Goal: Task Accomplishment & Management: Use online tool/utility

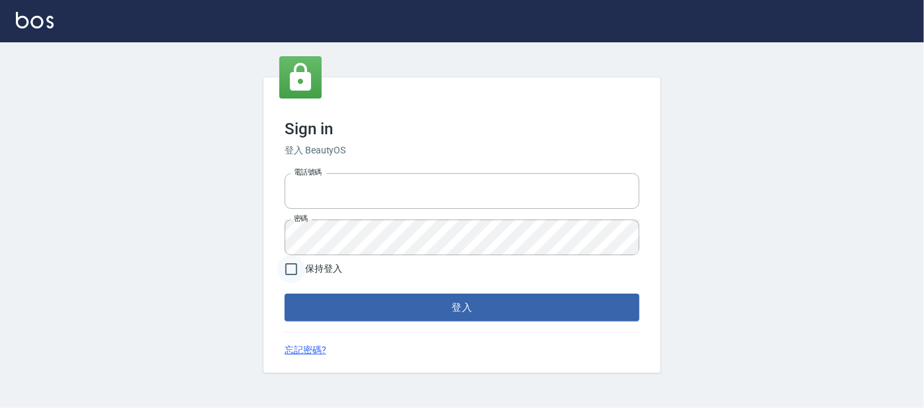
type input "0227605235"
click at [294, 264] on input "保持登入" at bounding box center [291, 269] width 28 height 28
checkbox input "true"
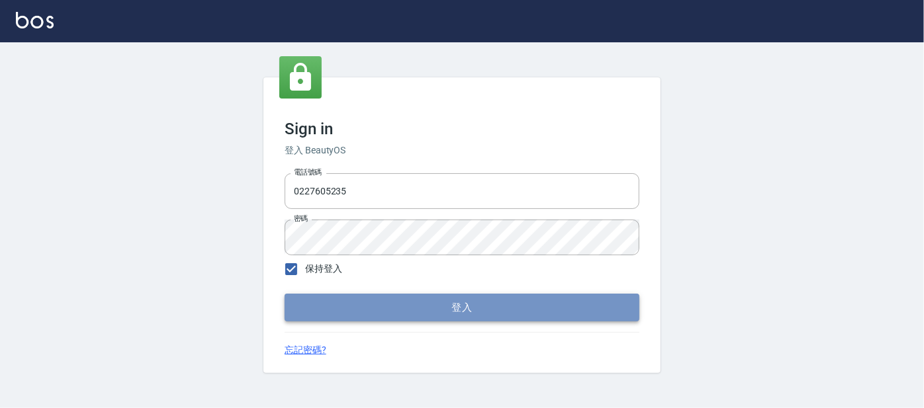
click at [455, 308] on button "登入" at bounding box center [461, 308] width 355 height 28
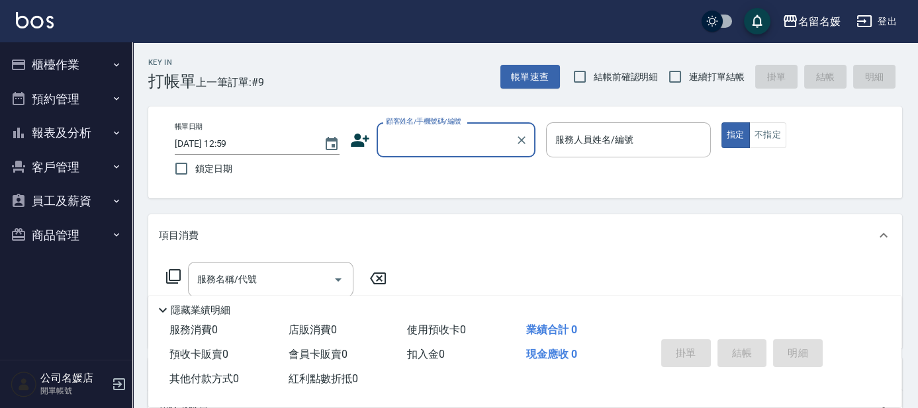
click at [435, 140] on input "顧客姓名/手機號碼/編號" at bounding box center [445, 139] width 127 height 23
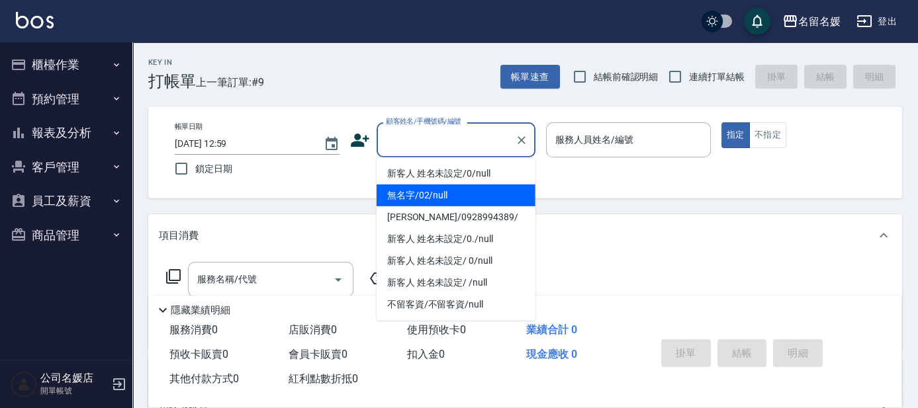
drag, startPoint x: 451, startPoint y: 198, endPoint x: 617, endPoint y: 140, distance: 176.8
click at [456, 196] on li "無名字/02/null" at bounding box center [455, 196] width 159 height 22
type input "無名字/02/null"
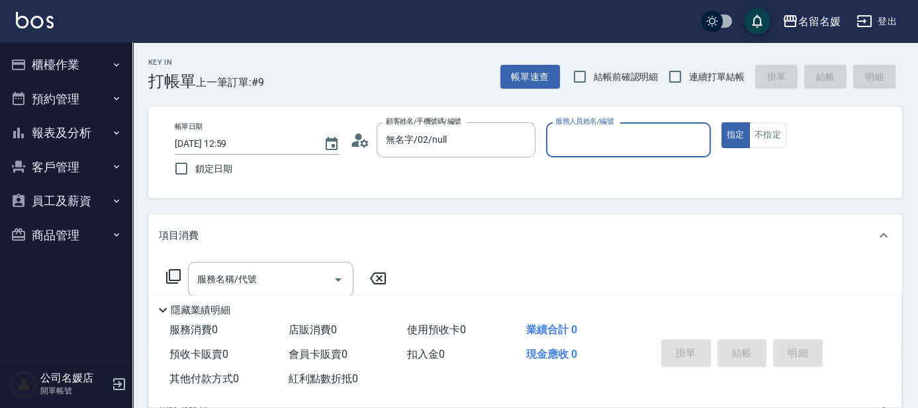
click at [617, 140] on div "服務人員姓名/編號 服務人員姓名/編號" at bounding box center [628, 139] width 165 height 35
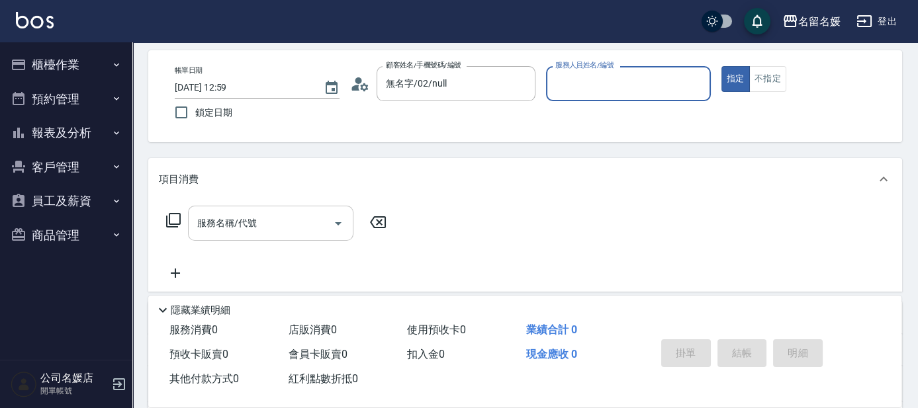
scroll to position [60, 0]
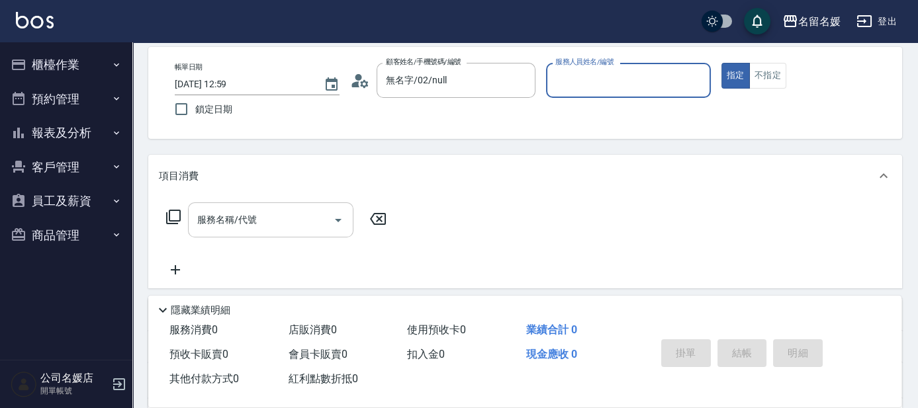
click at [286, 218] on input "服務名稱/代號" at bounding box center [261, 219] width 134 height 23
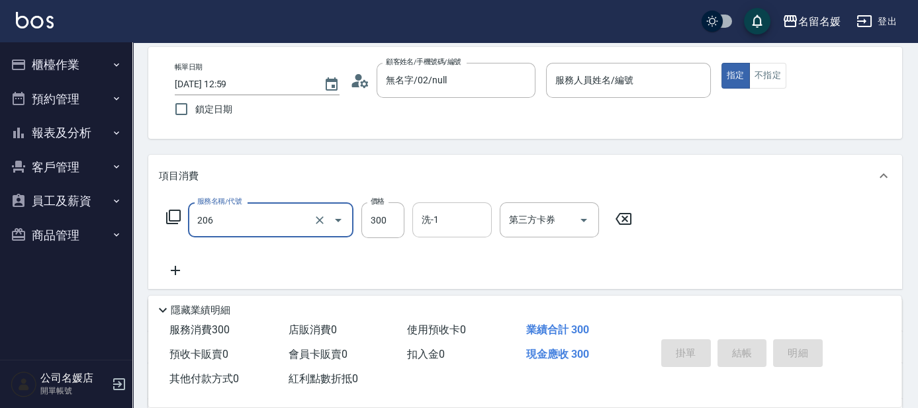
click at [472, 219] on input "洗-1" at bounding box center [451, 219] width 67 height 23
type input "洗髮[300](206)"
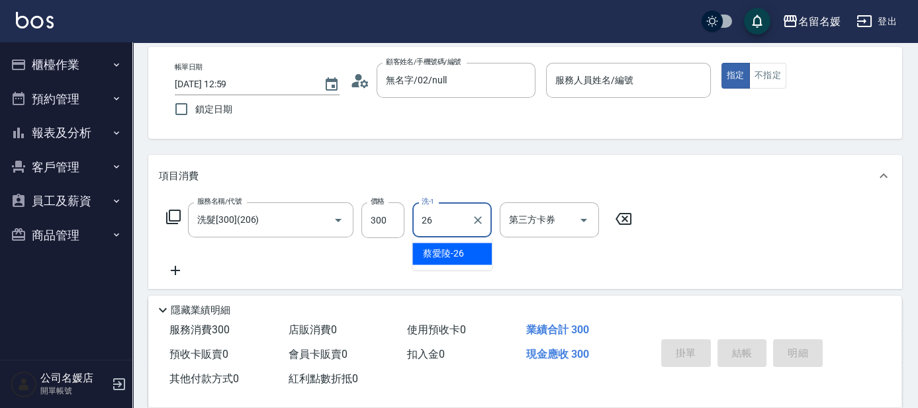
type input "[PERSON_NAME]-26"
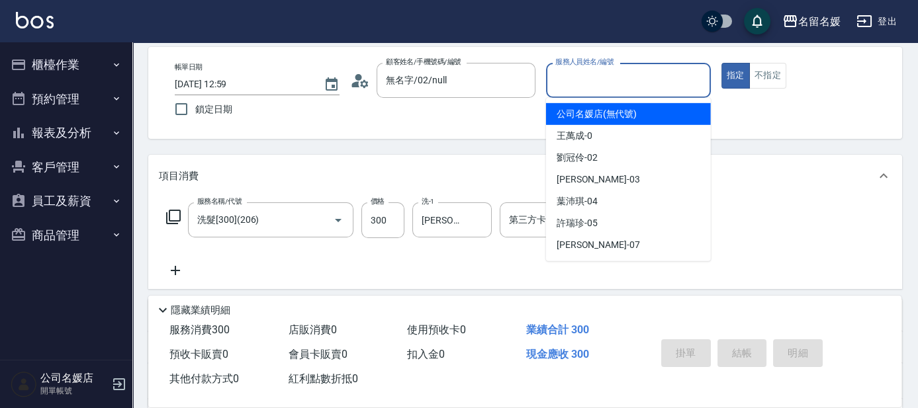
click at [622, 83] on div "服務人員姓名/編號 服務人員姓名/編號" at bounding box center [628, 80] width 165 height 35
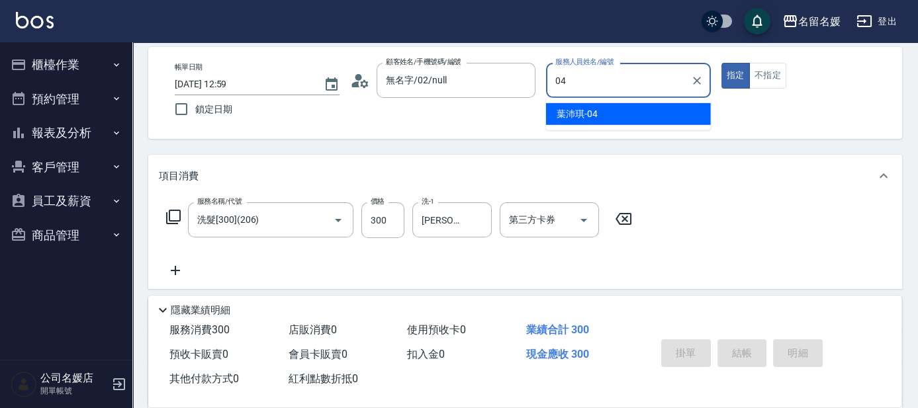
type input "04"
type button "true"
type input "[PERSON_NAME]-04"
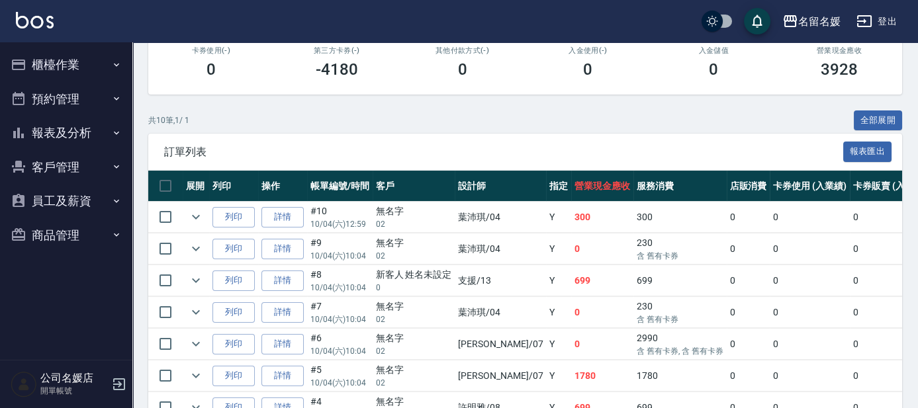
scroll to position [240, 0]
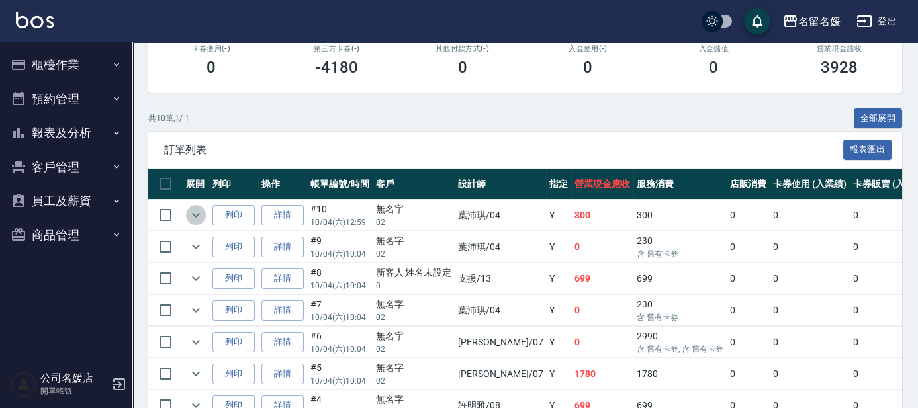
click at [195, 214] on icon "expand row" at bounding box center [196, 215] width 16 height 16
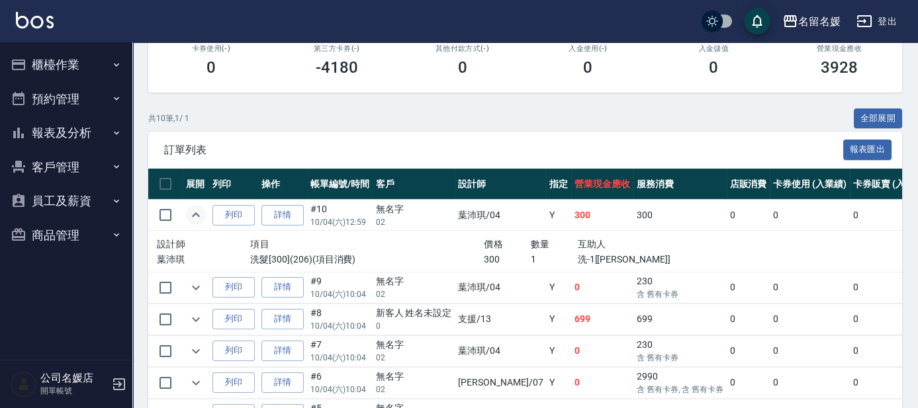
click at [81, 60] on button "櫃檯作業" at bounding box center [66, 65] width 122 height 34
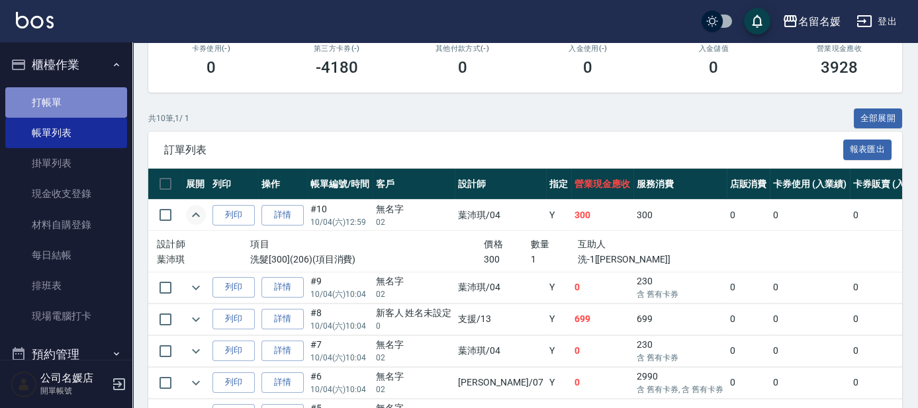
click at [79, 99] on link "打帳單" at bounding box center [66, 102] width 122 height 30
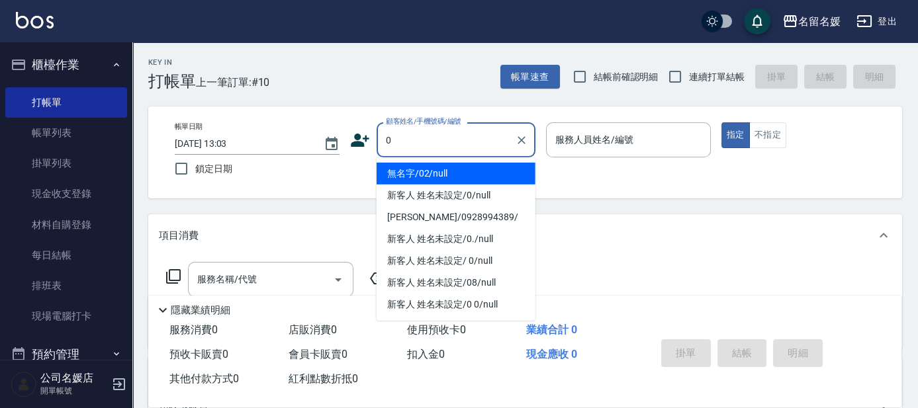
type input "0"
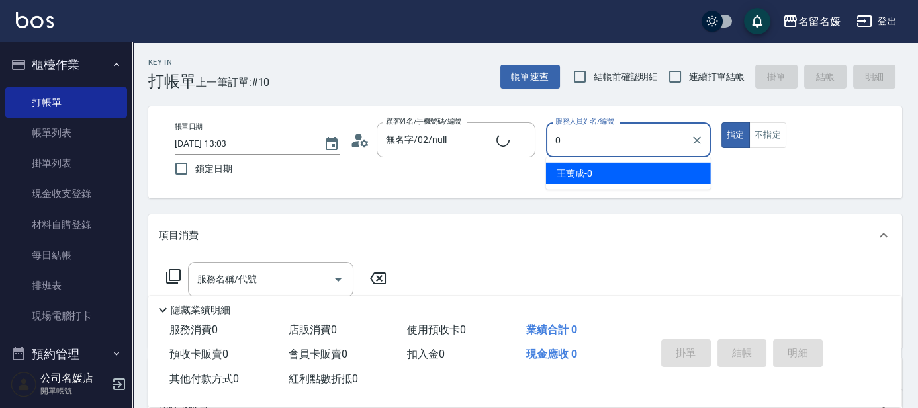
type input "新客人 姓名未設定/0/null"
type input "[PERSON_NAME]-07"
type button "true"
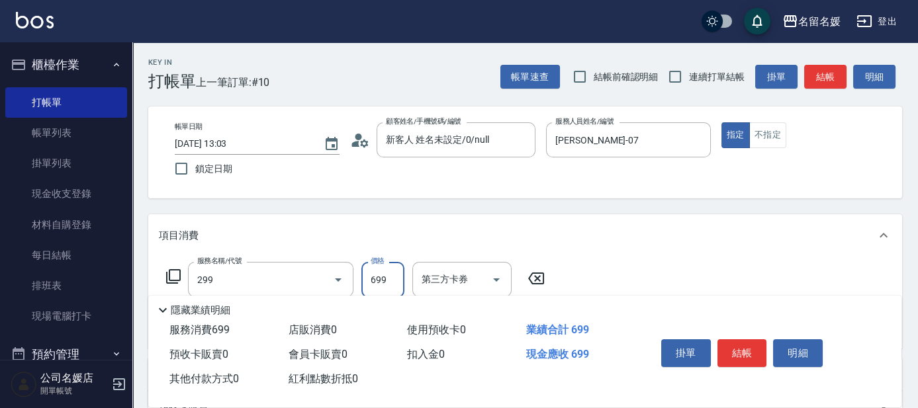
type input "滾珠洗髮699(299)"
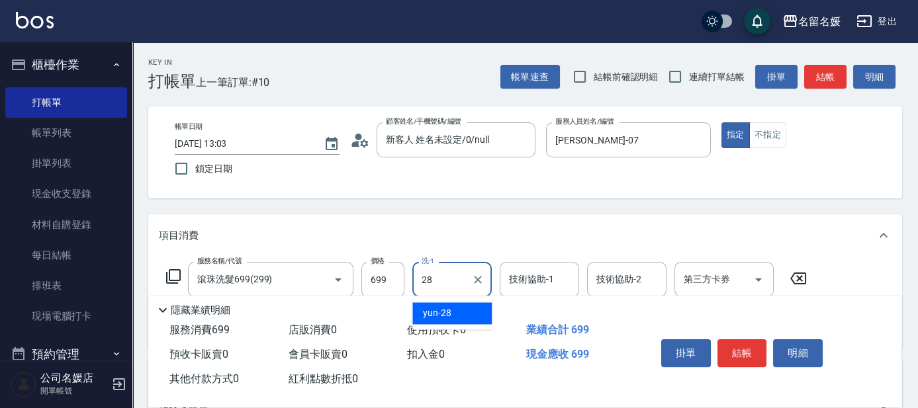
type input "yun-28"
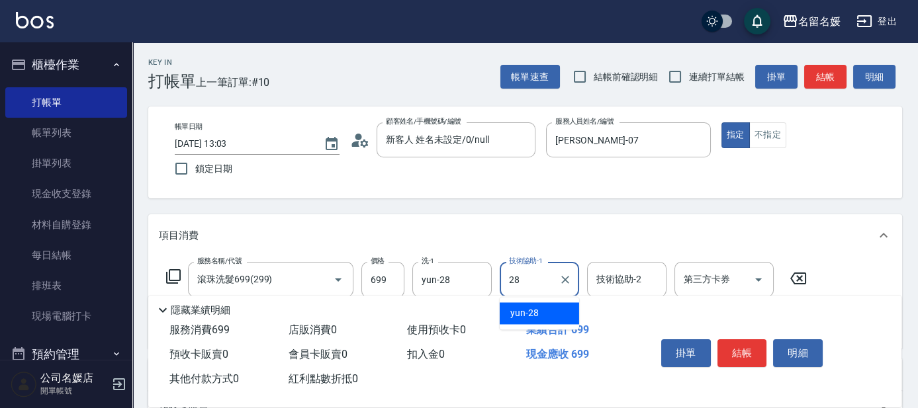
type input "yun-28"
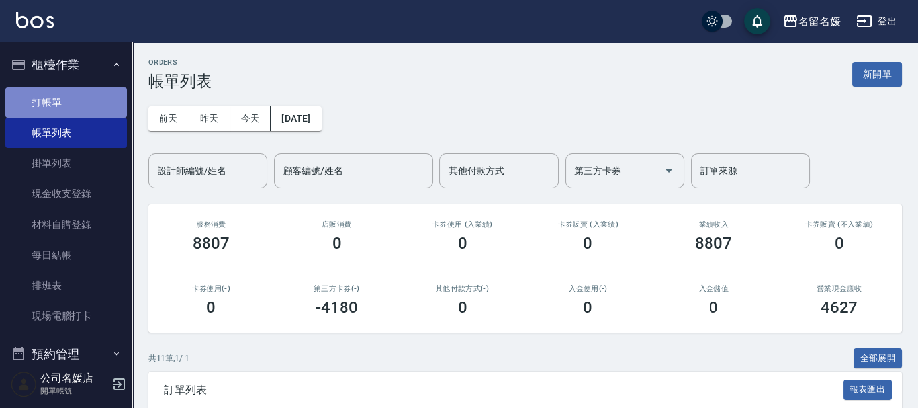
click at [101, 99] on link "打帳單" at bounding box center [66, 102] width 122 height 30
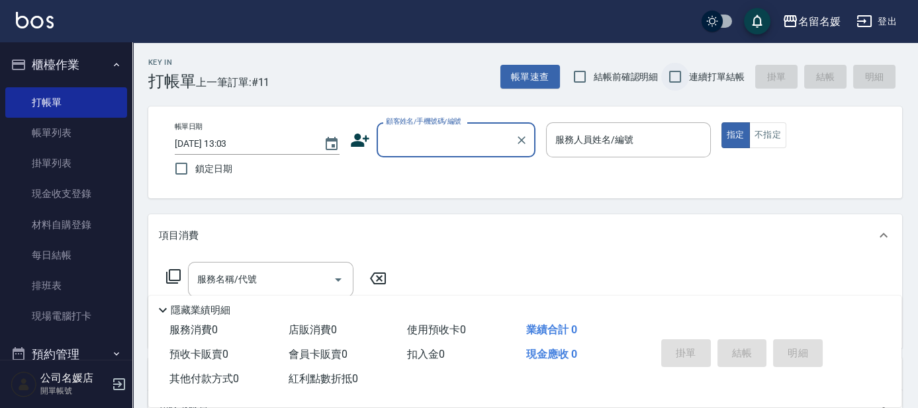
click at [679, 76] on input "連續打單結帳" at bounding box center [675, 77] width 28 height 28
checkbox input "true"
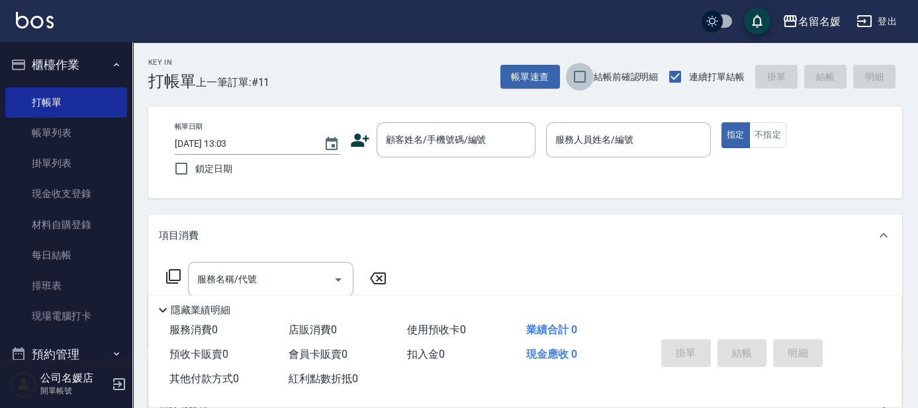
click at [576, 77] on input "結帳前確認明細" at bounding box center [580, 77] width 28 height 28
checkbox input "true"
click at [179, 175] on input "鎖定日期" at bounding box center [181, 169] width 28 height 28
checkbox input "true"
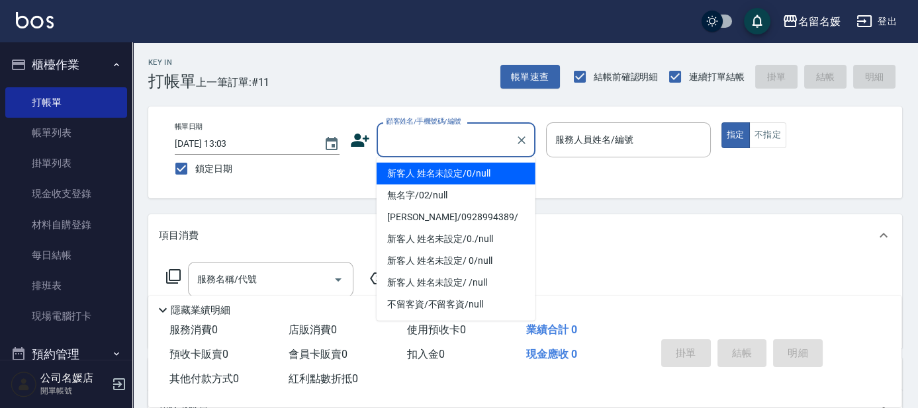
click at [455, 146] on input "顧客姓名/手機號碼/編號" at bounding box center [445, 139] width 127 height 23
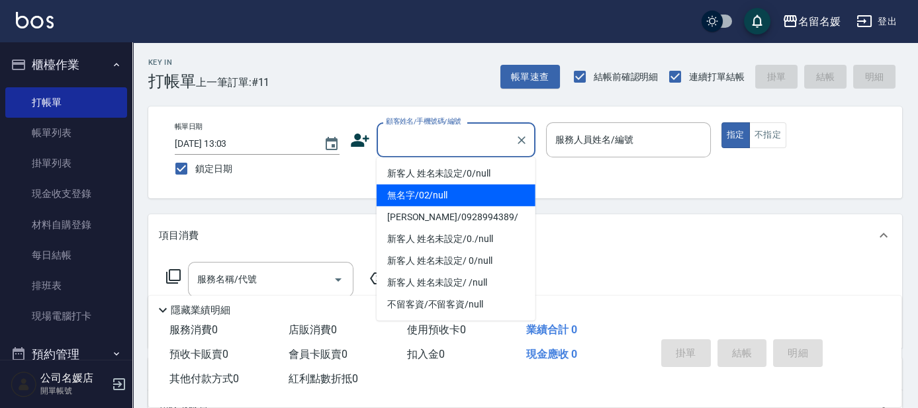
click at [460, 190] on li "無名字/02/null" at bounding box center [455, 196] width 159 height 22
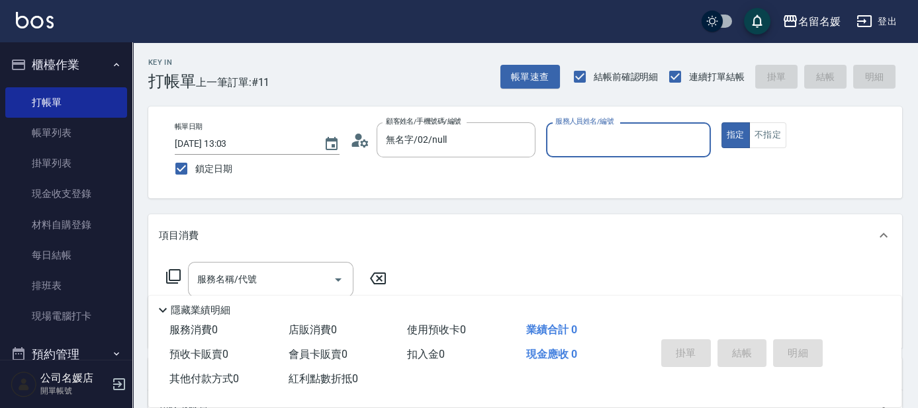
type input "無名字/02/null"
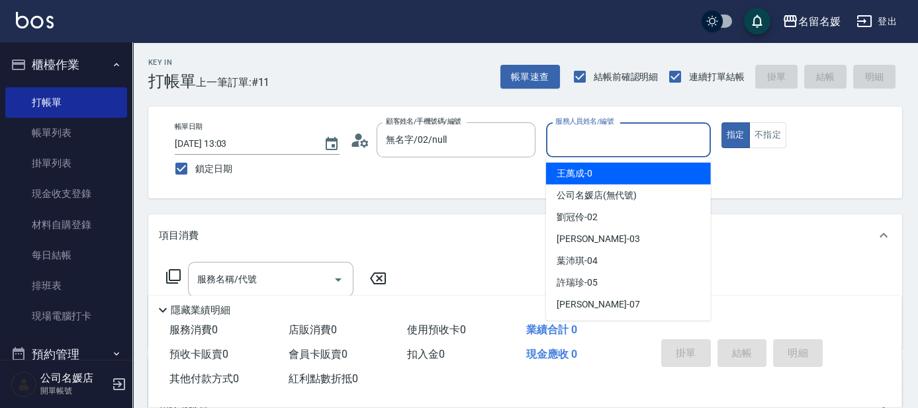
click at [617, 142] on input "服務人員姓名/編號" at bounding box center [628, 139] width 153 height 23
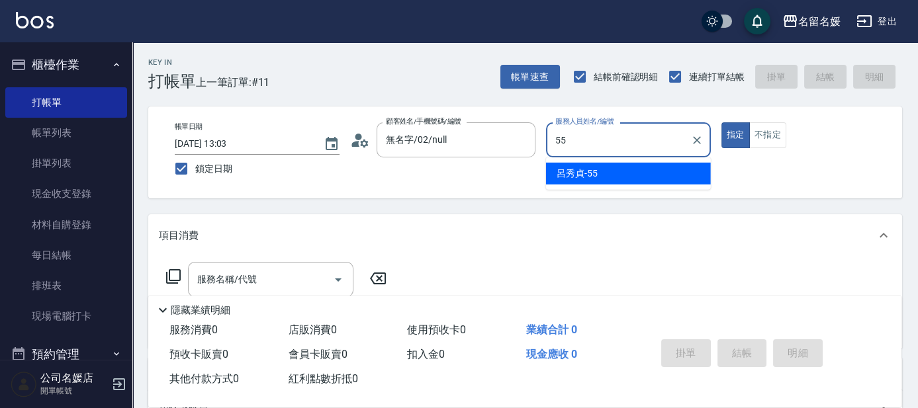
type input "55"
type button "true"
type input "[PERSON_NAME]-55"
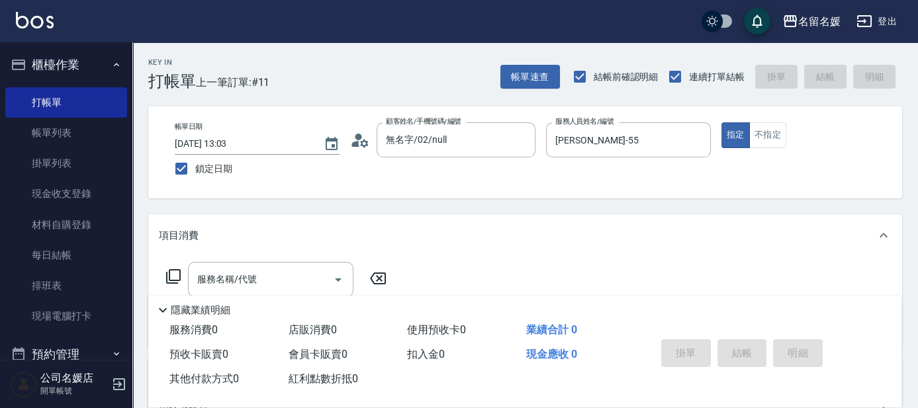
click at [175, 274] on icon at bounding box center [173, 277] width 16 height 16
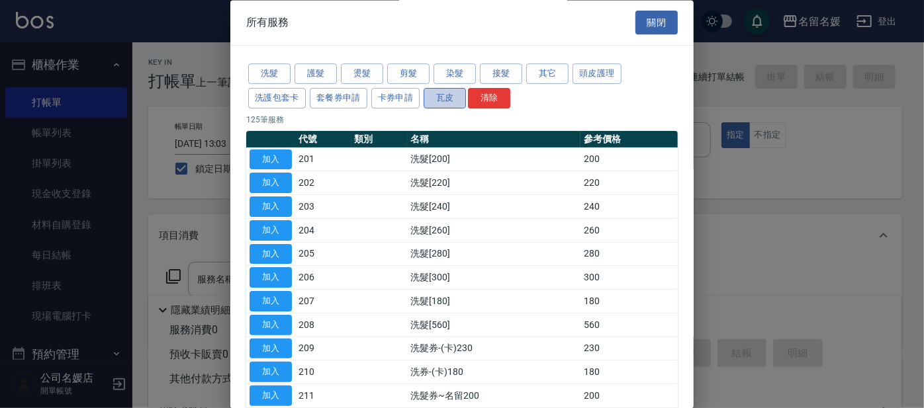
click at [446, 97] on button "瓦皮" at bounding box center [444, 98] width 42 height 21
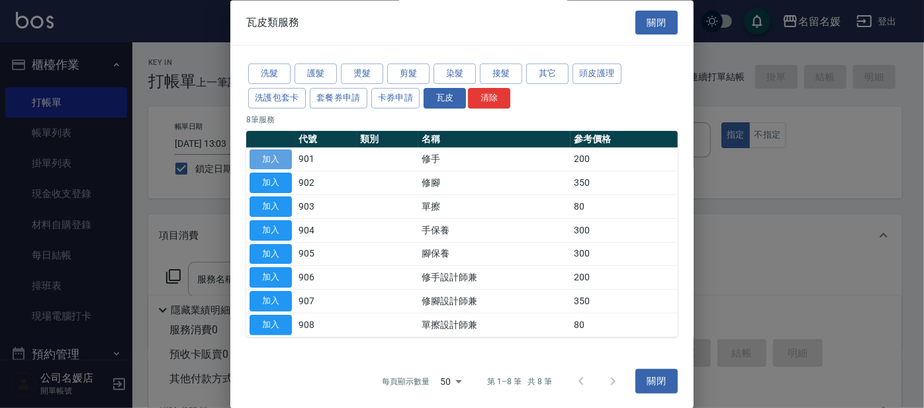
click at [281, 155] on button "加入" at bounding box center [270, 160] width 42 height 21
type input "修手(901)"
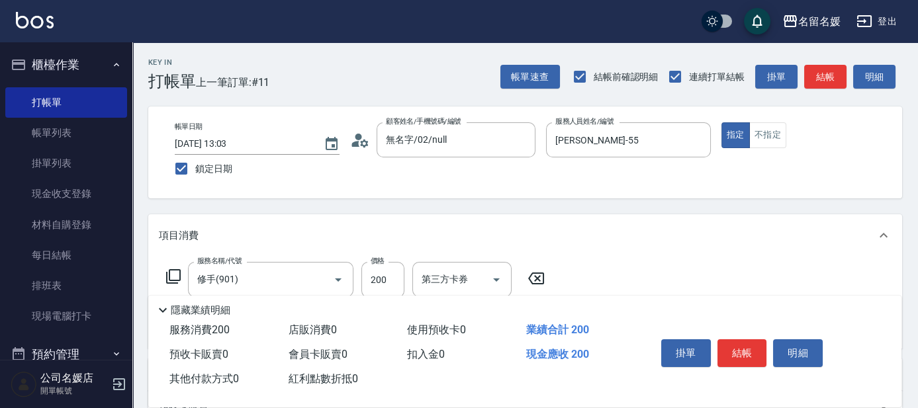
click at [169, 274] on icon at bounding box center [173, 276] width 15 height 15
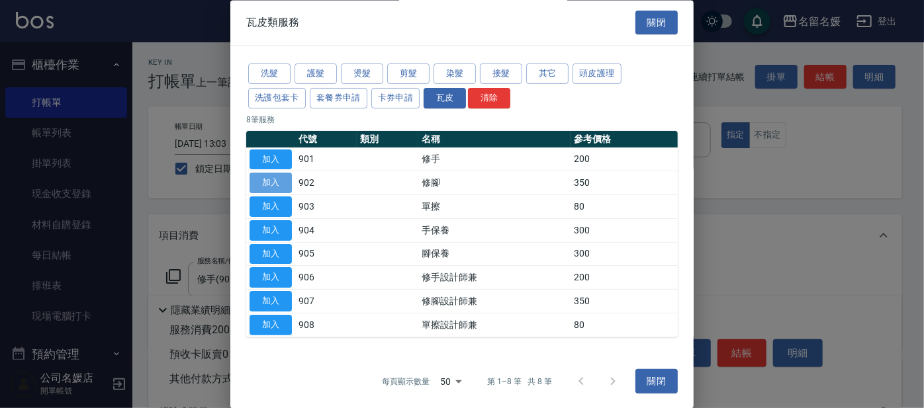
click at [283, 186] on button "加入" at bounding box center [270, 183] width 42 height 21
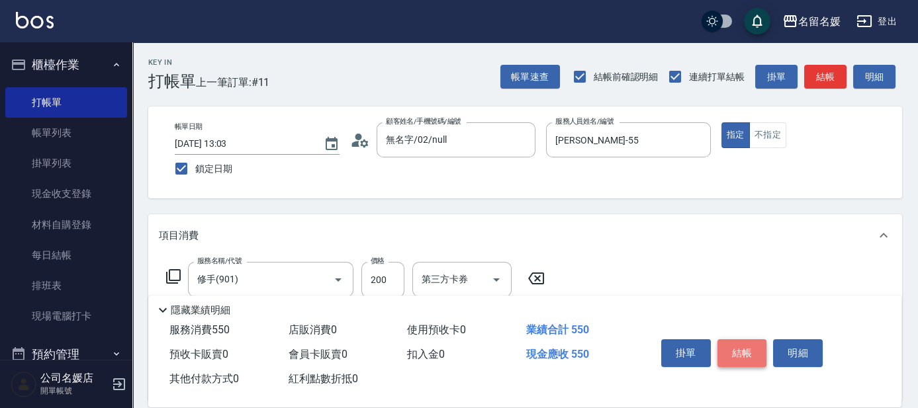
click at [746, 346] on button "結帳" at bounding box center [742, 353] width 50 height 28
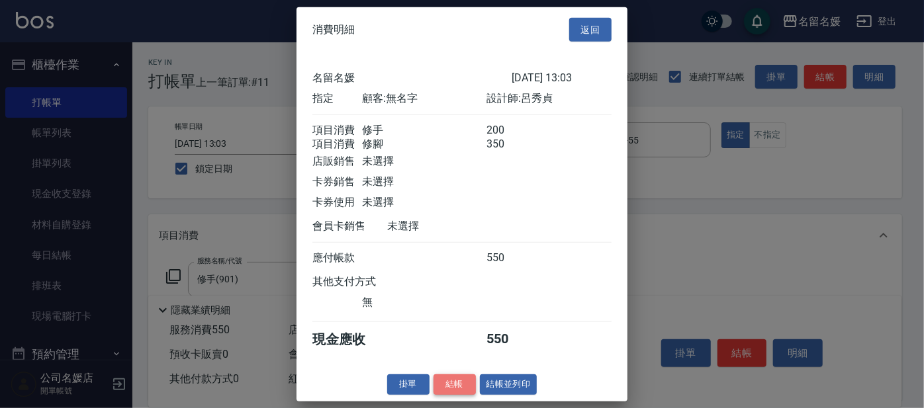
click at [446, 390] on button "結帳" at bounding box center [454, 384] width 42 height 21
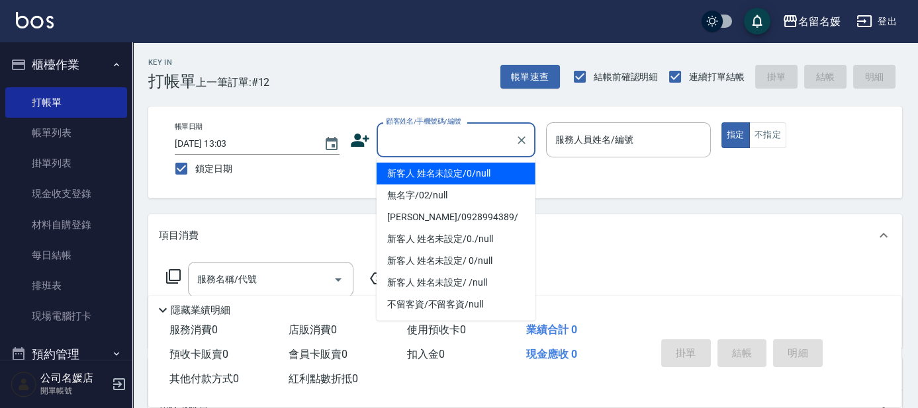
click at [445, 140] on input "顧客姓名/手機號碼/編號" at bounding box center [445, 139] width 127 height 23
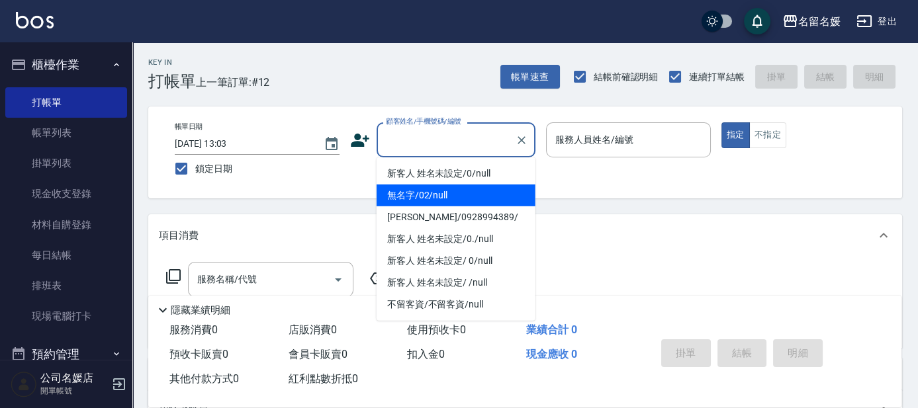
click at [446, 193] on li "無名字/02/null" at bounding box center [455, 196] width 159 height 22
type input "無名字/02/null"
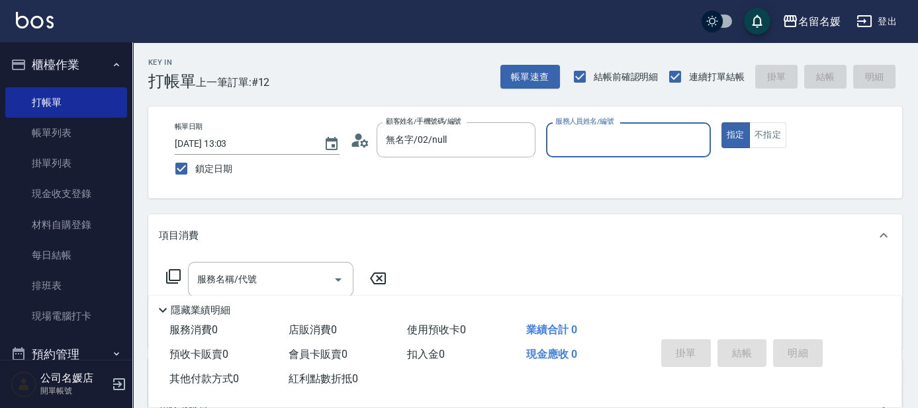
click at [591, 136] on div "服務人員姓名/編號 服務人員姓名/編號" at bounding box center [628, 139] width 165 height 35
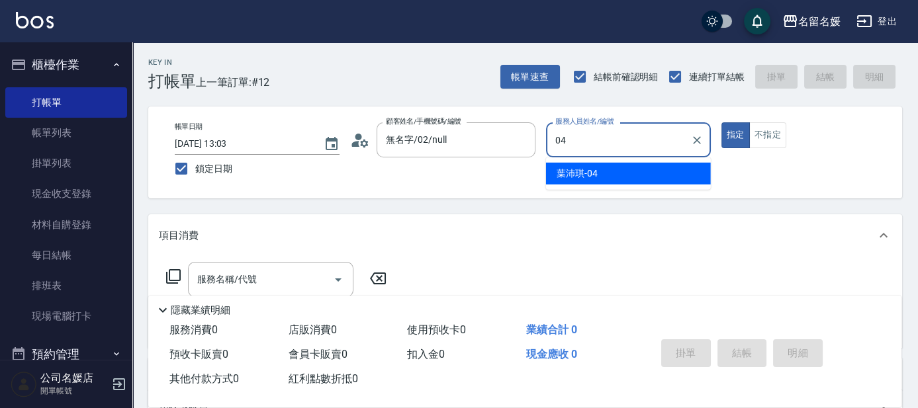
type input "[PERSON_NAME]-04"
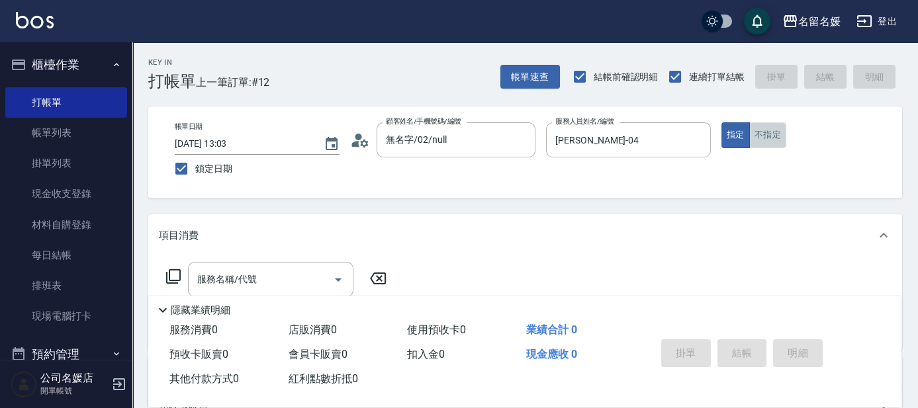
click at [766, 147] on button "不指定" at bounding box center [767, 135] width 37 height 26
click at [296, 272] on input "服務名稱/代號" at bounding box center [261, 279] width 134 height 23
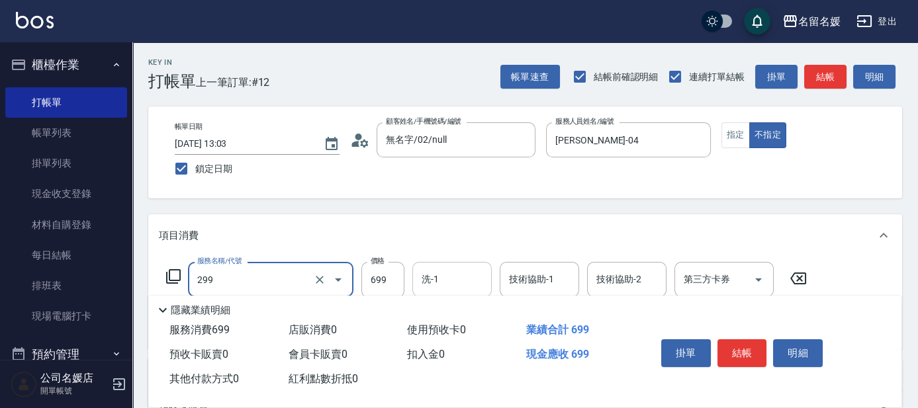
click at [463, 279] on input "洗-1" at bounding box center [451, 279] width 67 height 23
type input "滾珠洗髮699(299)"
type input "[PERSON_NAME]-26"
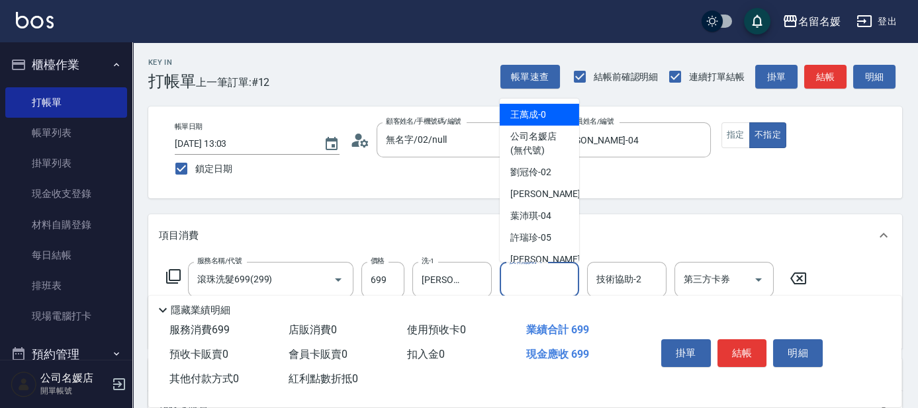
click at [535, 270] on input "技術協助-1" at bounding box center [538, 279] width 67 height 23
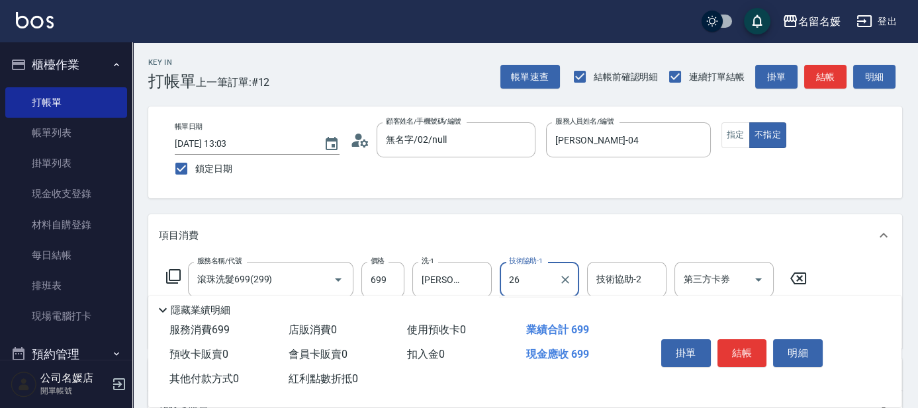
type input "[PERSON_NAME]-26"
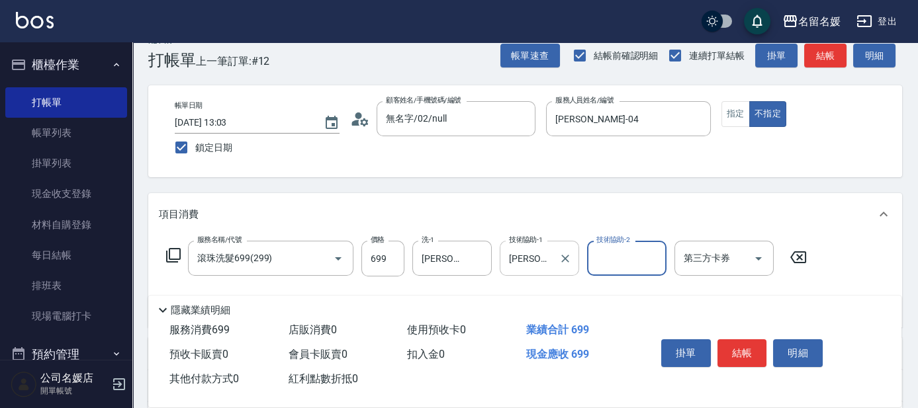
scroll to position [60, 0]
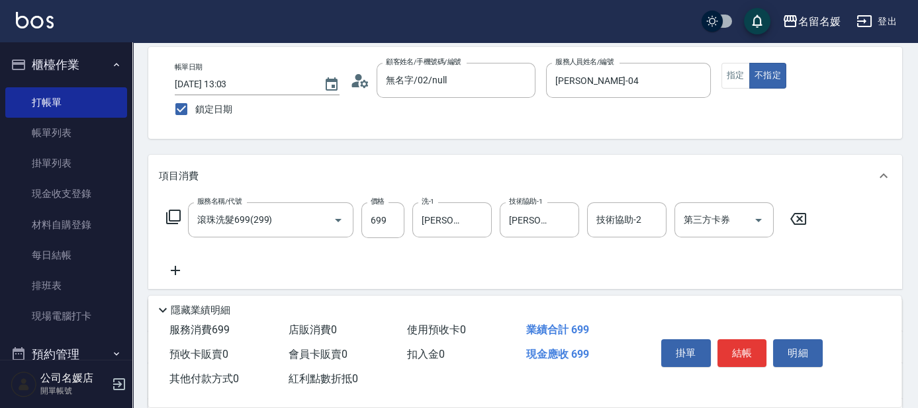
click at [167, 214] on icon at bounding box center [173, 217] width 16 height 16
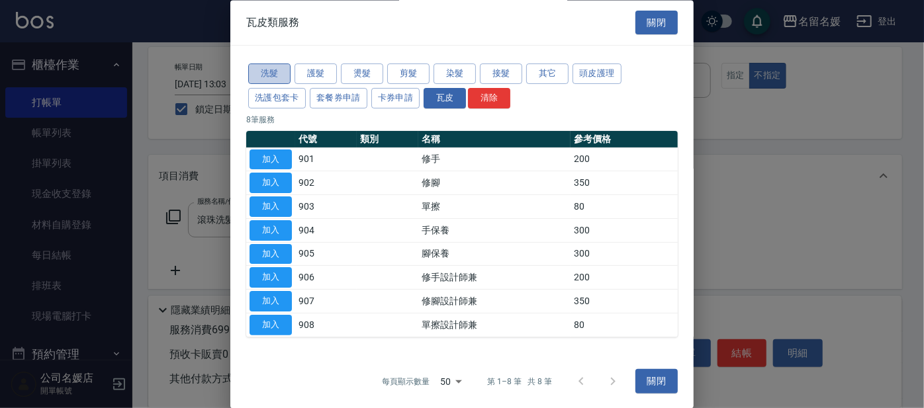
click at [258, 73] on button "洗髮" at bounding box center [269, 74] width 42 height 21
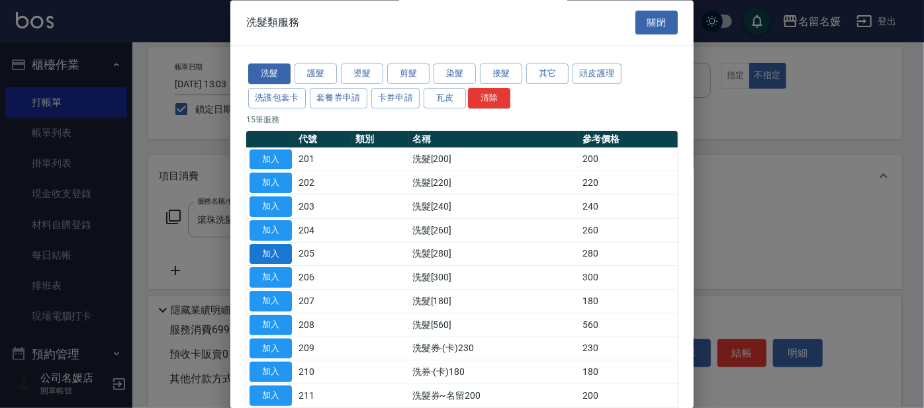
click at [271, 253] on button "加入" at bounding box center [270, 254] width 42 height 21
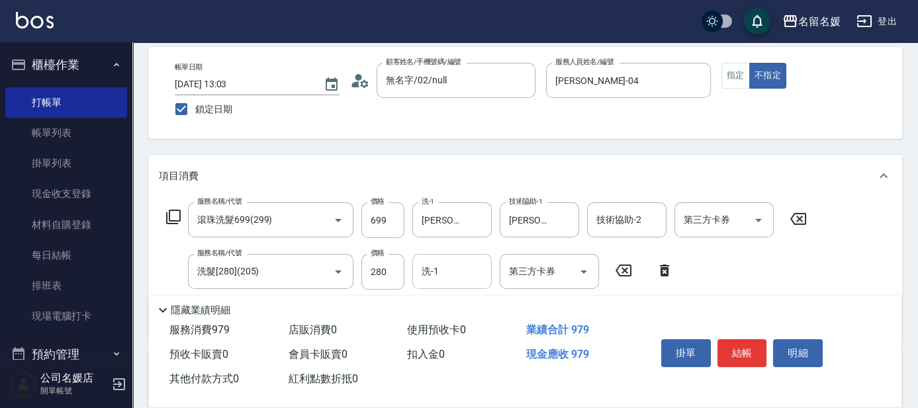
click at [450, 271] on input "洗-1" at bounding box center [451, 271] width 67 height 23
type input "[PERSON_NAME]-30"
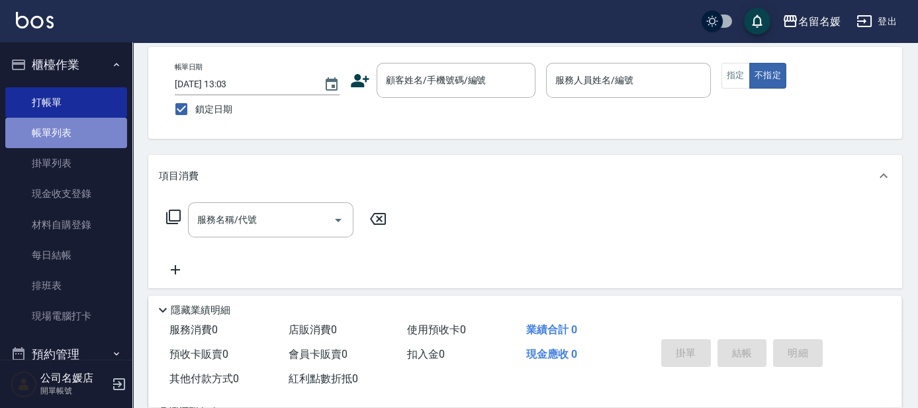
click at [101, 134] on link "帳單列表" at bounding box center [66, 133] width 122 height 30
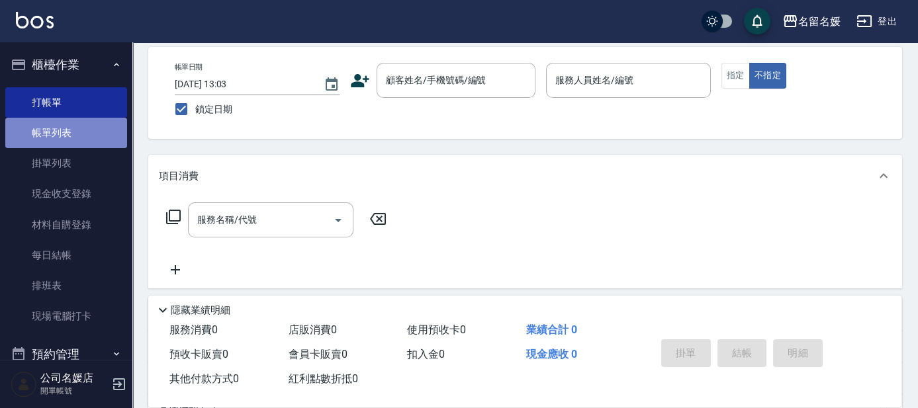
click at [101, 134] on link "帳單列表" at bounding box center [66, 133] width 122 height 30
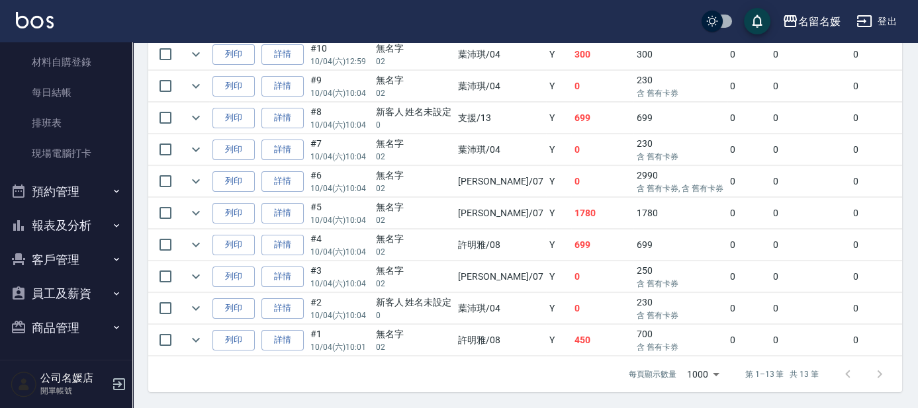
scroll to position [163, 0]
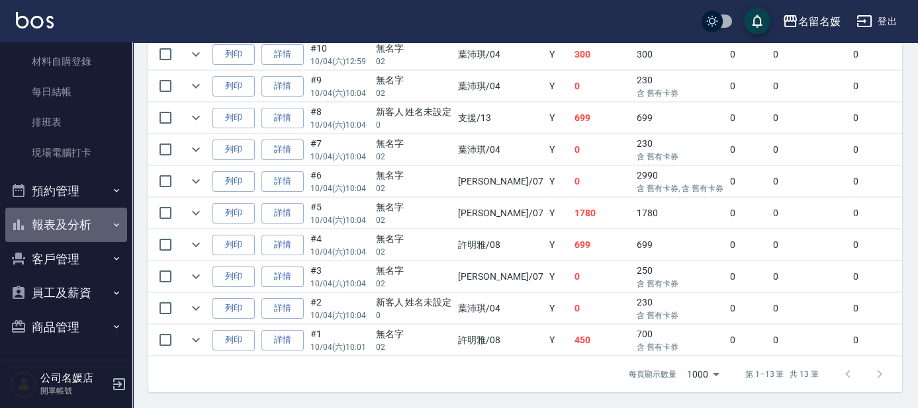
click at [100, 226] on button "報表及分析" at bounding box center [66, 225] width 122 height 34
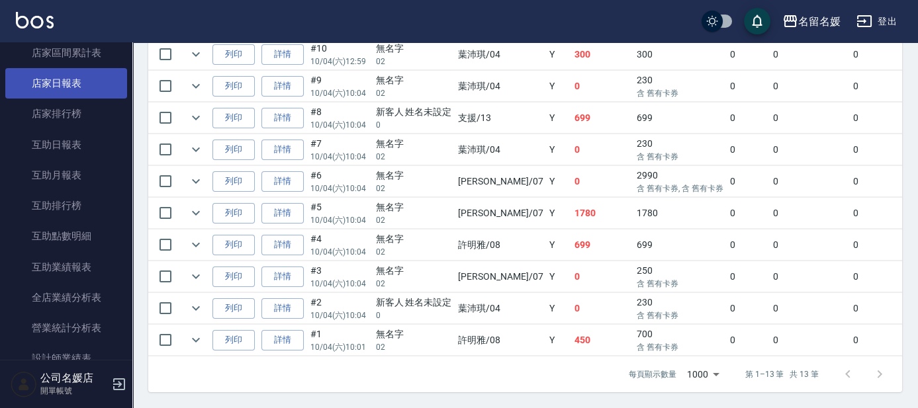
scroll to position [404, 0]
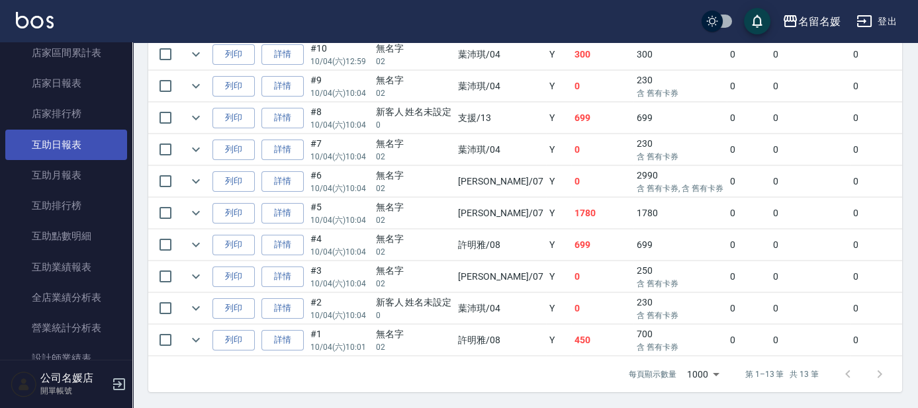
click at [102, 137] on link "互助日報表" at bounding box center [66, 145] width 122 height 30
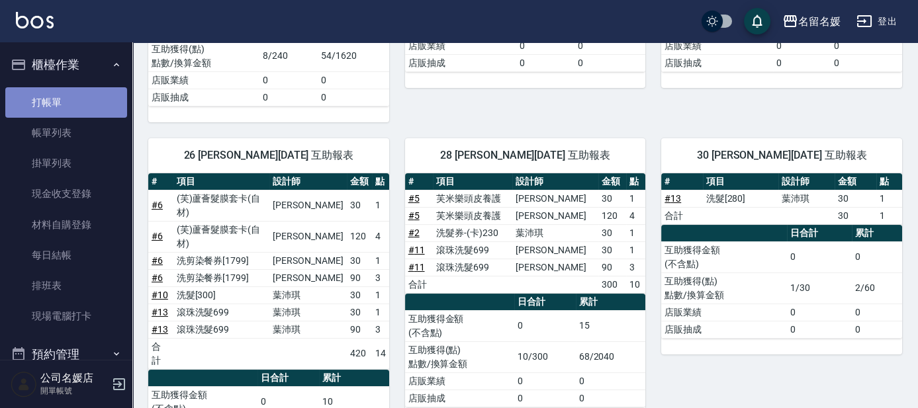
click at [70, 105] on link "打帳單" at bounding box center [66, 102] width 122 height 30
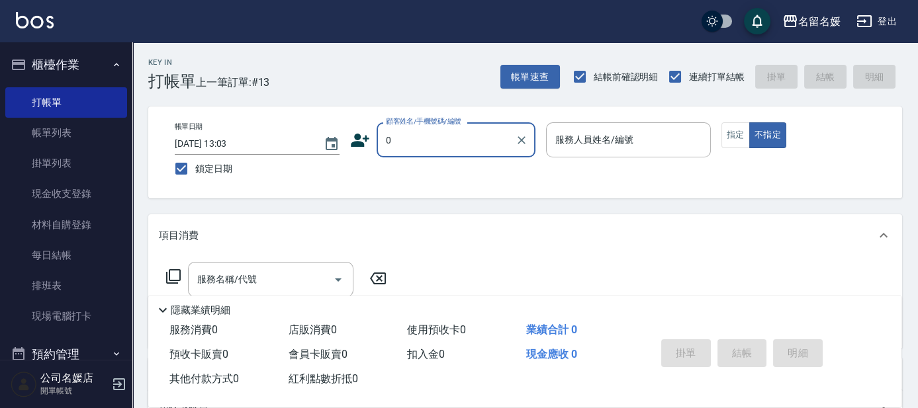
type input "無名字/02/null"
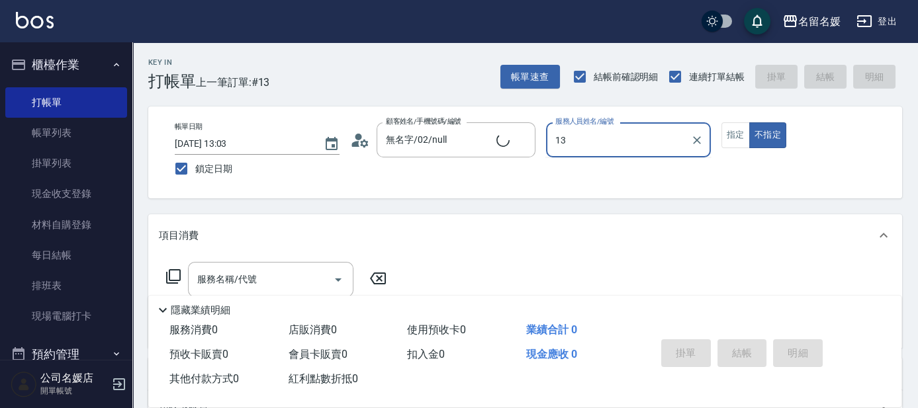
type input "13"
type button "false"
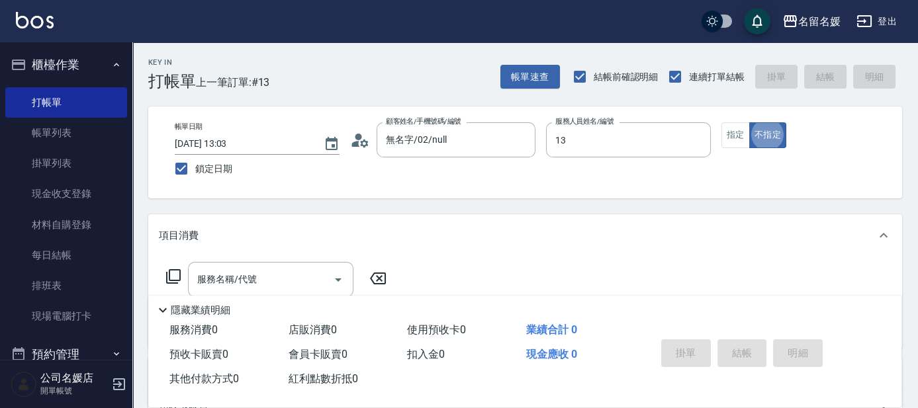
type input "新客人 姓名未設定/0/null"
type input "支援-13"
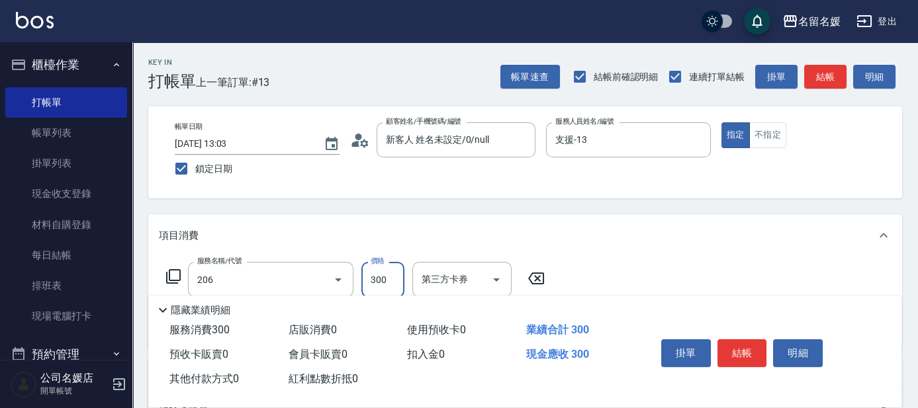
type input "洗髮[300](206)"
type input "[PERSON_NAME]-21"
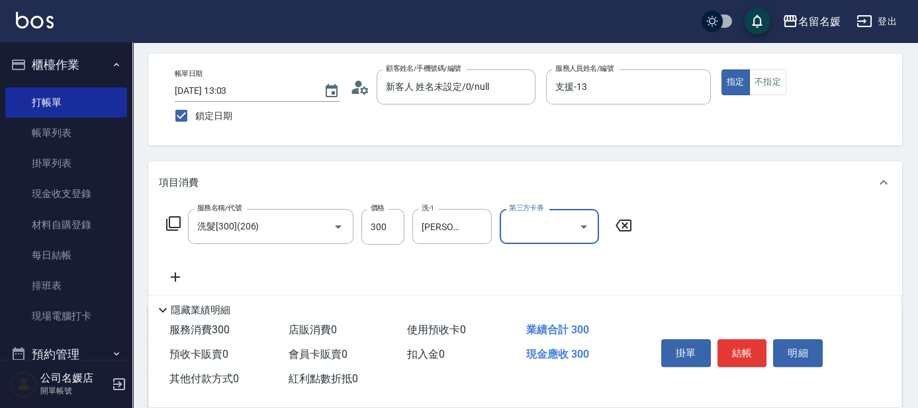
scroll to position [60, 0]
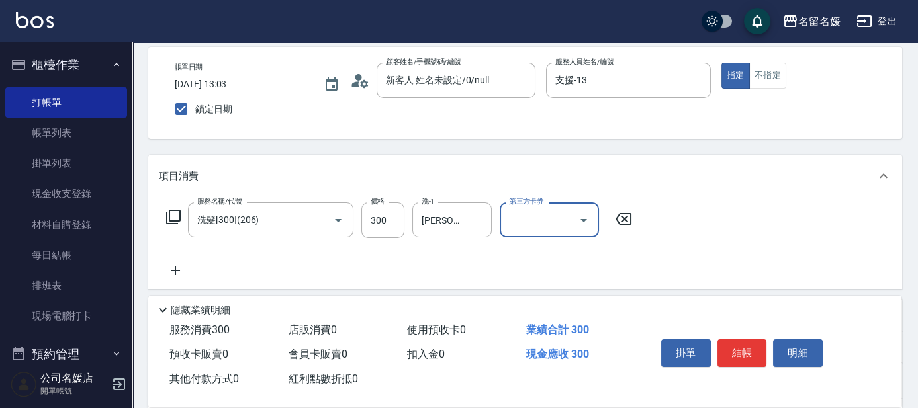
click at [166, 210] on icon at bounding box center [173, 217] width 16 height 16
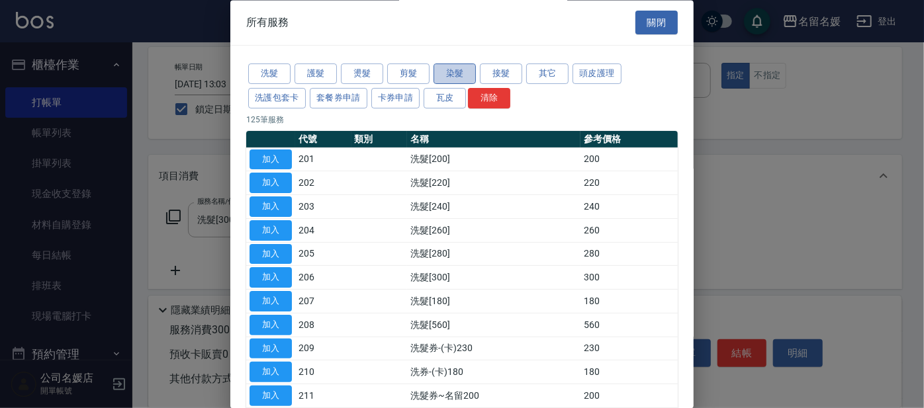
click at [460, 78] on button "染髮" at bounding box center [454, 74] width 42 height 21
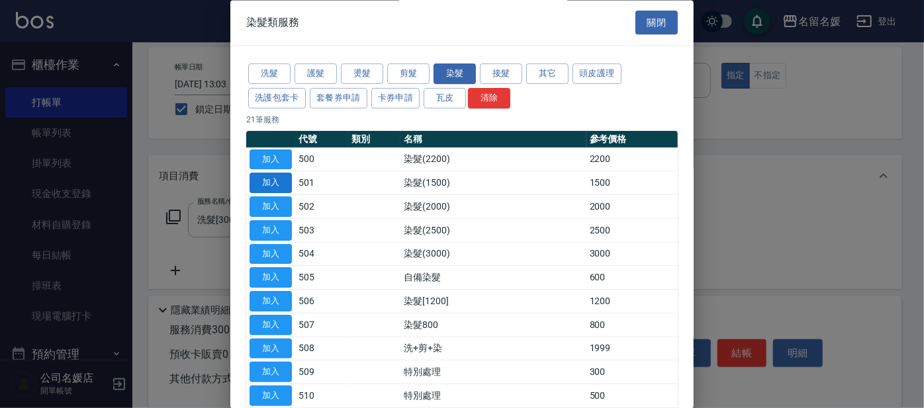
click at [287, 182] on button "加入" at bounding box center [270, 183] width 42 height 21
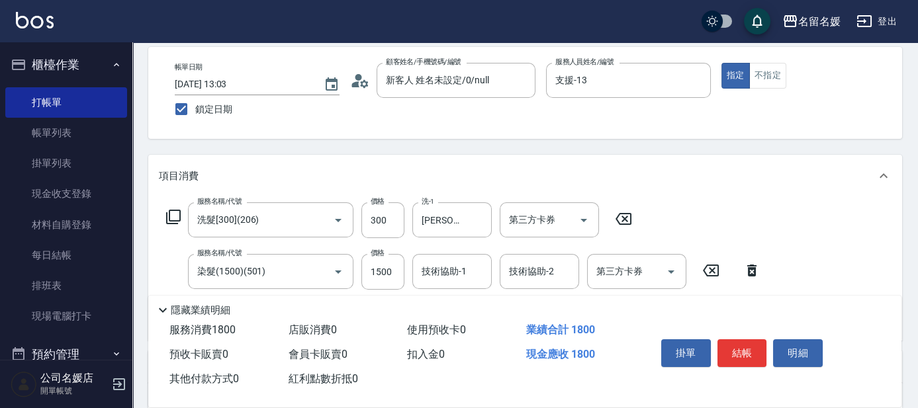
click at [443, 264] on div "技術協助-1 技術協助-1" at bounding box center [451, 271] width 79 height 35
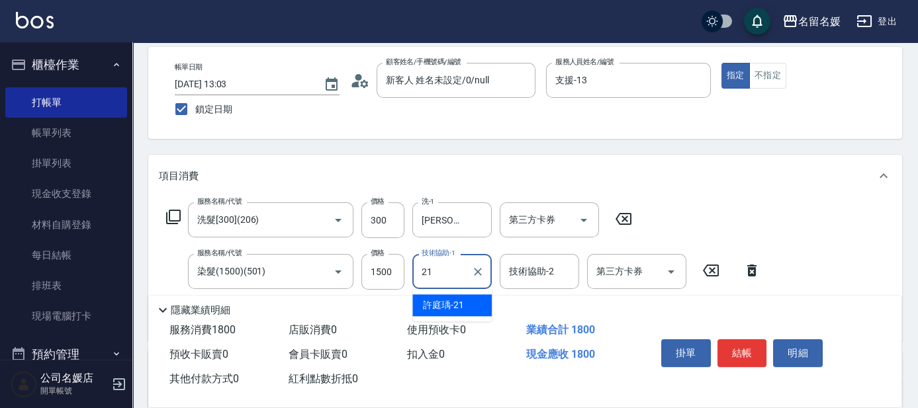
type input "[PERSON_NAME]-21"
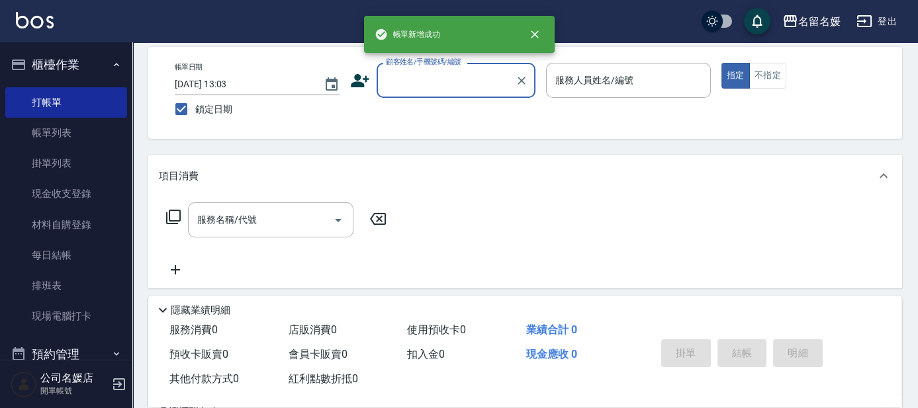
scroll to position [0, 0]
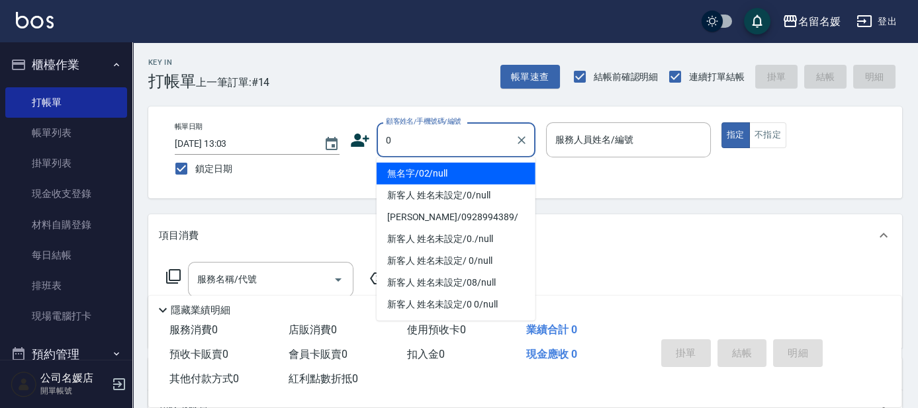
type input "0"
type input "無名字/02/null"
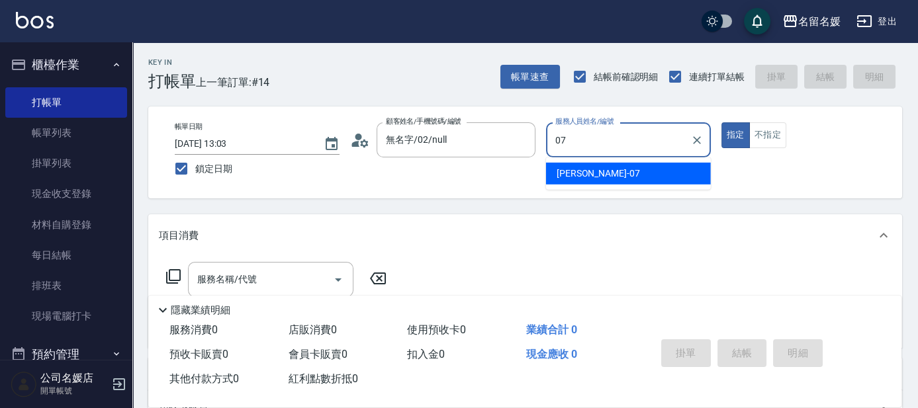
type input "07"
type button "true"
type input "[PERSON_NAME]-07"
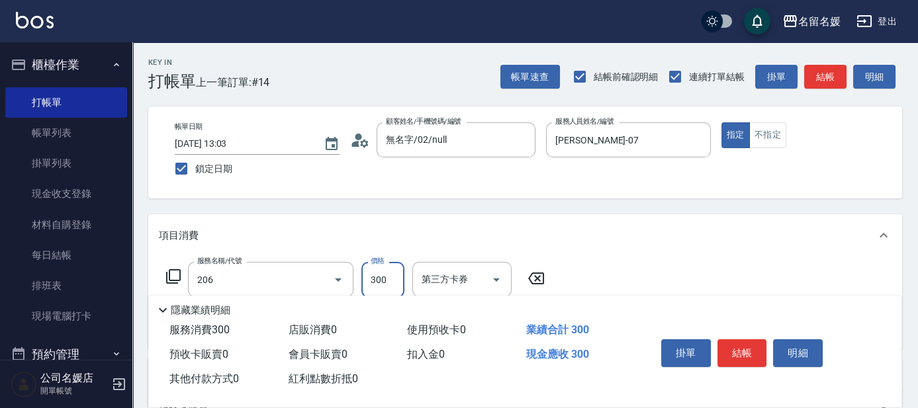
type input "洗髮[300](206)"
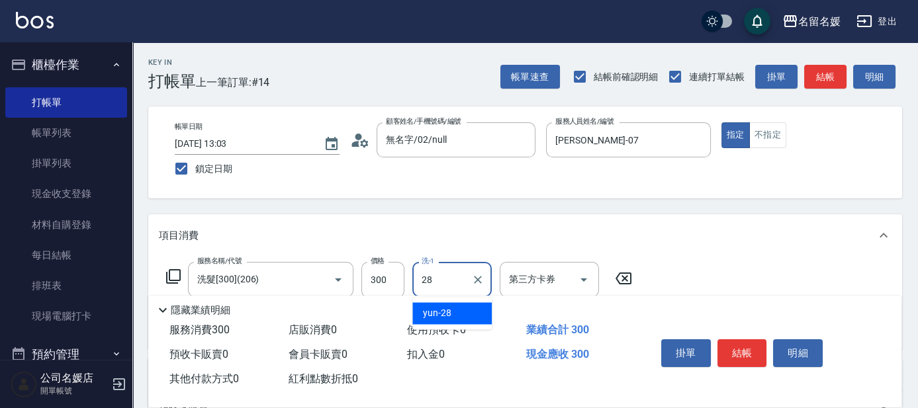
type input "yun-28"
type input "6"
type input "潤絲(801)"
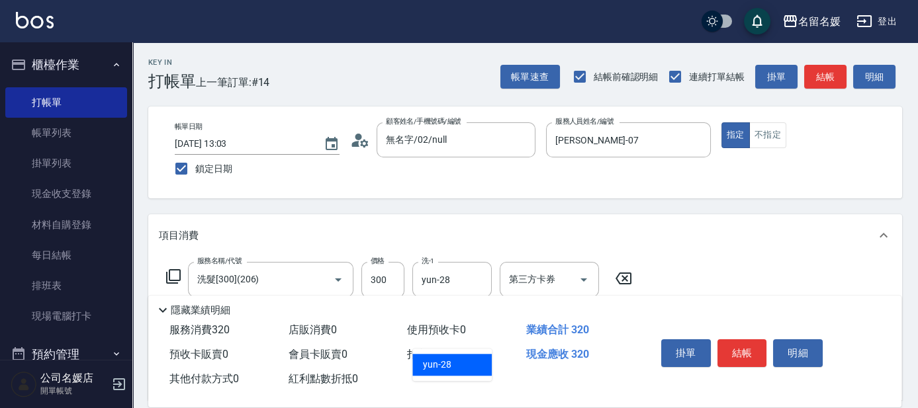
type input "yun-28"
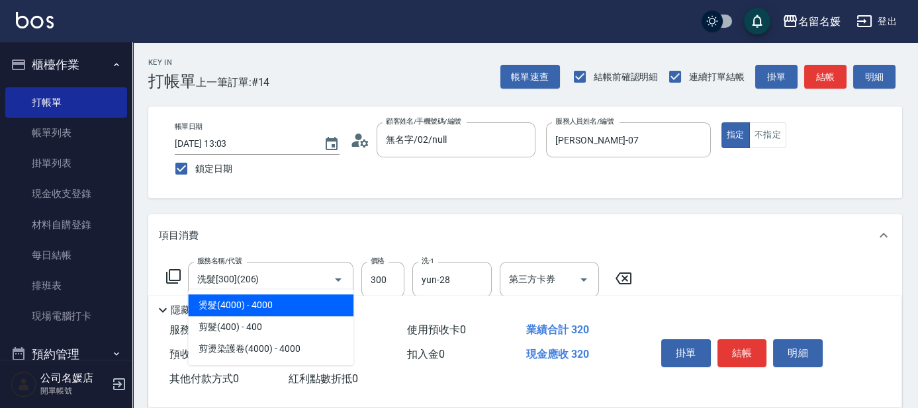
scroll to position [120, 0]
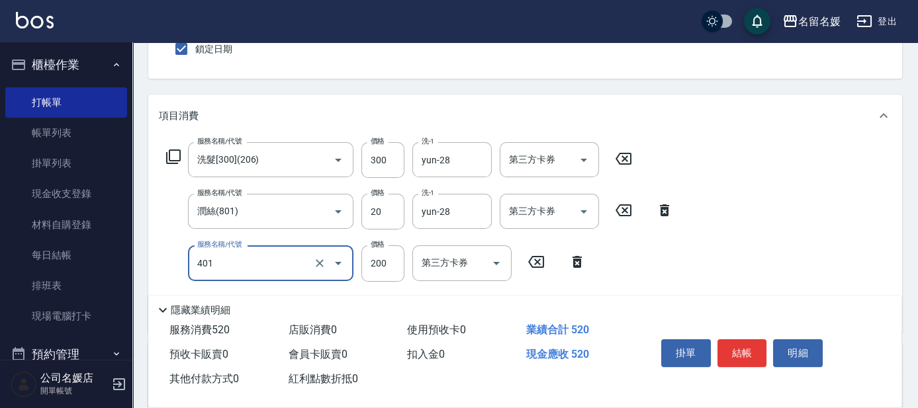
type input "剪髮(200)(401)"
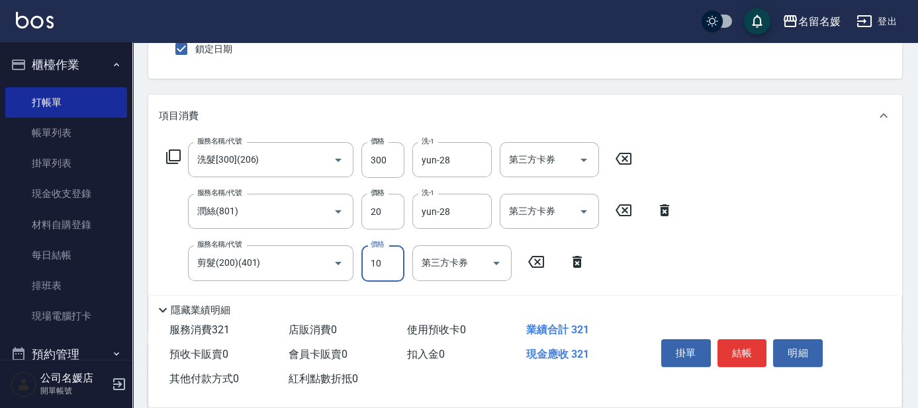
type input "100"
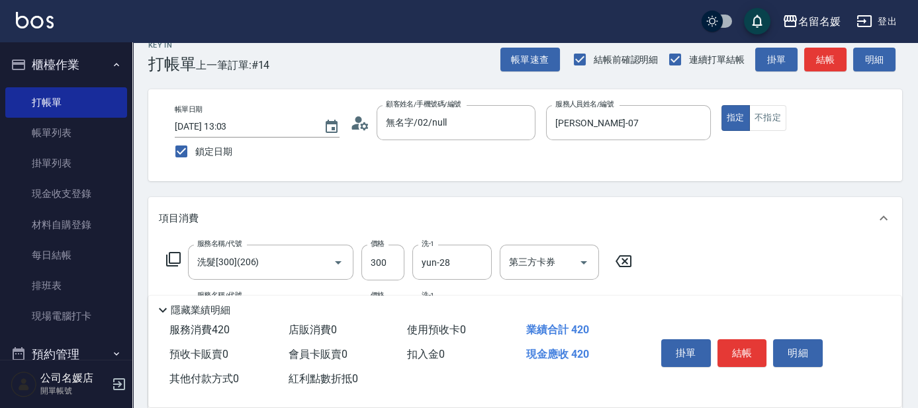
scroll to position [0, 0]
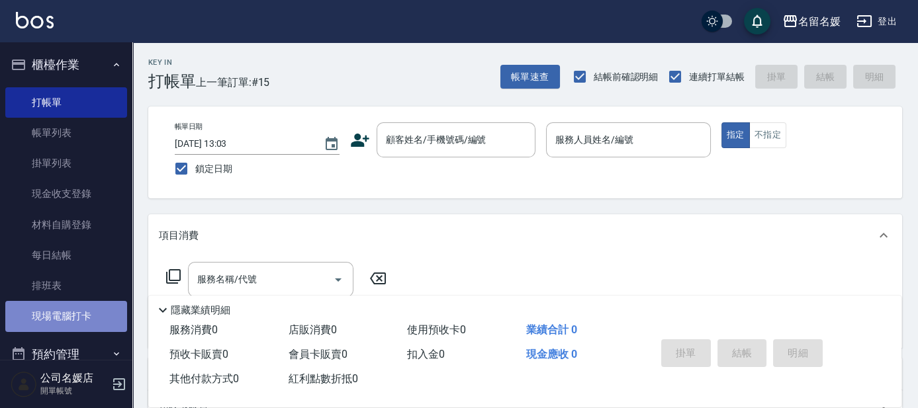
click at [75, 306] on link "現場電腦打卡" at bounding box center [66, 316] width 122 height 30
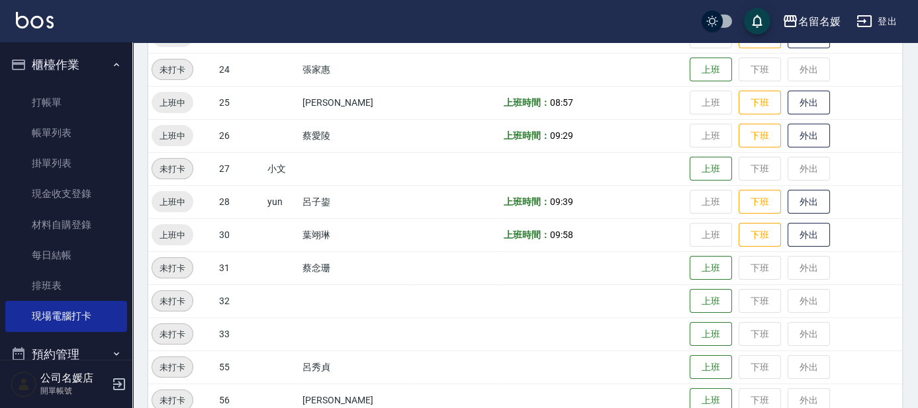
scroll to position [541, 0]
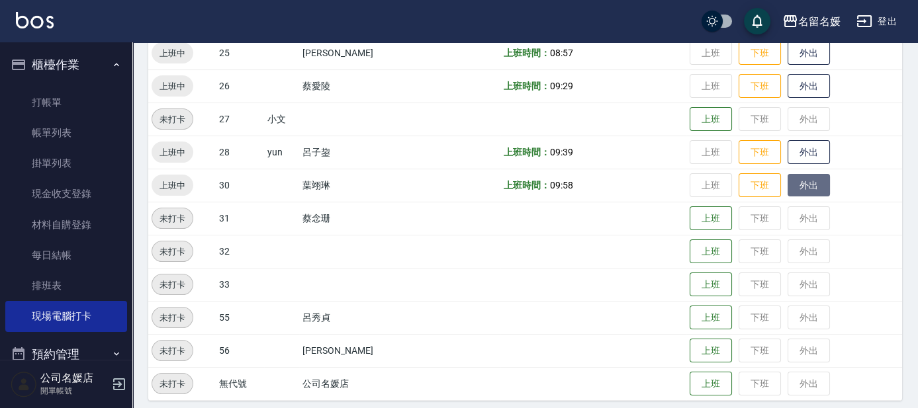
click at [795, 182] on button "外出" at bounding box center [808, 185] width 42 height 23
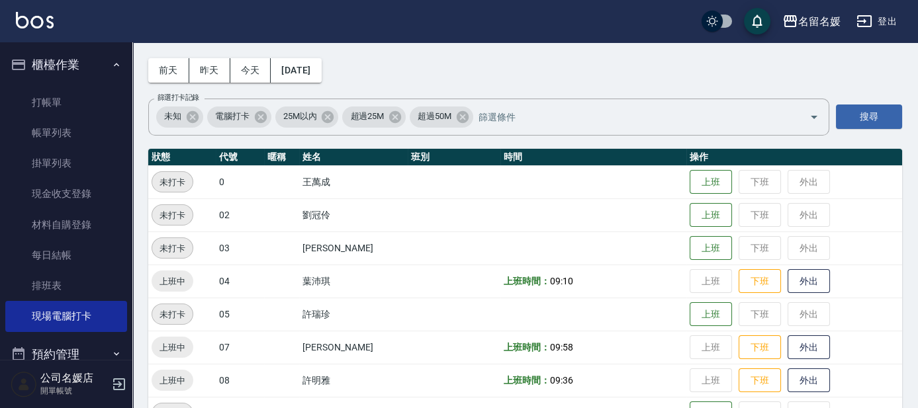
scroll to position [0, 0]
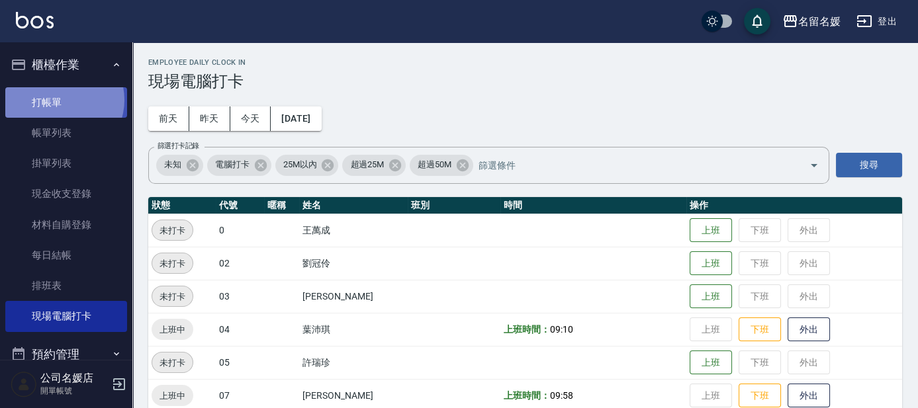
click at [58, 99] on link "打帳單" at bounding box center [66, 102] width 122 height 30
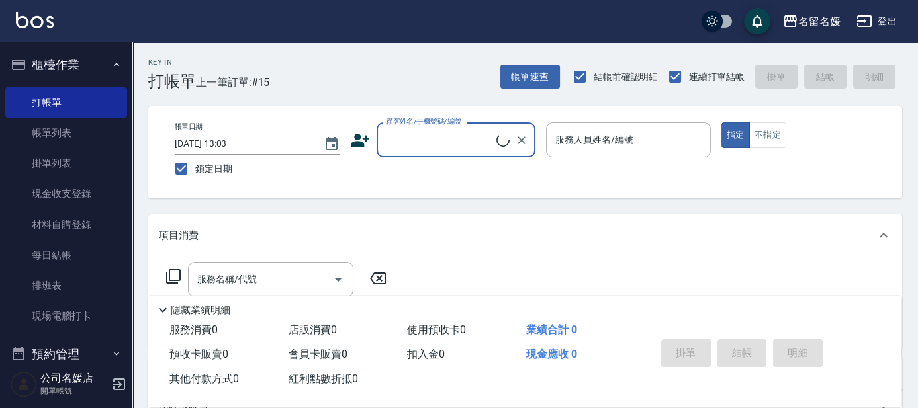
click at [449, 147] on input "顧客姓名/手機號碼/編號" at bounding box center [439, 139] width 114 height 23
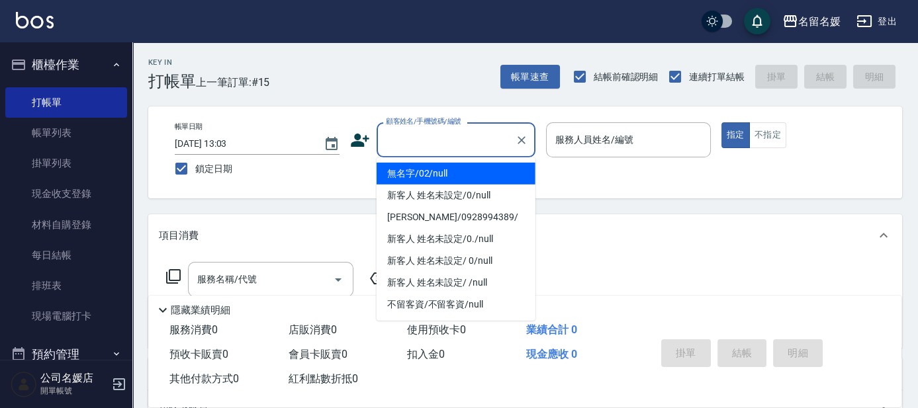
click at [441, 173] on li "無名字/02/null" at bounding box center [455, 174] width 159 height 22
type input "無名字/02/null"
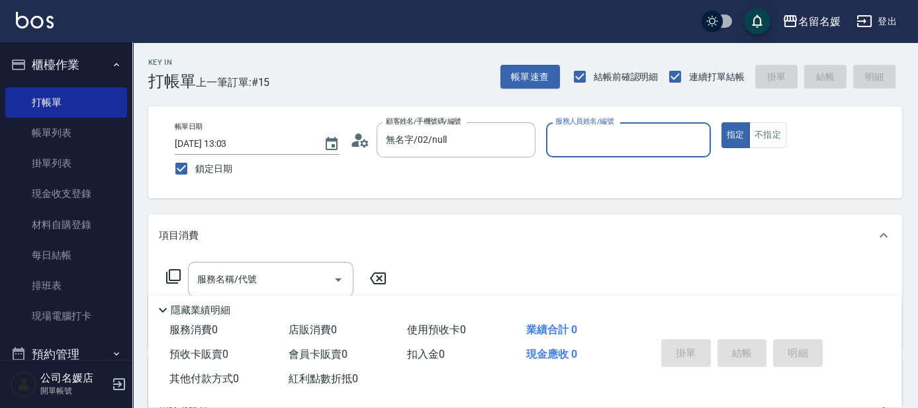
click at [607, 135] on input "服務人員姓名/編號" at bounding box center [628, 139] width 153 height 23
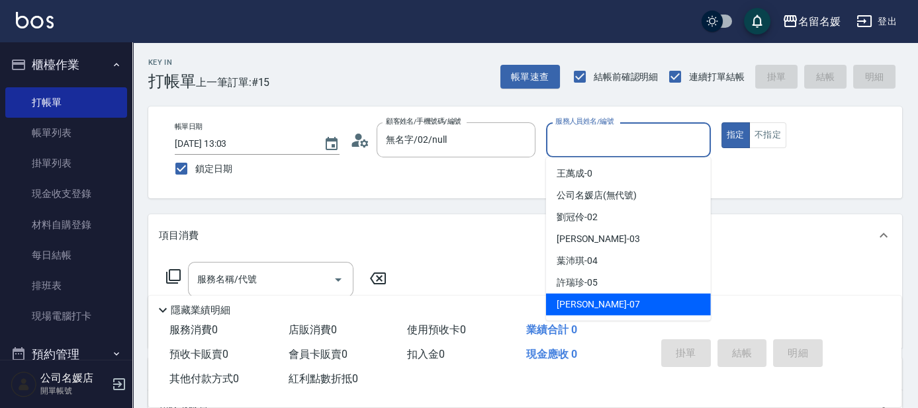
click at [601, 302] on div "[PERSON_NAME] -07" at bounding box center [628, 305] width 165 height 22
type input "[PERSON_NAME]-07"
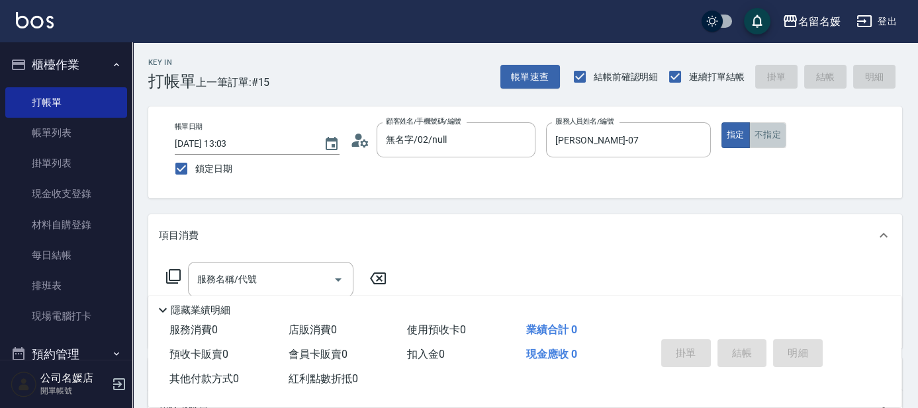
click at [770, 131] on button "不指定" at bounding box center [767, 135] width 37 height 26
click at [174, 275] on icon at bounding box center [173, 277] width 16 height 16
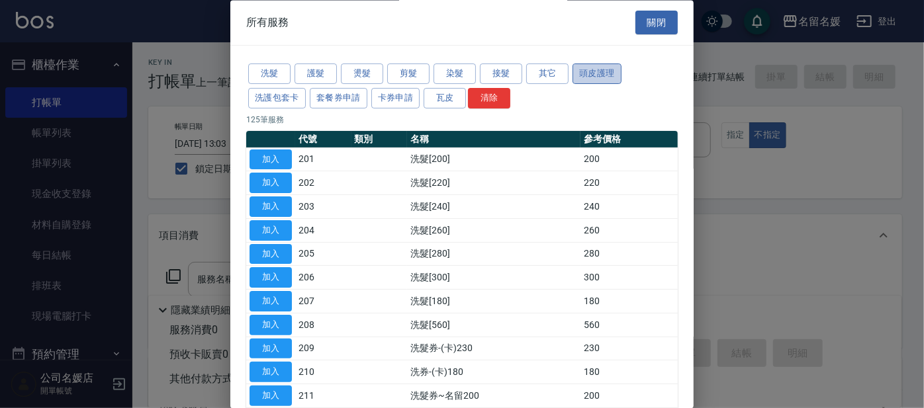
click at [597, 71] on button "頭皮護理" at bounding box center [596, 74] width 49 height 21
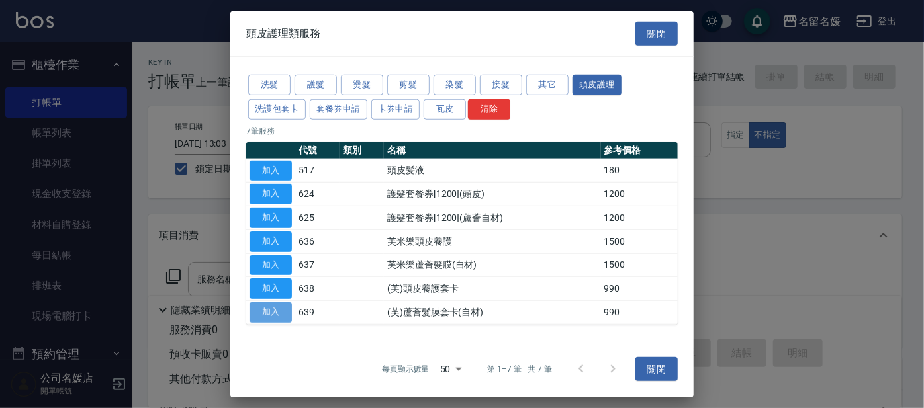
click at [273, 309] on button "加入" at bounding box center [270, 312] width 42 height 21
type input "(芙)蘆薈髮膜套卡(自材)(639)"
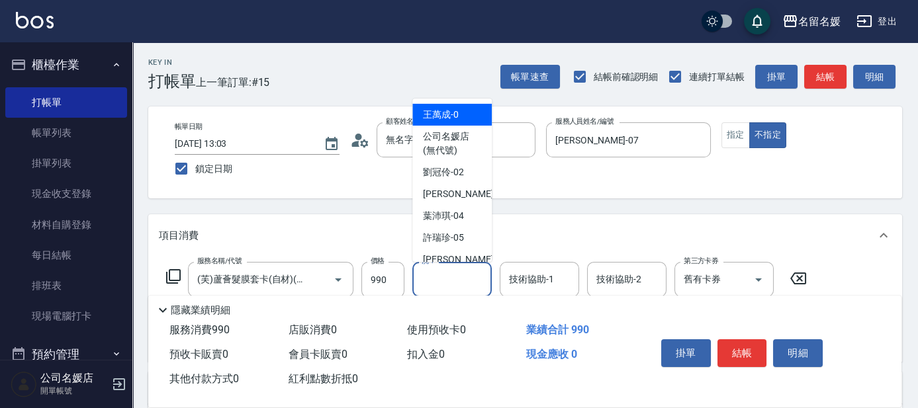
click at [467, 281] on input "洗-1" at bounding box center [451, 279] width 67 height 23
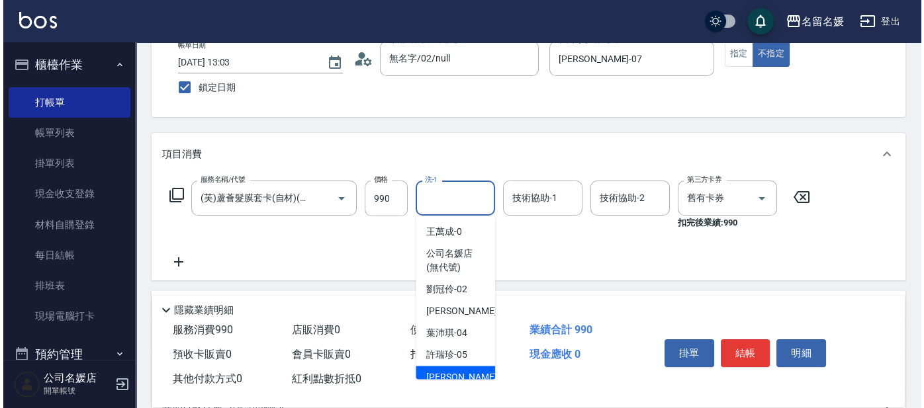
scroll to position [180, 0]
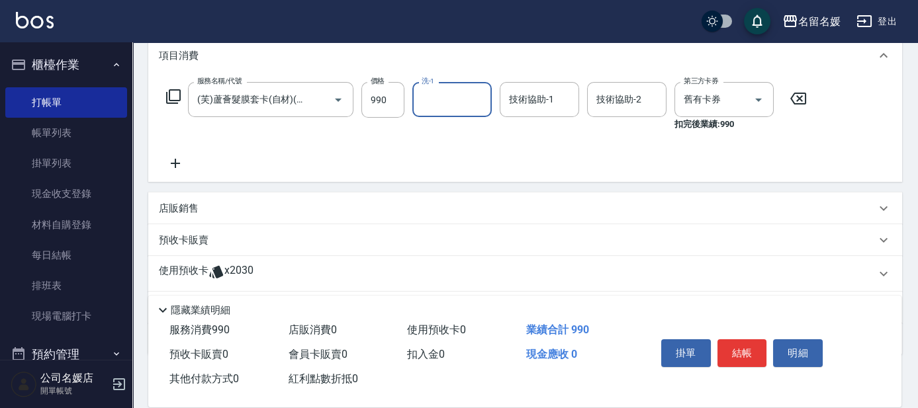
click at [453, 99] on input "洗-1" at bounding box center [451, 99] width 67 height 23
click at [433, 131] on span "[PERSON_NAME]-25" at bounding box center [464, 133] width 83 height 14
type input "[PERSON_NAME]-25"
click at [522, 101] on div "技術協助-1 技術協助-1" at bounding box center [538, 99] width 79 height 35
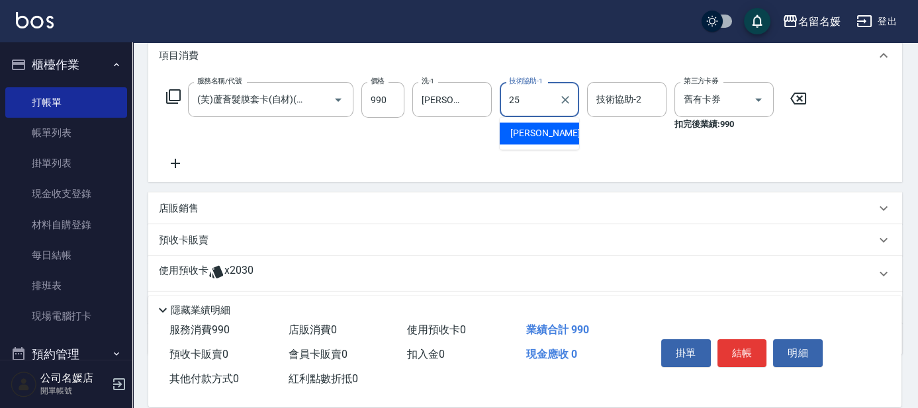
click at [513, 127] on span "[PERSON_NAME]-25" at bounding box center [551, 133] width 83 height 14
type input "[PERSON_NAME]-25"
click at [176, 95] on icon at bounding box center [173, 97] width 16 height 16
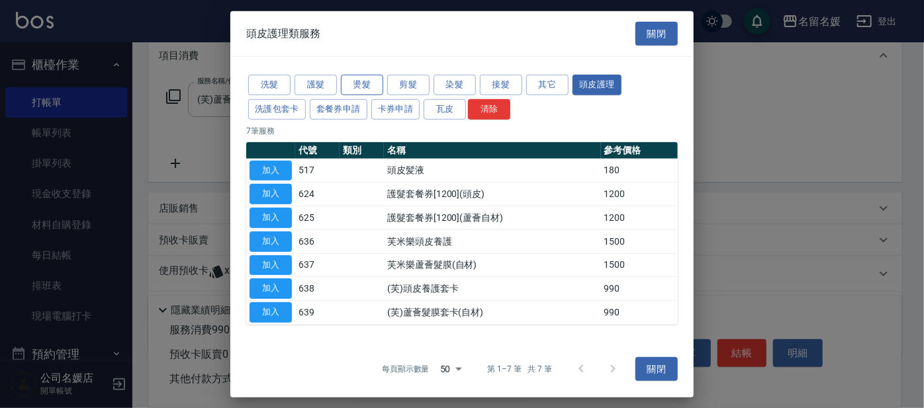
click at [369, 89] on button "燙髮" at bounding box center [362, 85] width 42 height 21
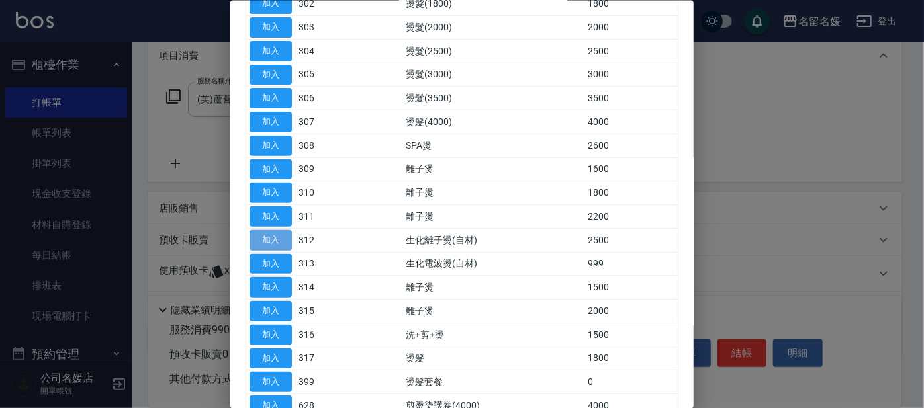
click at [282, 238] on button "加入" at bounding box center [270, 240] width 42 height 21
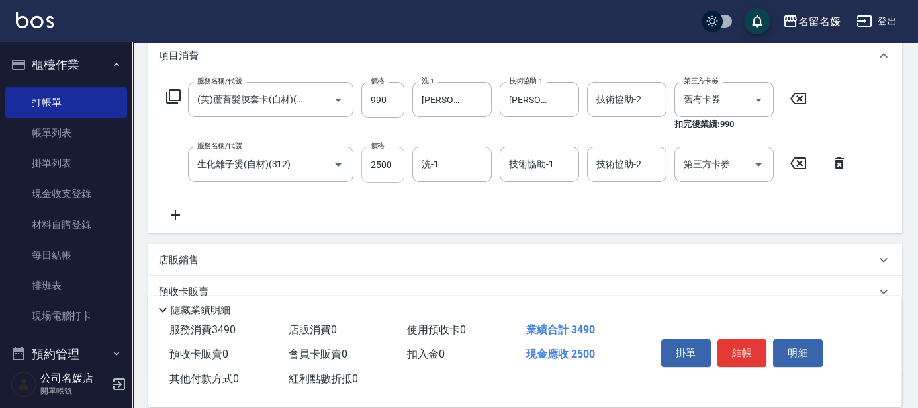
click at [388, 169] on input "2500" at bounding box center [382, 165] width 43 height 36
type input "3000"
click at [437, 161] on input "洗-1" at bounding box center [451, 164] width 67 height 23
click at [467, 196] on div "[PERSON_NAME]-25" at bounding box center [451, 199] width 79 height 22
type input "[PERSON_NAME]-25"
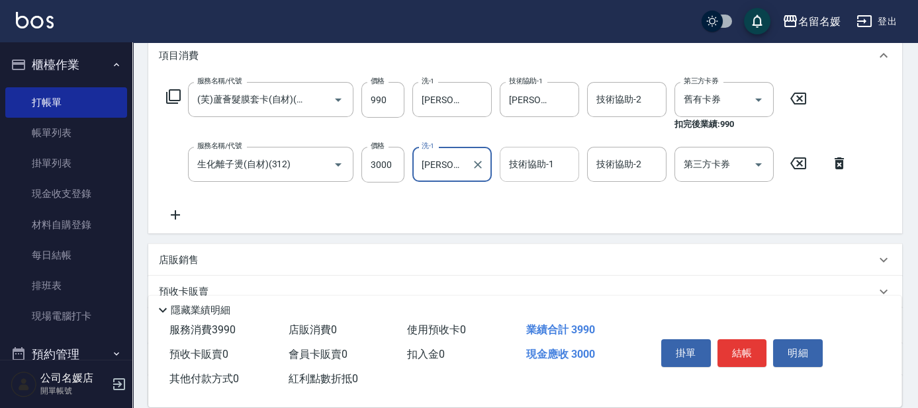
click at [521, 175] on input "技術協助-1" at bounding box center [538, 164] width 67 height 23
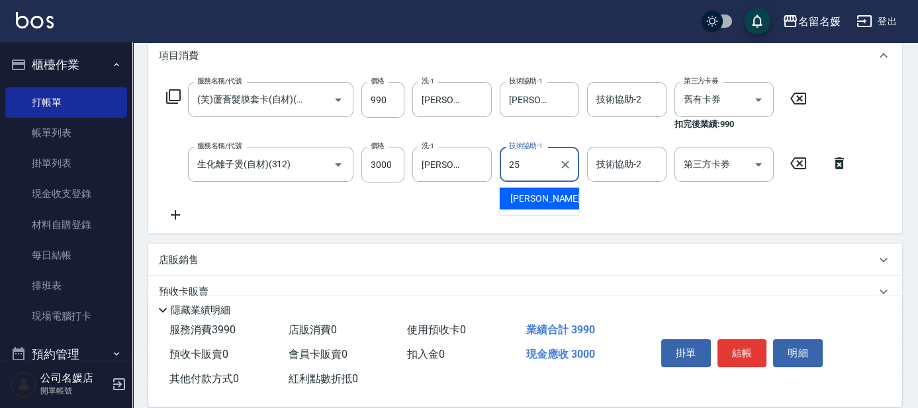
click at [553, 195] on div "[PERSON_NAME]-25" at bounding box center [538, 199] width 79 height 22
type input "[PERSON_NAME]-25"
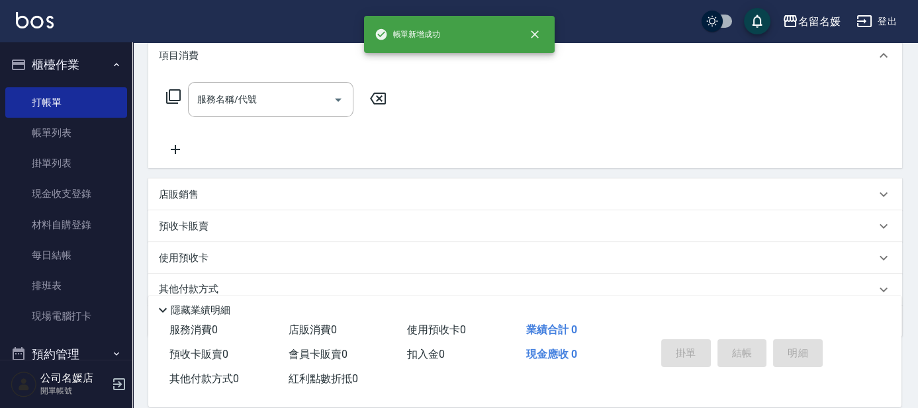
scroll to position [0, 0]
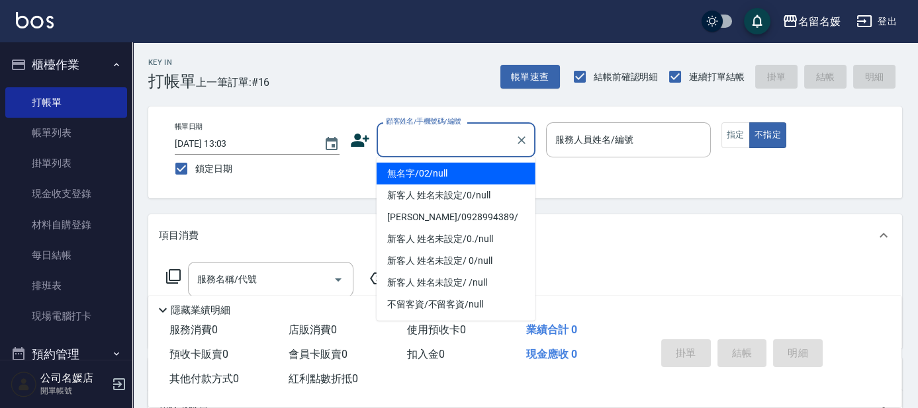
click at [460, 141] on input "顧客姓名/手機號碼/編號" at bounding box center [445, 139] width 127 height 23
click at [472, 173] on li "無名字/02/null" at bounding box center [455, 174] width 159 height 22
type input "無名字/02/null"
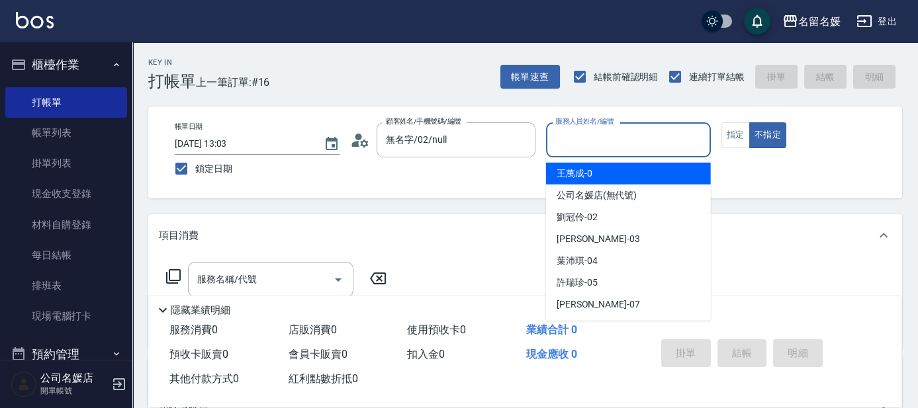
click at [570, 144] on input "服務人員姓名/編號" at bounding box center [628, 139] width 153 height 23
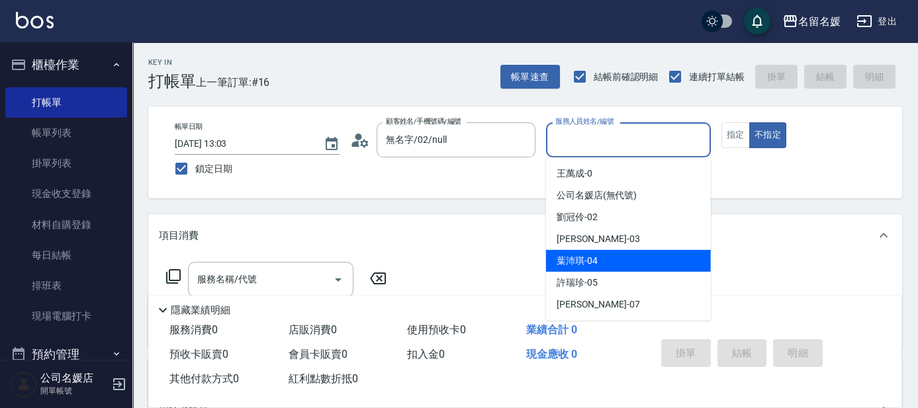
click at [600, 257] on div "[PERSON_NAME]-04" at bounding box center [628, 261] width 165 height 22
type input "[PERSON_NAME]-04"
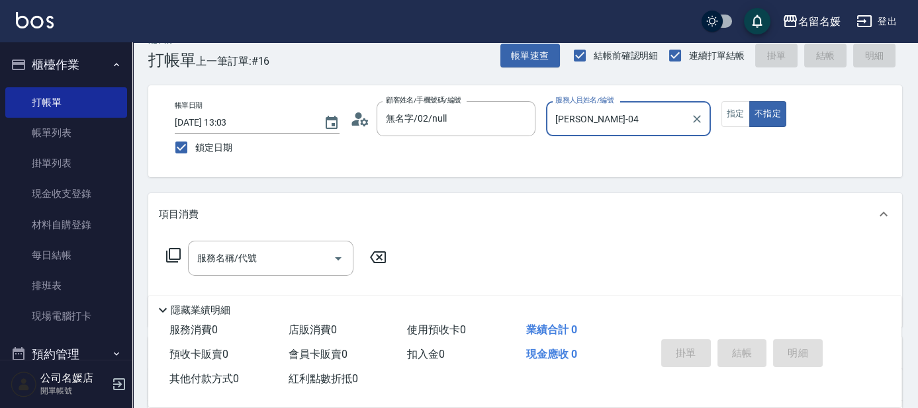
scroll to position [60, 0]
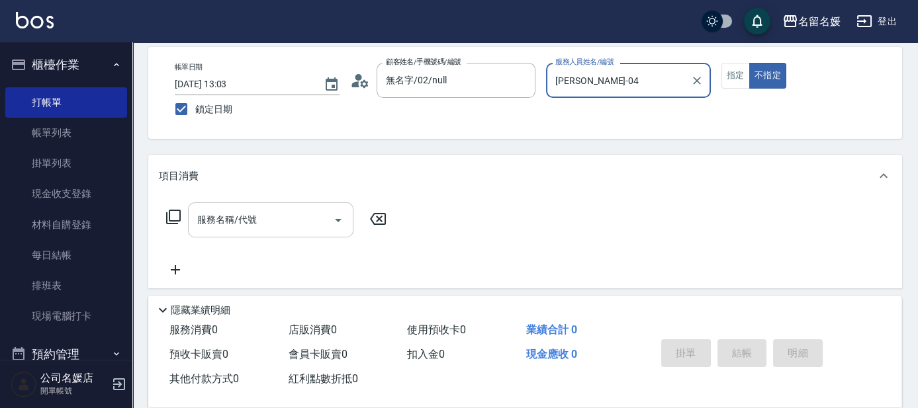
click at [290, 222] on input "服務名稱/代號" at bounding box center [261, 219] width 134 height 23
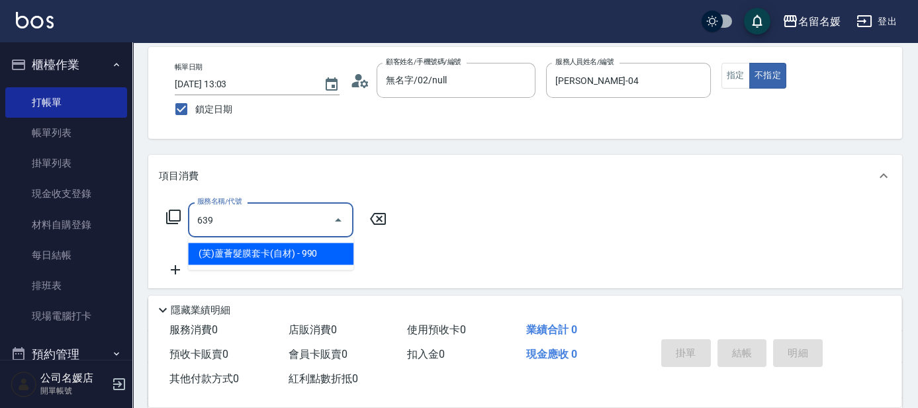
click at [294, 255] on span "(芙)蘆薈髮膜套卡(自材) - 990" at bounding box center [270, 254] width 165 height 22
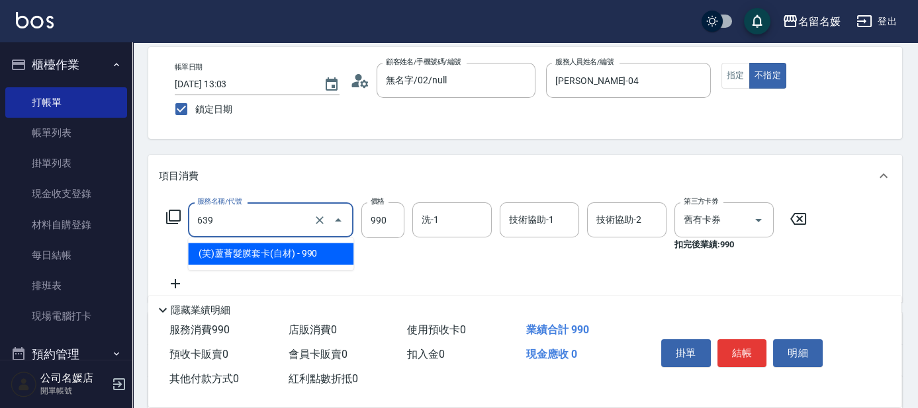
click at [264, 228] on input "639" at bounding box center [252, 219] width 116 height 23
click at [275, 255] on span "(芙)蘆薈髮膜套卡(自材) - 990" at bounding box center [270, 254] width 165 height 22
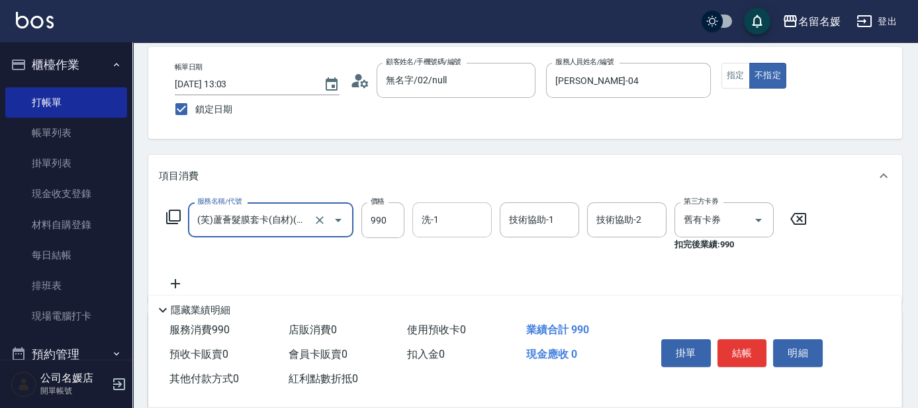
type input "(芙)蘆薈髮膜套卡(自材)(639)"
click at [439, 227] on input "洗-1" at bounding box center [451, 219] width 67 height 23
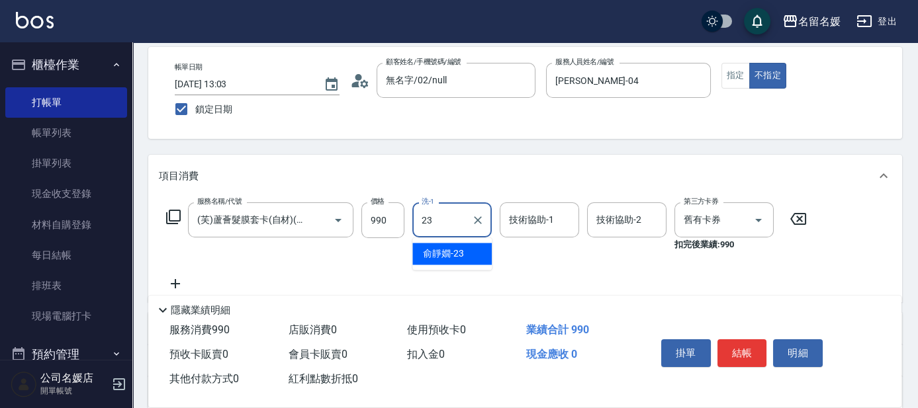
drag, startPoint x: 453, startPoint y: 253, endPoint x: 517, endPoint y: 228, distance: 68.7
click at [454, 253] on span "[PERSON_NAME]-23" at bounding box center [443, 254] width 41 height 14
type input "[PERSON_NAME]-23"
click at [519, 228] on input "技術協助-1" at bounding box center [538, 219] width 67 height 23
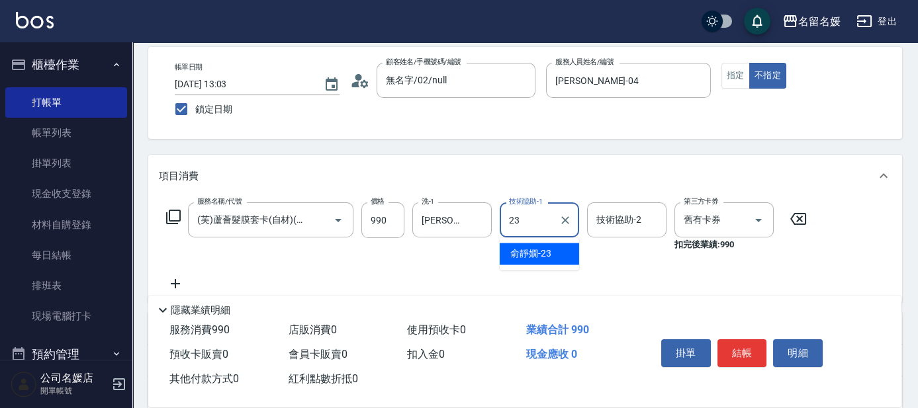
click at [543, 249] on span "[PERSON_NAME]-23" at bounding box center [530, 254] width 41 height 14
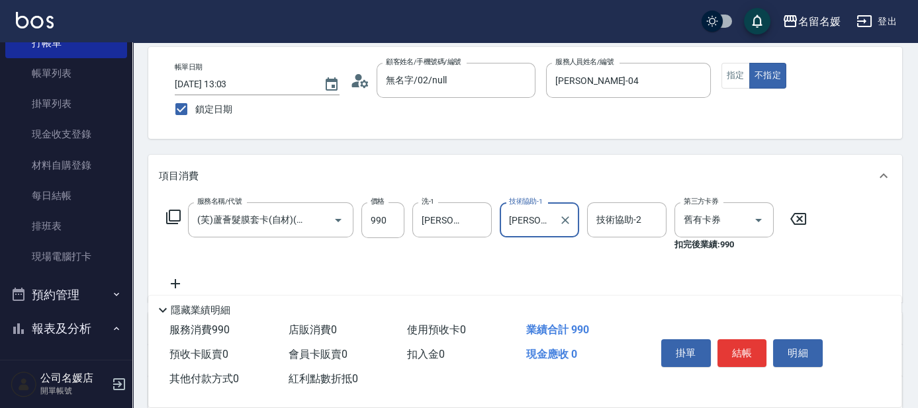
type input "[PERSON_NAME]-23"
click at [173, 281] on icon at bounding box center [175, 284] width 33 height 16
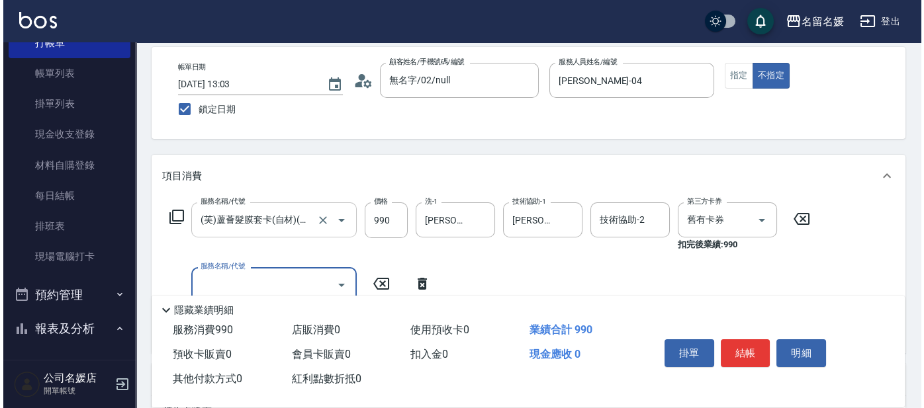
scroll to position [120, 0]
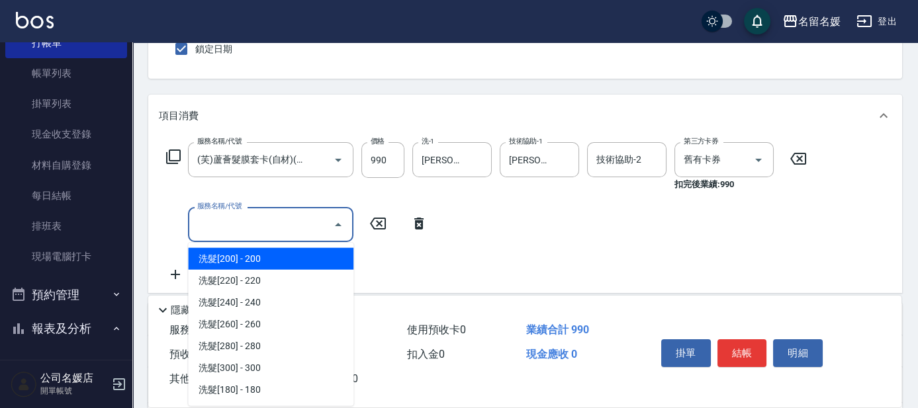
click at [233, 221] on input "服務名稱/代號" at bounding box center [261, 224] width 134 height 23
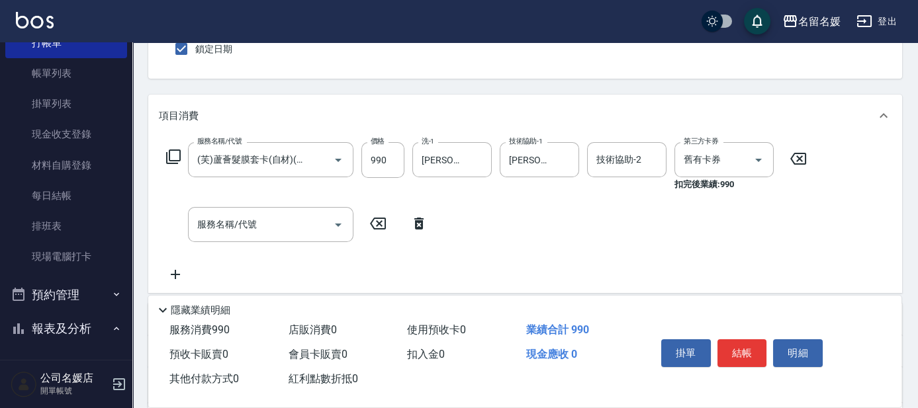
click at [172, 155] on icon at bounding box center [173, 157] width 16 height 16
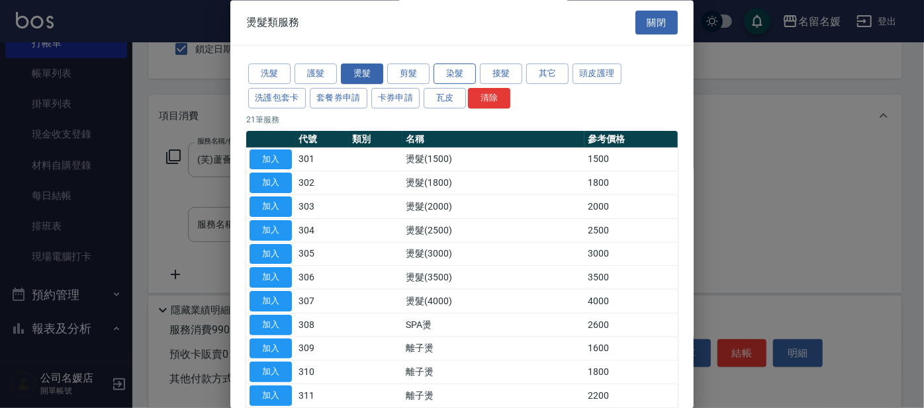
click at [466, 71] on button "染髮" at bounding box center [454, 74] width 42 height 21
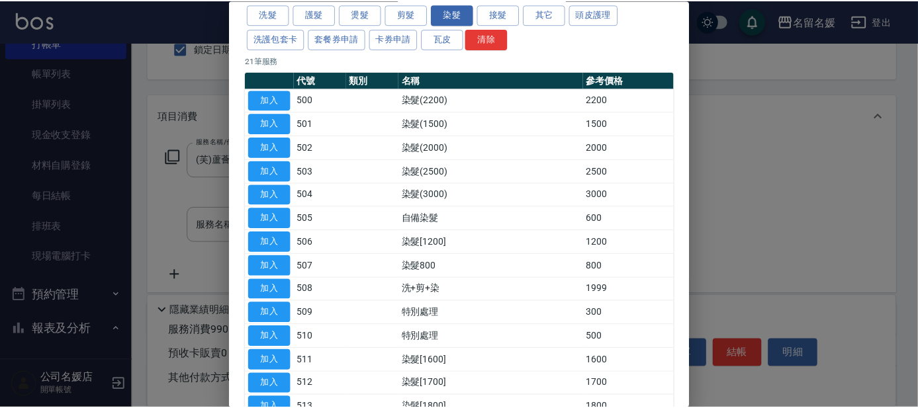
scroll to position [60, 0]
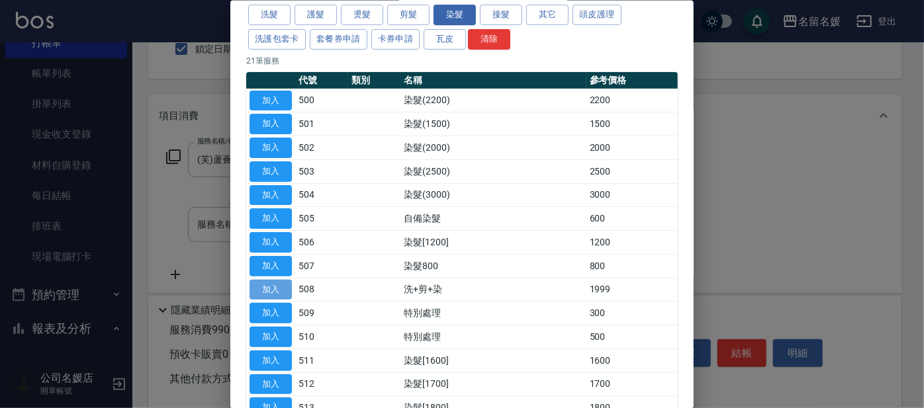
click at [282, 288] on button "加入" at bounding box center [270, 289] width 42 height 21
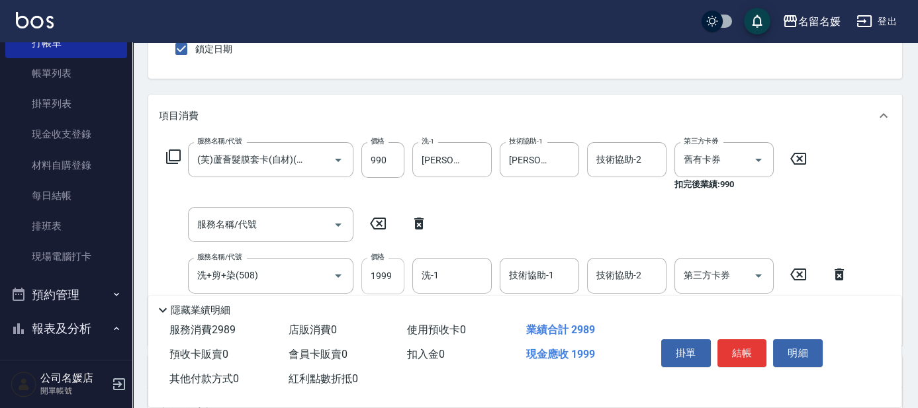
click at [365, 272] on input "1999" at bounding box center [382, 276] width 43 height 36
type input "2499"
click at [449, 281] on input "洗-1" at bounding box center [451, 275] width 67 height 23
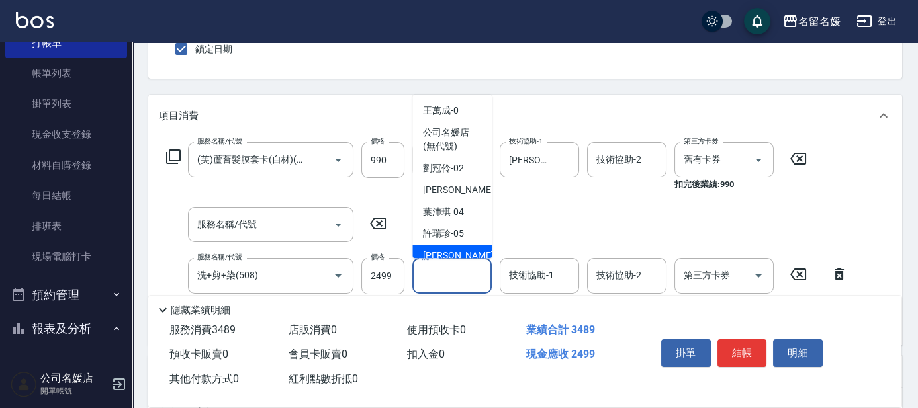
click at [439, 279] on input "洗-1" at bounding box center [451, 275] width 67 height 23
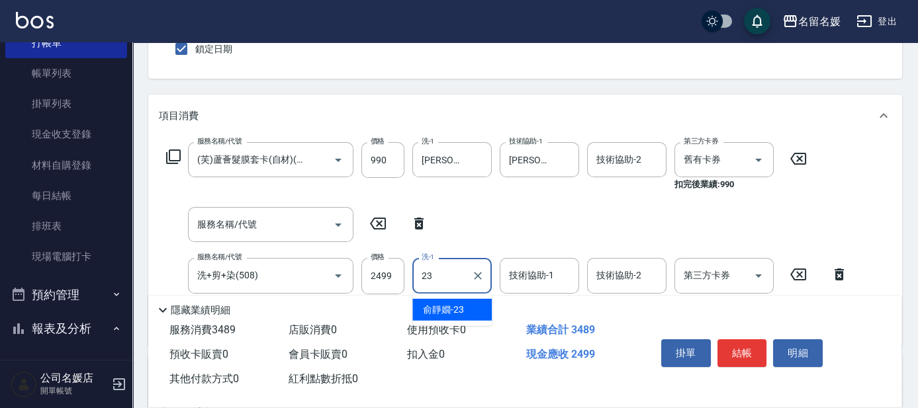
click at [442, 309] on span "[PERSON_NAME]-23" at bounding box center [443, 310] width 41 height 14
type input "[PERSON_NAME]-23"
click at [527, 279] on div "技術協助-1 技術協助-1" at bounding box center [538, 275] width 79 height 35
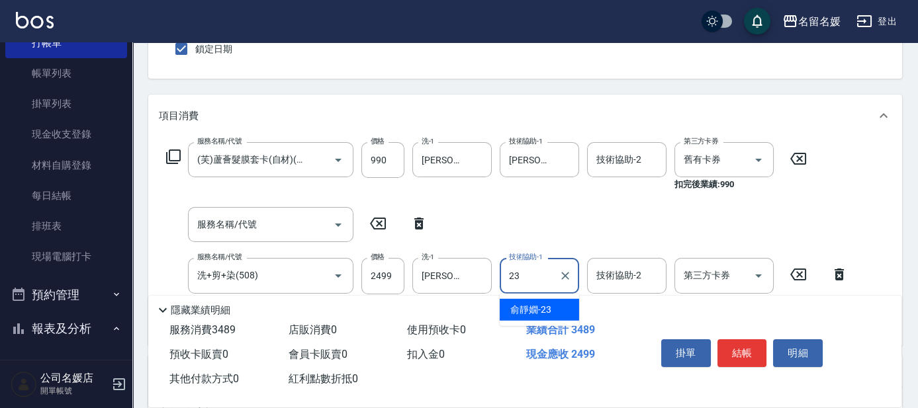
click at [525, 310] on span "[PERSON_NAME]-23" at bounding box center [530, 310] width 41 height 14
click at [318, 272] on icon "Clear" at bounding box center [319, 275] width 13 height 13
type input "[PERSON_NAME]-23"
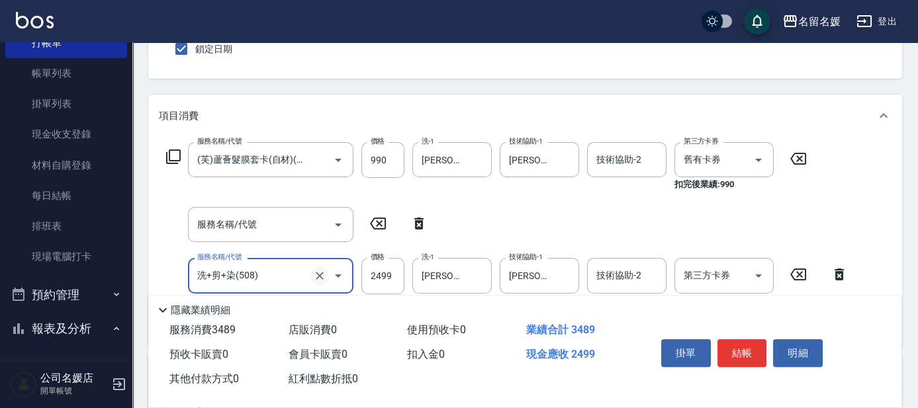
scroll to position [0, 0]
click at [169, 150] on icon at bounding box center [173, 157] width 15 height 15
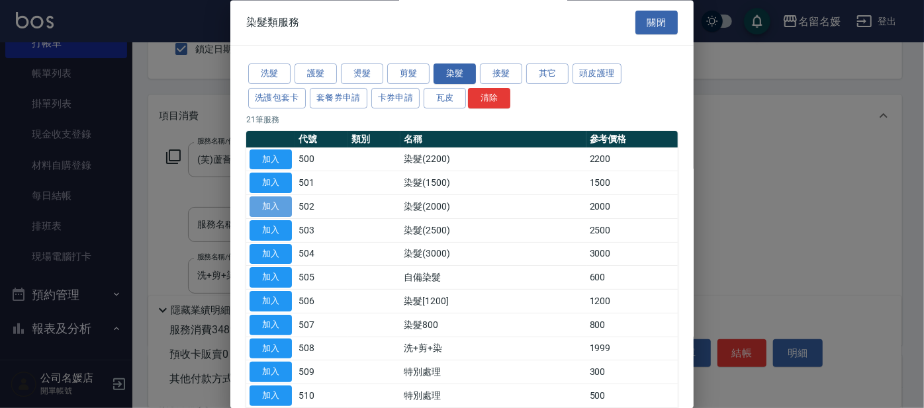
click at [266, 206] on button "加入" at bounding box center [270, 207] width 42 height 21
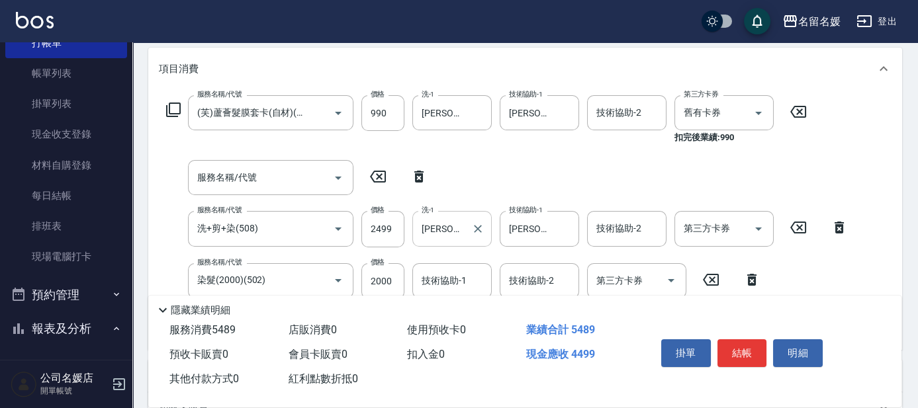
scroll to position [180, 0]
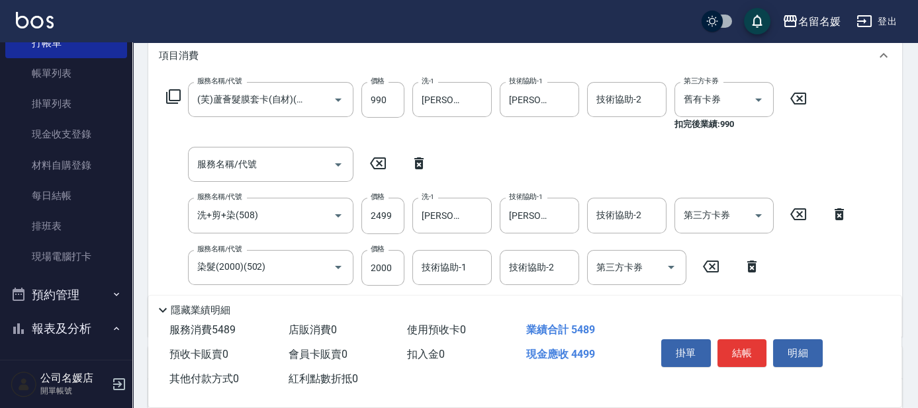
click at [840, 212] on icon at bounding box center [838, 214] width 9 height 12
type input "染髮(2000)(502)"
type input "2000"
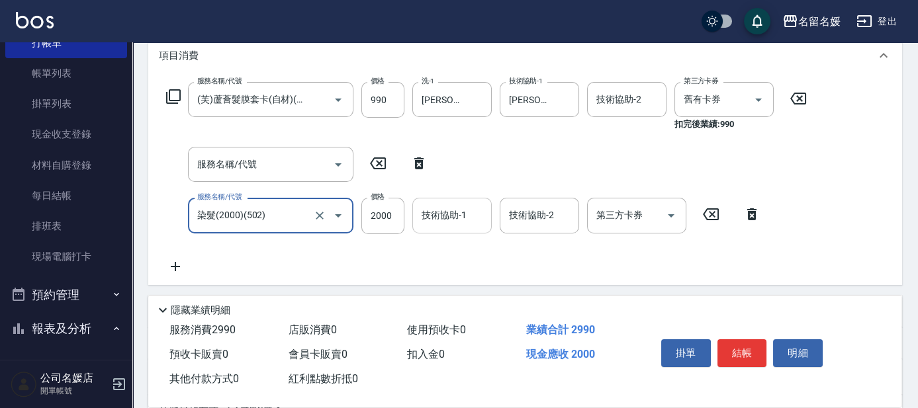
click at [439, 214] on div "技術協助-1 技術協助-1" at bounding box center [451, 215] width 79 height 35
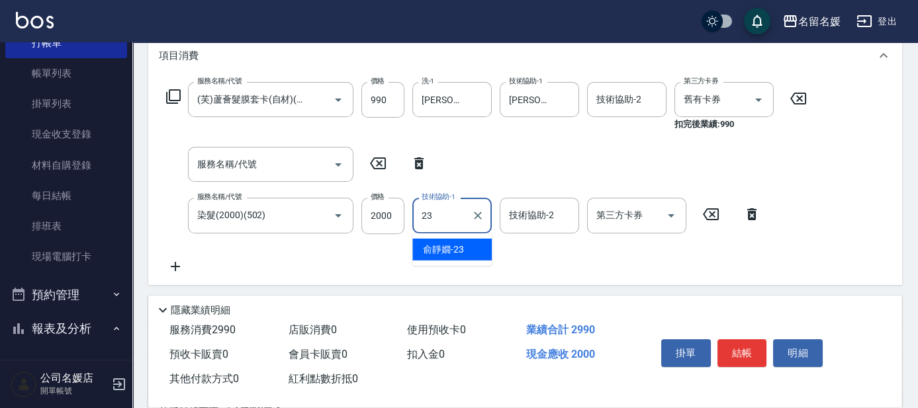
click at [450, 244] on span "[PERSON_NAME]-23" at bounding box center [443, 250] width 41 height 14
type input "[PERSON_NAME]-23"
click at [527, 226] on input "技術協助-2" at bounding box center [538, 215] width 67 height 23
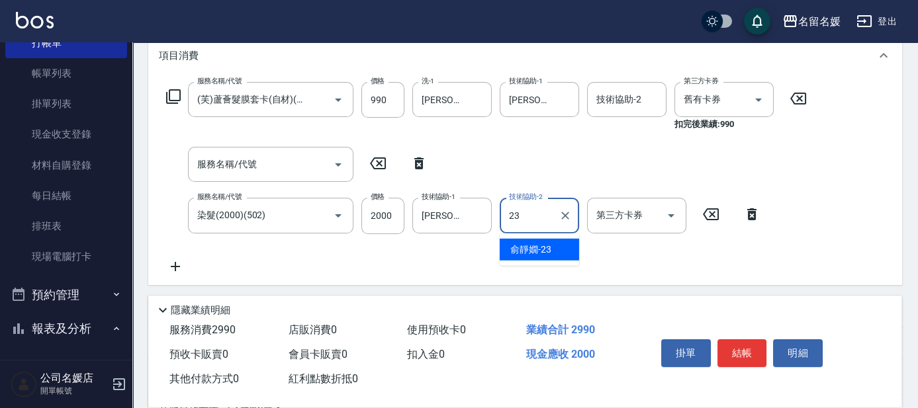
click at [537, 251] on span "[PERSON_NAME]-23" at bounding box center [530, 250] width 41 height 14
type input "[PERSON_NAME]-23"
click at [251, 171] on input "服務名稱/代號" at bounding box center [261, 164] width 134 height 23
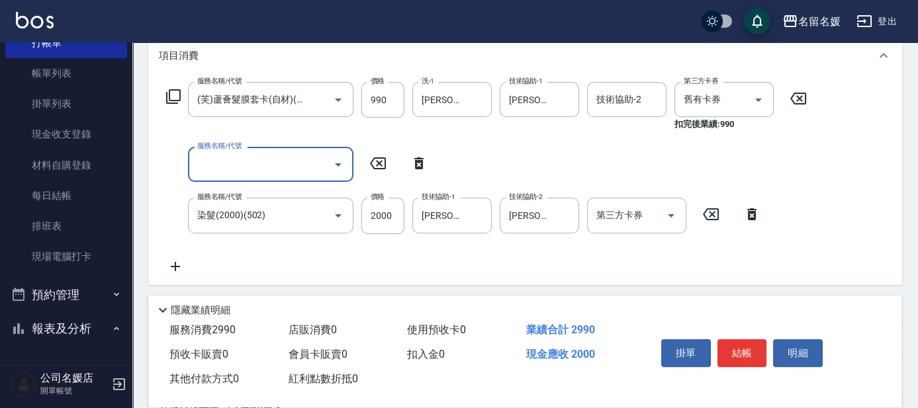
scroll to position [0, 0]
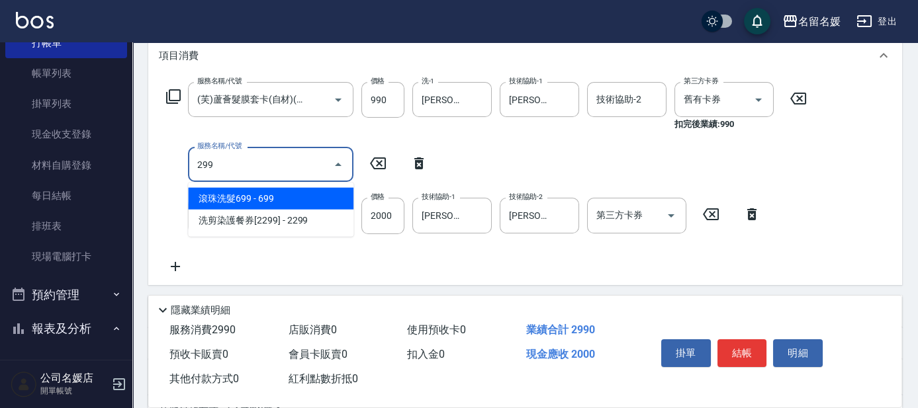
click at [264, 195] on span "滾珠洗髮699 - 699" at bounding box center [270, 199] width 165 height 22
click at [258, 169] on input "299" at bounding box center [252, 164] width 116 height 23
click at [284, 196] on span "滾珠洗髮699 - 699" at bounding box center [270, 199] width 165 height 22
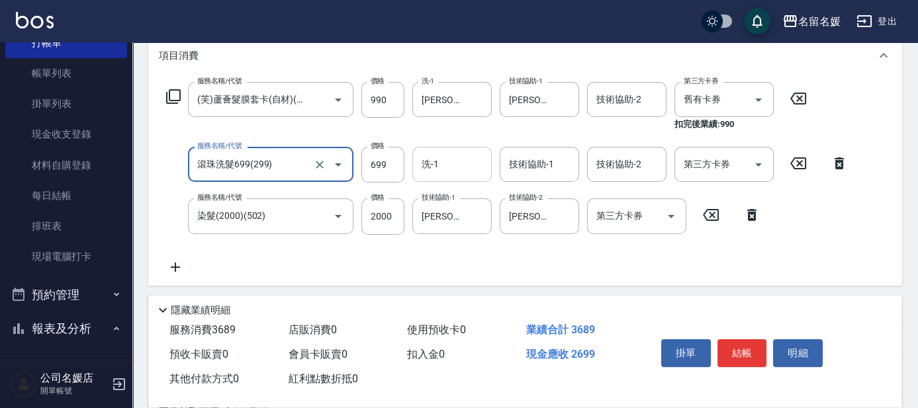
type input "滾珠洗髮699(299)"
click at [476, 166] on input "洗-1" at bounding box center [451, 164] width 67 height 23
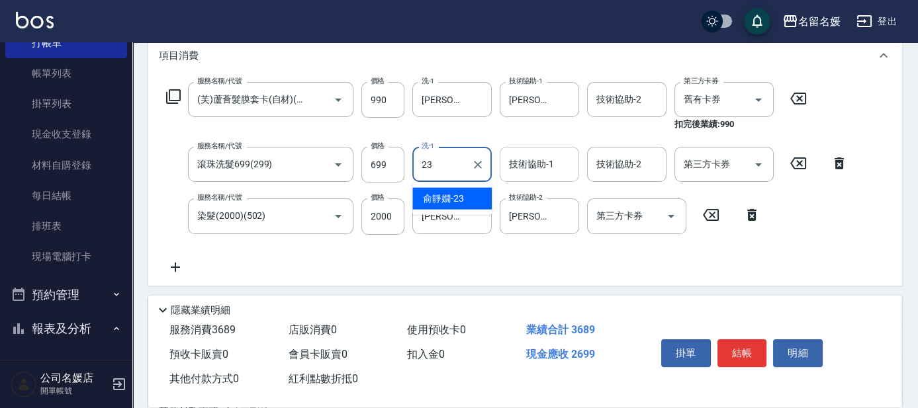
drag, startPoint x: 459, startPoint y: 195, endPoint x: 513, endPoint y: 169, distance: 60.4
click at [462, 192] on span "[PERSON_NAME]-23" at bounding box center [443, 199] width 41 height 14
type input "[PERSON_NAME]-23"
click at [521, 169] on div "技術協助-1 技術協助-1" at bounding box center [538, 164] width 79 height 35
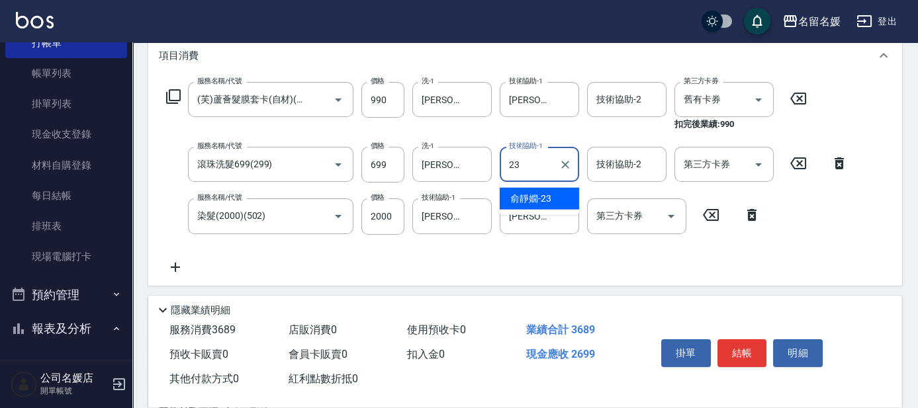
click at [521, 197] on span "[PERSON_NAME]-23" at bounding box center [530, 199] width 41 height 14
type input "[PERSON_NAME]-23"
click at [176, 263] on icon at bounding box center [175, 267] width 33 height 16
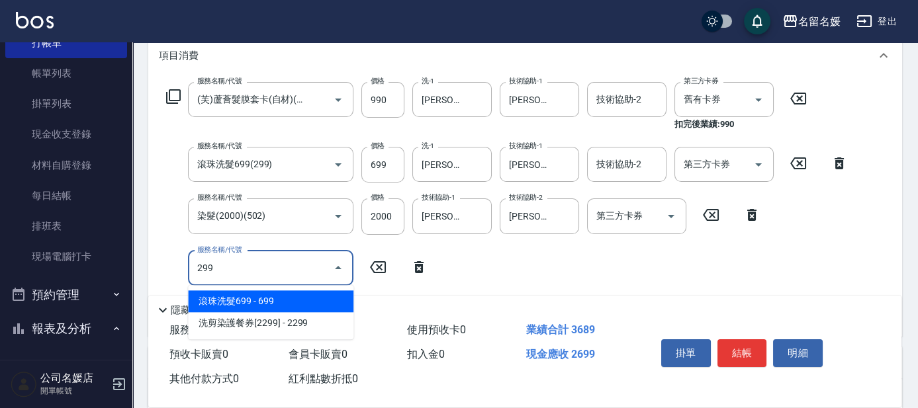
click at [290, 300] on span "滾珠洗髮699 - 699" at bounding box center [270, 301] width 165 height 22
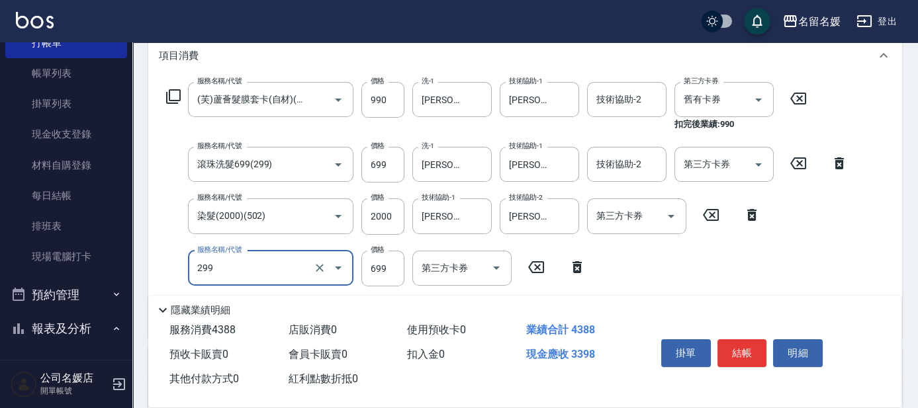
click at [271, 264] on input "299" at bounding box center [252, 268] width 116 height 23
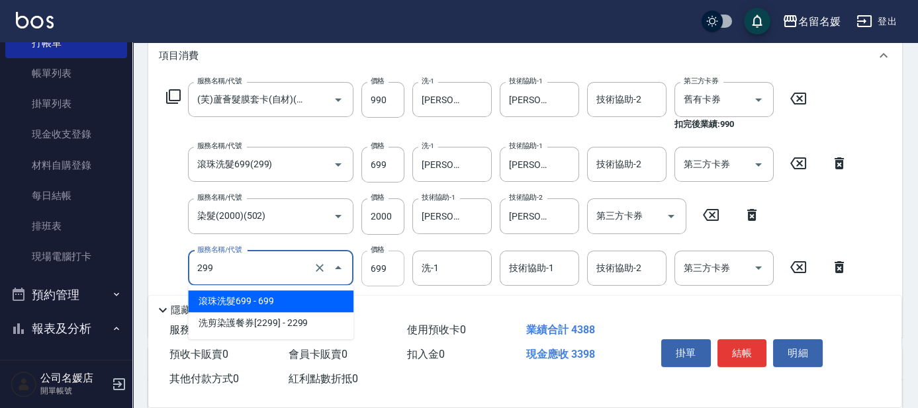
drag, startPoint x: 292, startPoint y: 298, endPoint x: 398, endPoint y: 279, distance: 107.7
click at [316, 294] on span "滾珠洗髮699 - 699" at bounding box center [270, 301] width 165 height 22
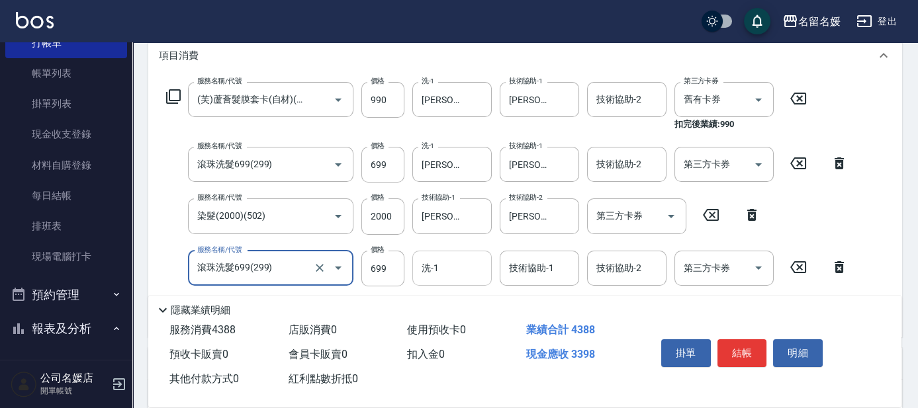
type input "滾珠洗髮699(299)"
click at [448, 274] on input "洗-1" at bounding box center [451, 268] width 67 height 23
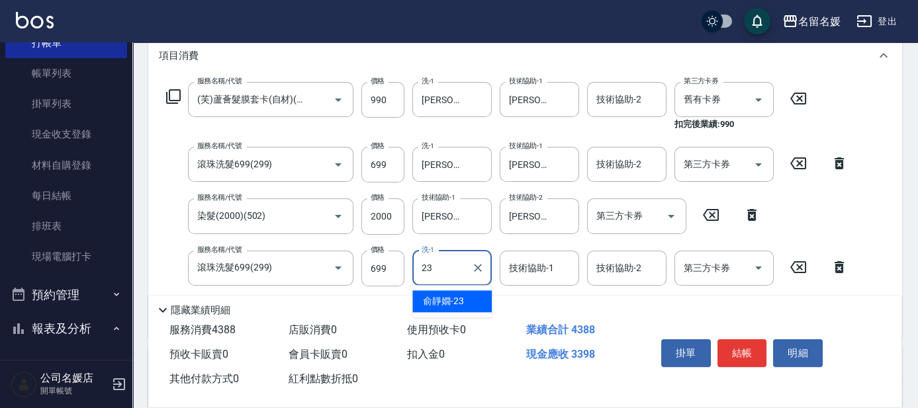
drag, startPoint x: 437, startPoint y: 304, endPoint x: 529, endPoint y: 274, distance: 96.0
click at [439, 304] on span "[PERSON_NAME]-23" at bounding box center [443, 301] width 41 height 14
type input "[PERSON_NAME]-23"
click at [556, 273] on input "技術協助-1" at bounding box center [538, 268] width 67 height 23
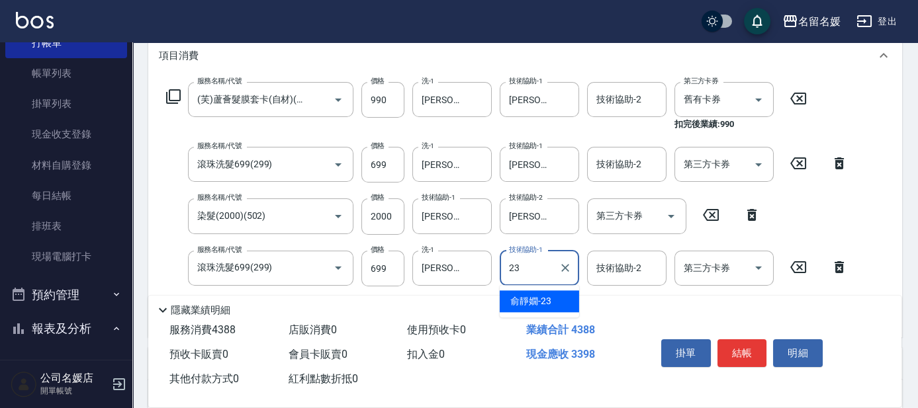
click at [547, 303] on span "[PERSON_NAME]-23" at bounding box center [530, 301] width 41 height 14
type input "[PERSON_NAME]-23"
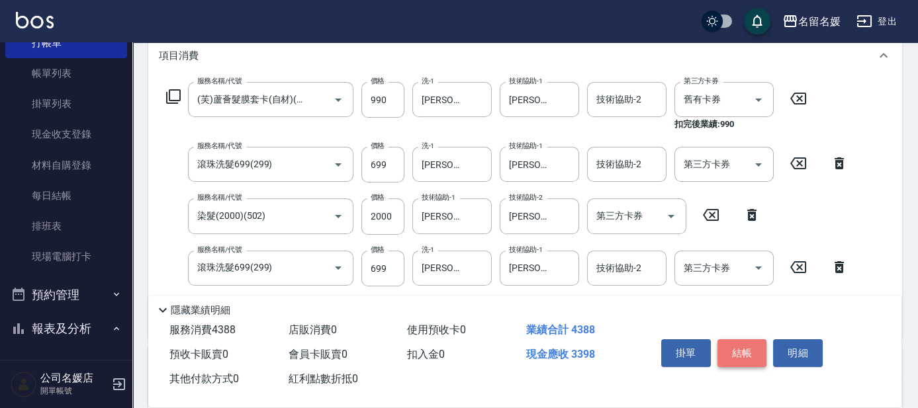
click at [746, 353] on button "結帳" at bounding box center [742, 353] width 50 height 28
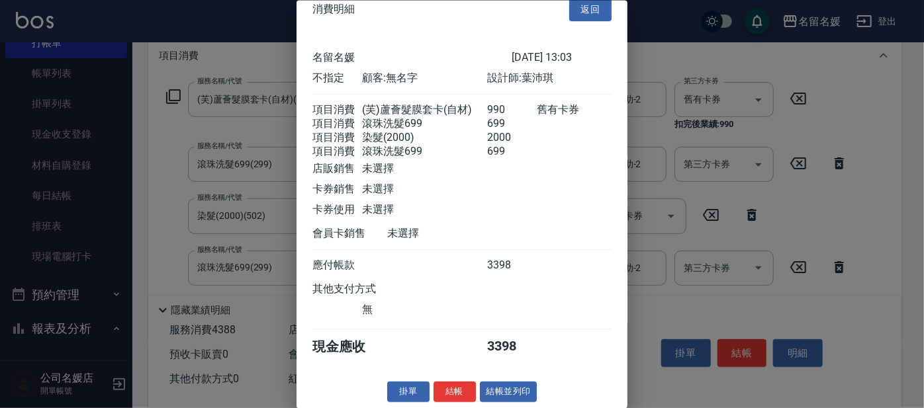
scroll to position [34, 0]
click at [456, 383] on button "結帳" at bounding box center [454, 392] width 42 height 21
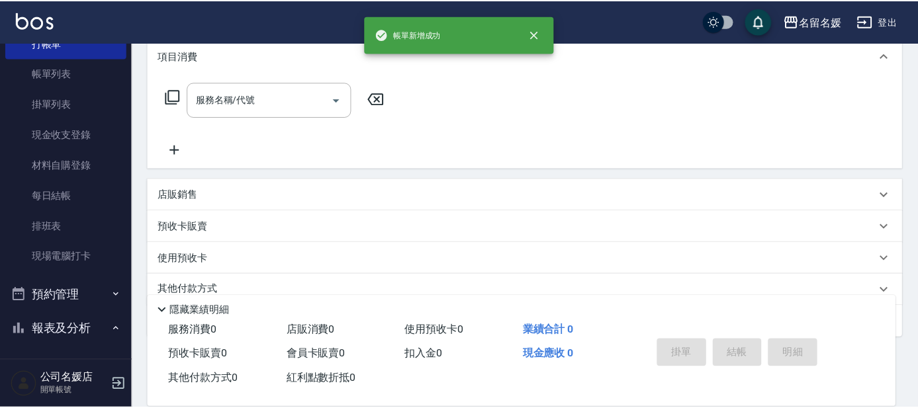
scroll to position [0, 0]
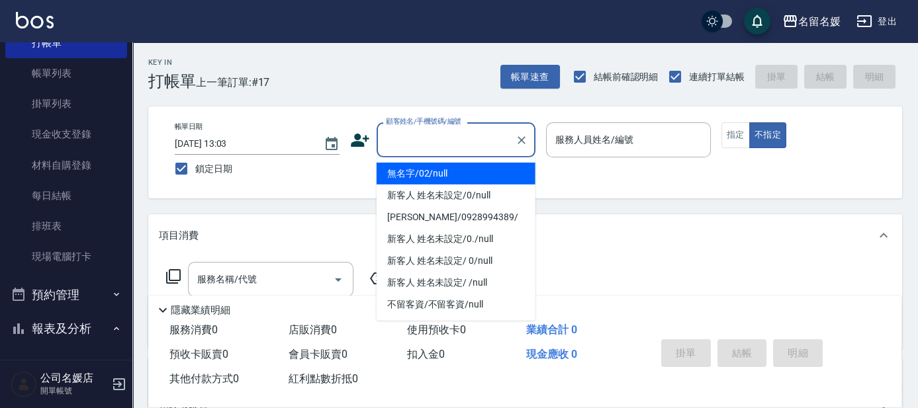
click at [466, 140] on input "顧客姓名/手機號碼/編號" at bounding box center [445, 139] width 127 height 23
click at [449, 176] on li "無名字/02/null" at bounding box center [455, 174] width 159 height 22
type input "無名字/02/null"
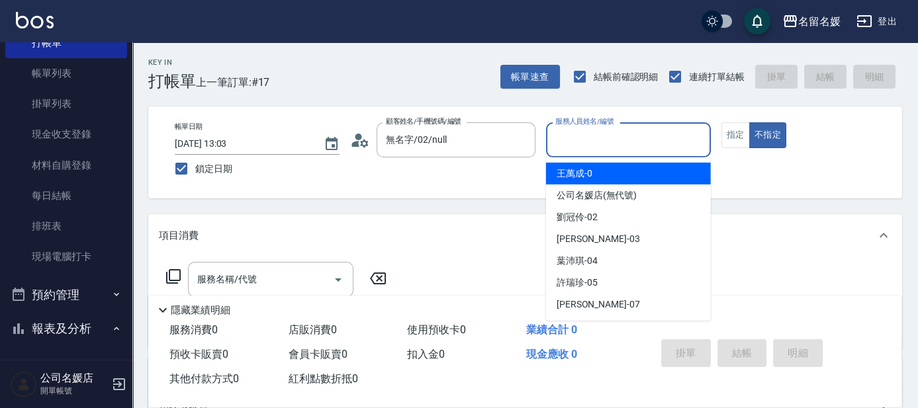
click at [587, 138] on input "服務人員姓名/編號" at bounding box center [628, 139] width 153 height 23
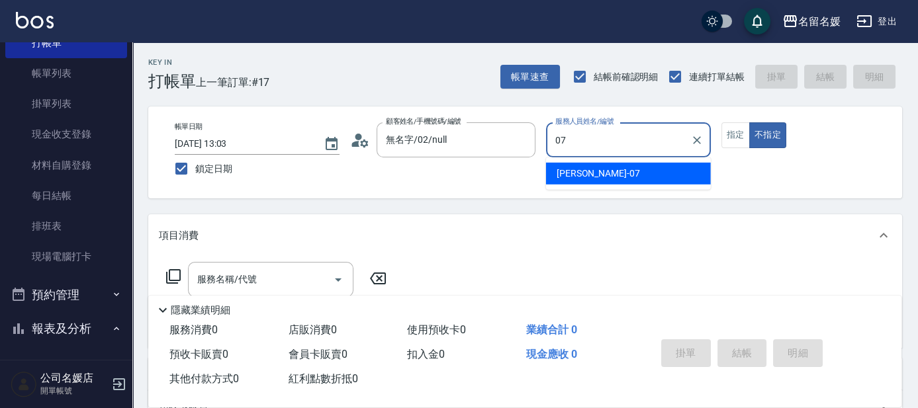
type input "07"
type button "false"
type input "[PERSON_NAME]-07"
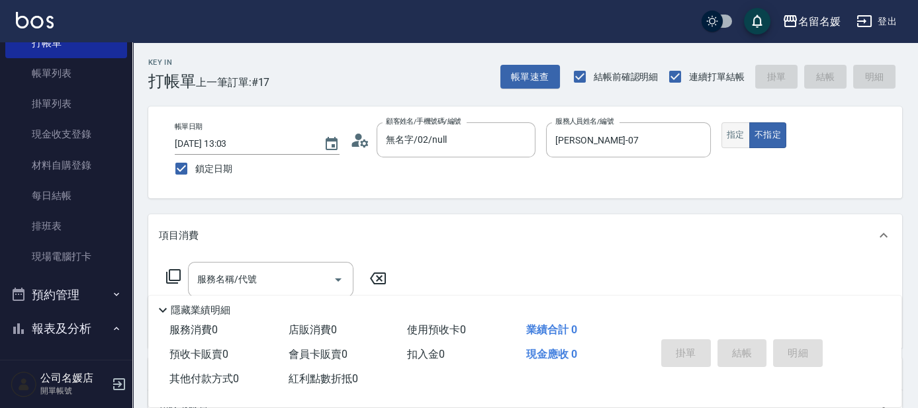
click at [726, 124] on button "指定" at bounding box center [735, 135] width 28 height 26
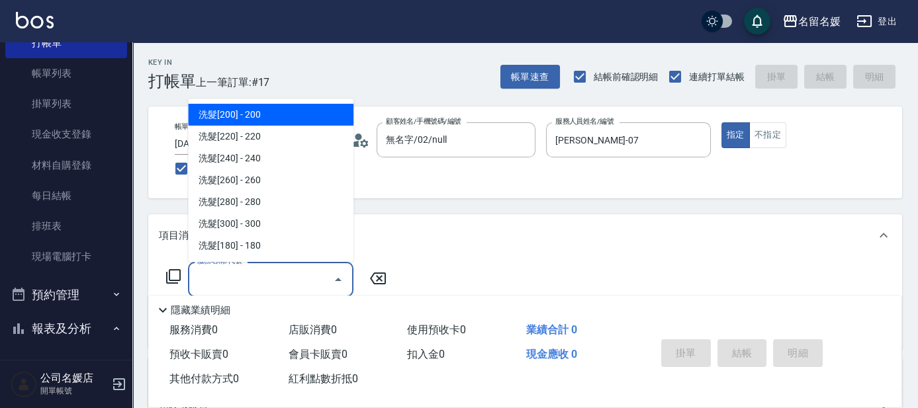
click at [316, 278] on input "服務名稱/代號" at bounding box center [261, 279] width 134 height 23
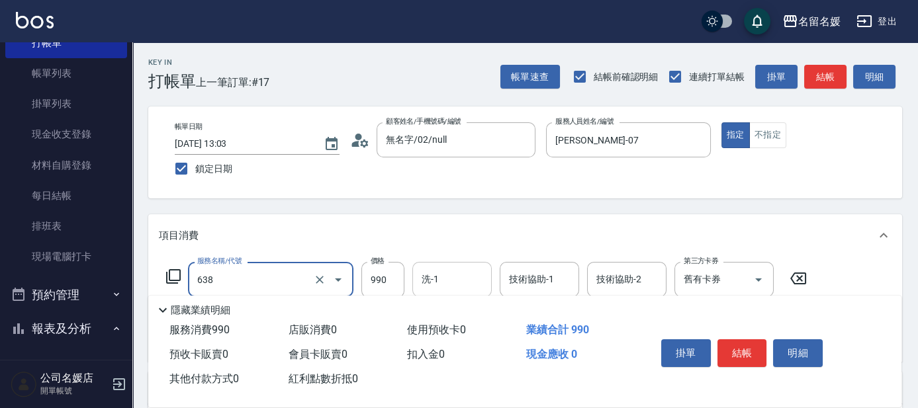
click at [468, 277] on input "洗-1" at bounding box center [451, 279] width 67 height 23
type input "(芙)頭皮養護套卡(638)"
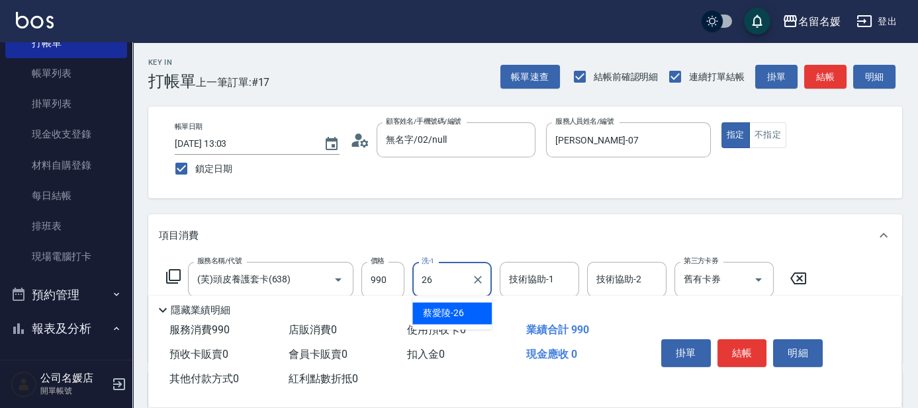
type input "[PERSON_NAME]-26"
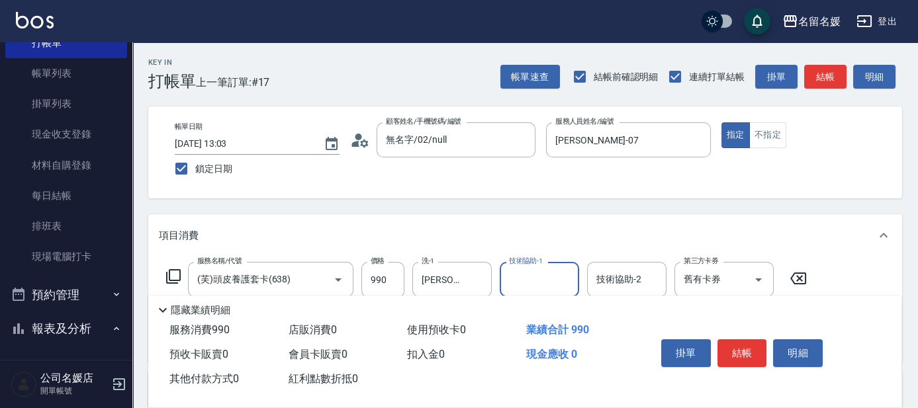
click at [552, 284] on input "技術協助-1" at bounding box center [538, 279] width 67 height 23
type input "[PERSON_NAME]-26"
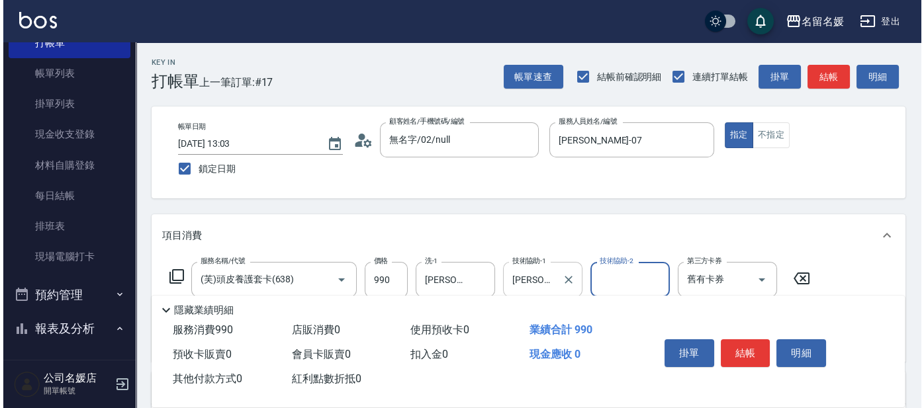
scroll to position [60, 0]
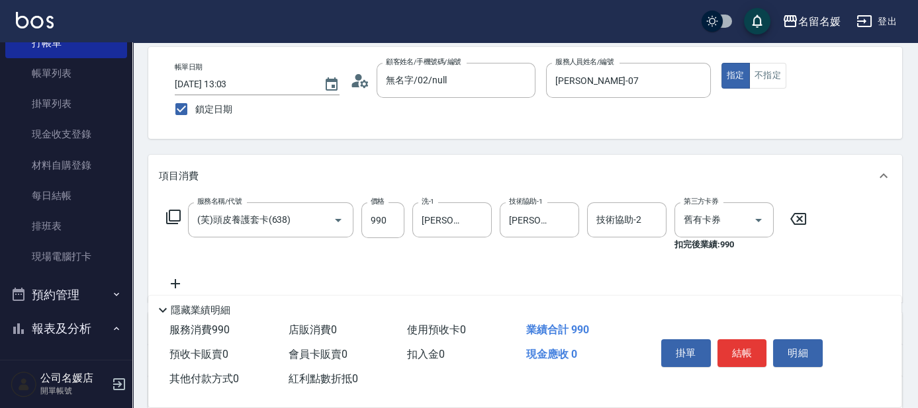
click at [170, 212] on icon at bounding box center [173, 217] width 16 height 16
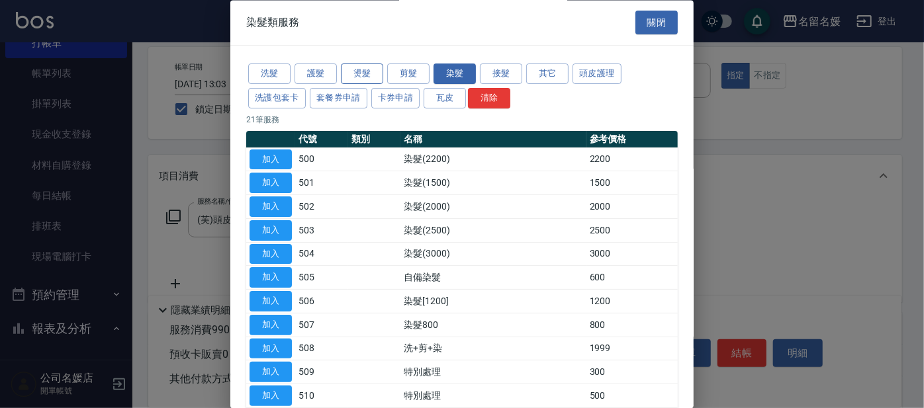
click at [355, 71] on button "燙髮" at bounding box center [362, 74] width 42 height 21
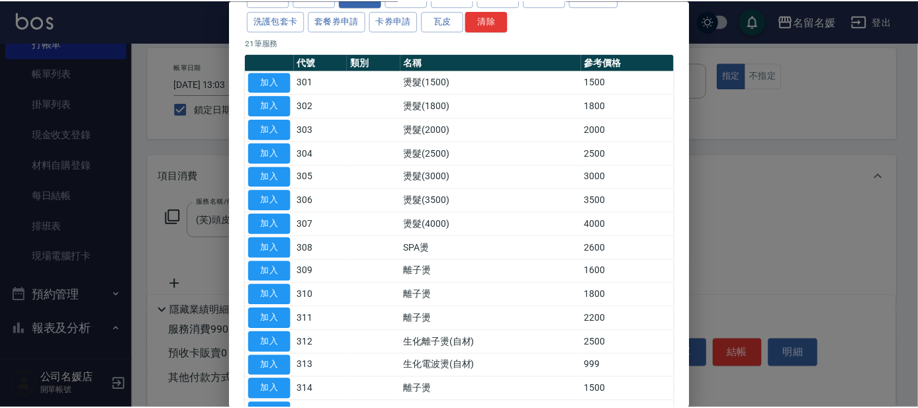
scroll to position [120, 0]
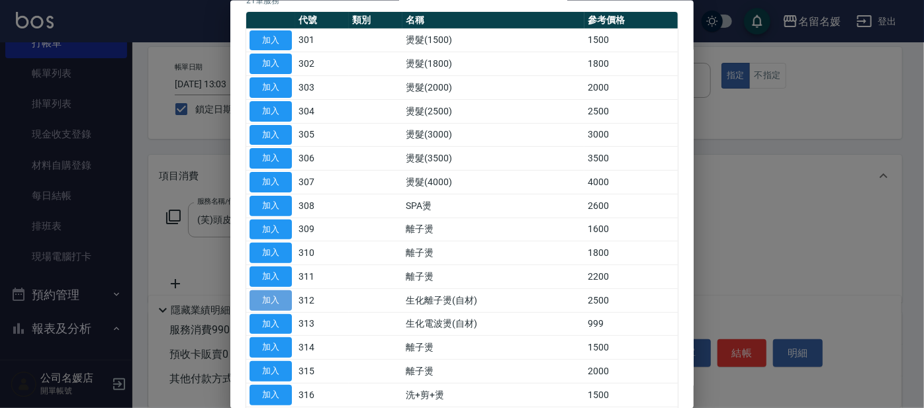
click at [271, 293] on button "加入" at bounding box center [270, 300] width 42 height 21
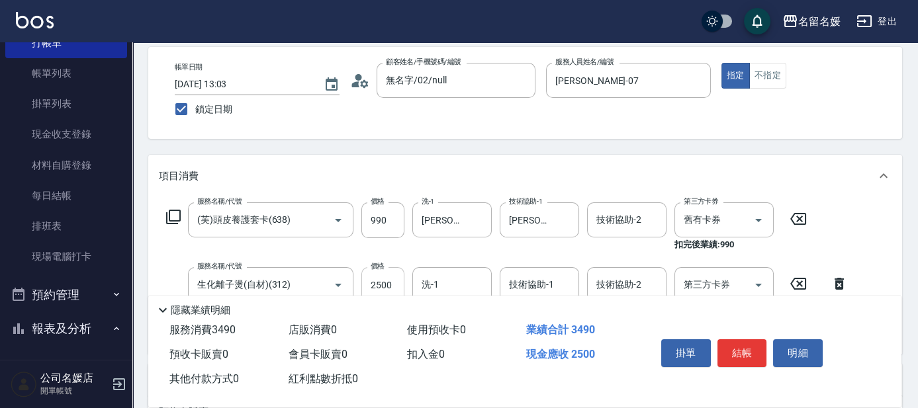
click at [392, 274] on input "2500" at bounding box center [382, 285] width 43 height 36
type input "3000"
click at [475, 279] on input "洗-1" at bounding box center [451, 284] width 67 height 23
type input "[PERSON_NAME]-26"
click at [537, 279] on input "技術協助-1" at bounding box center [538, 284] width 67 height 23
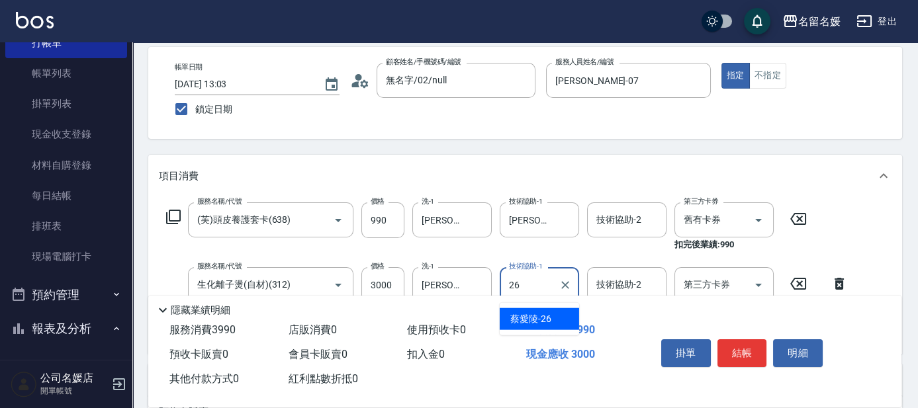
type input "[PERSON_NAME]-26"
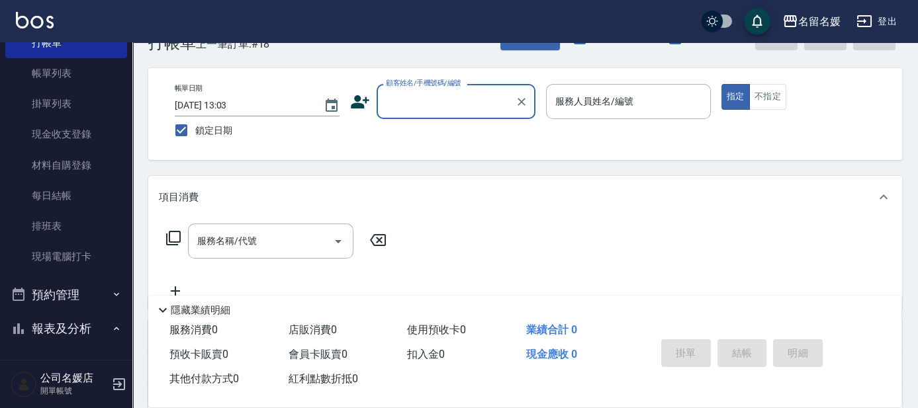
scroll to position [0, 0]
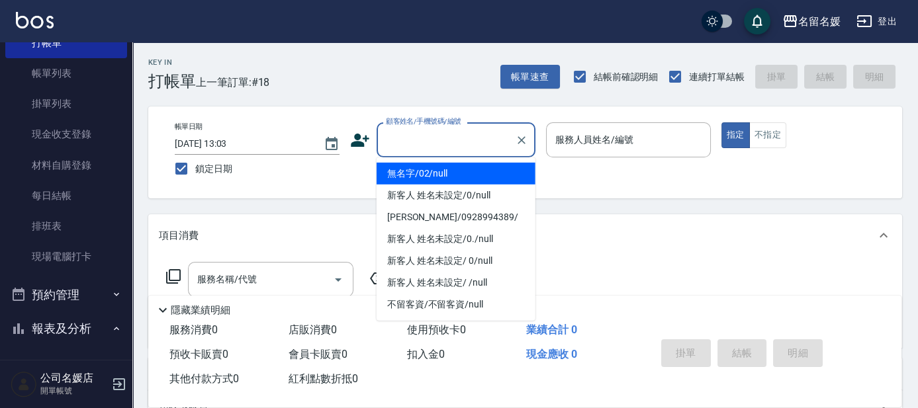
type input "0"
type input "無名字/02/null"
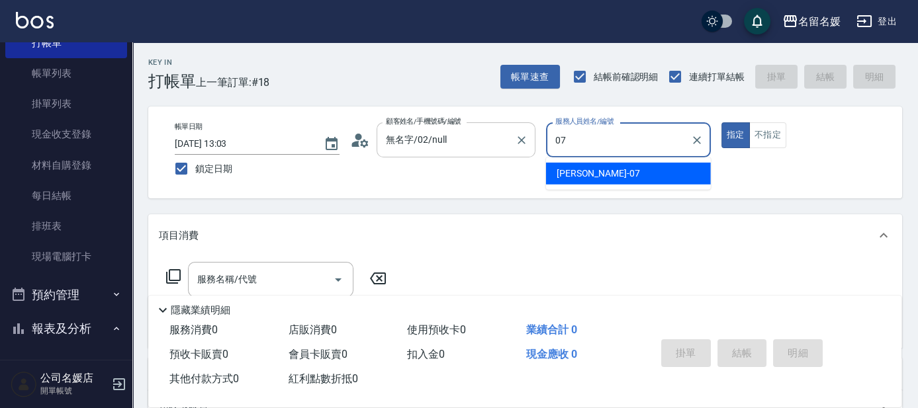
type input "07"
type button "true"
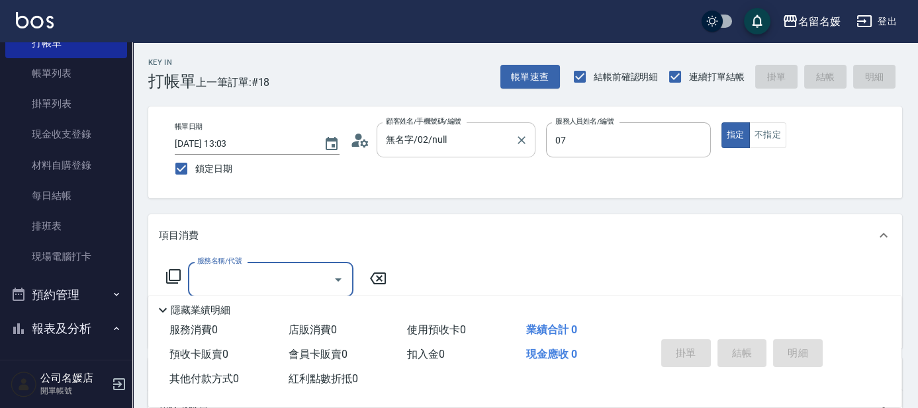
type input "[PERSON_NAME]-07"
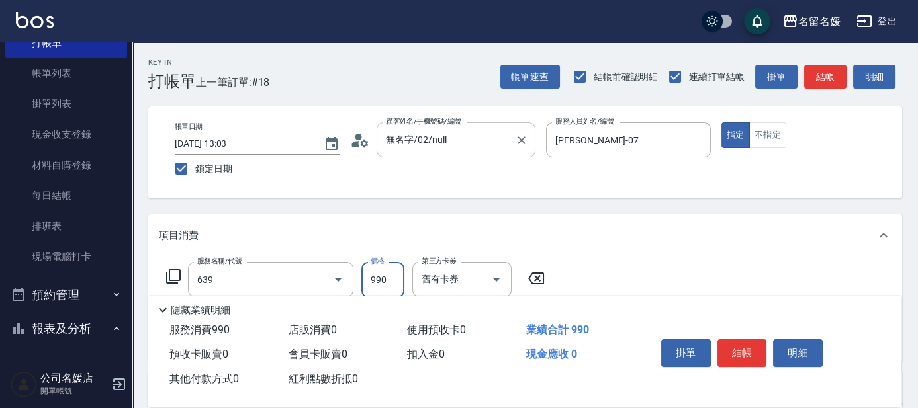
type input "(芙)蘆薈髮膜套卡(自材)(639)"
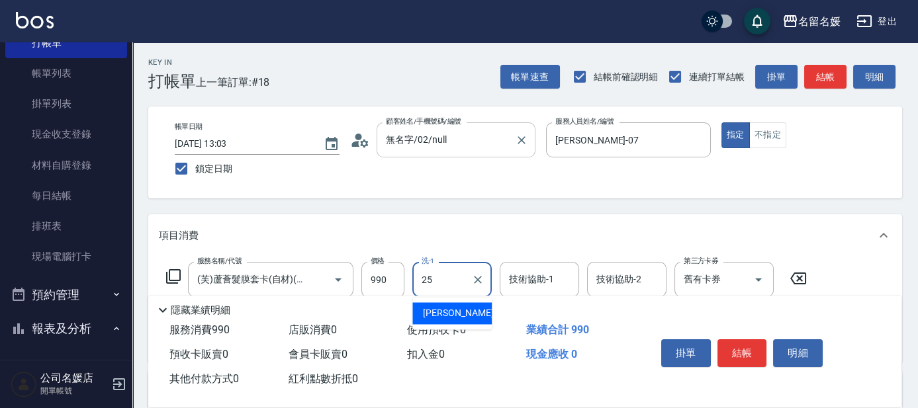
type input "[PERSON_NAME]-25"
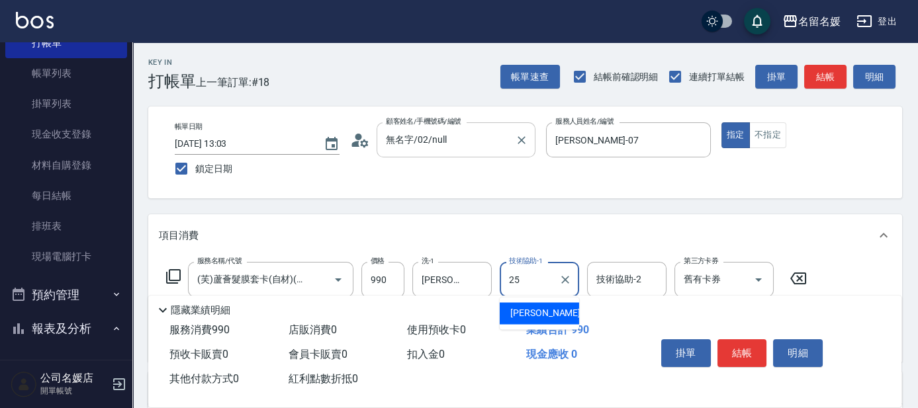
type input "[PERSON_NAME]-25"
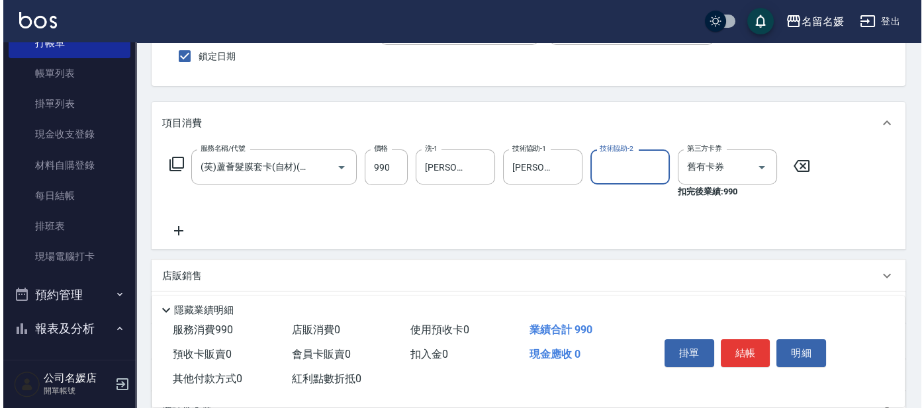
scroll to position [120, 0]
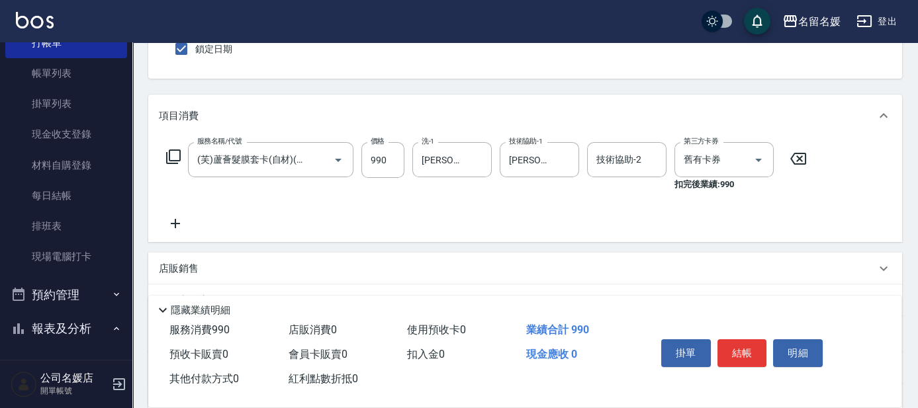
click at [173, 155] on icon at bounding box center [173, 157] width 16 height 16
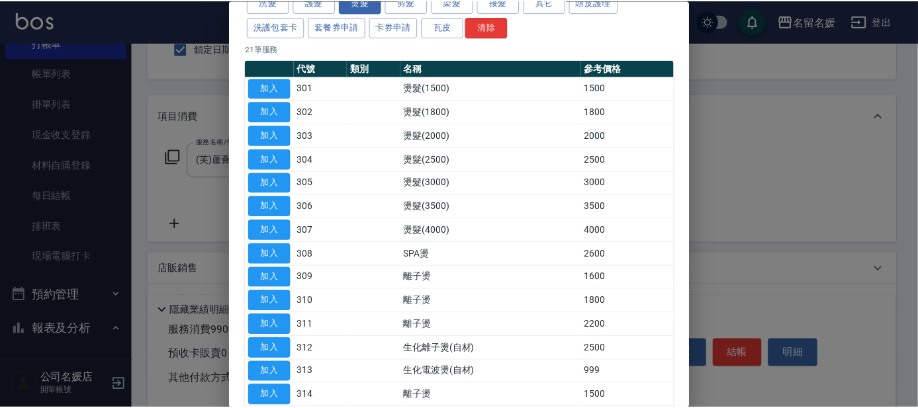
scroll to position [180, 0]
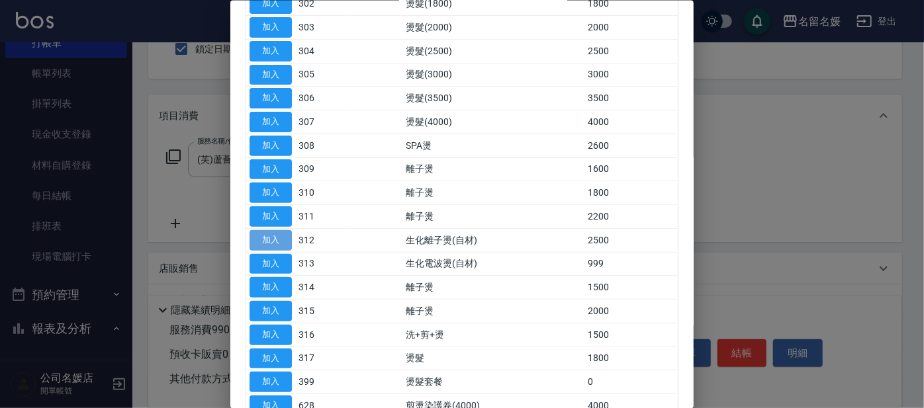
click at [279, 238] on button "加入" at bounding box center [270, 240] width 42 height 21
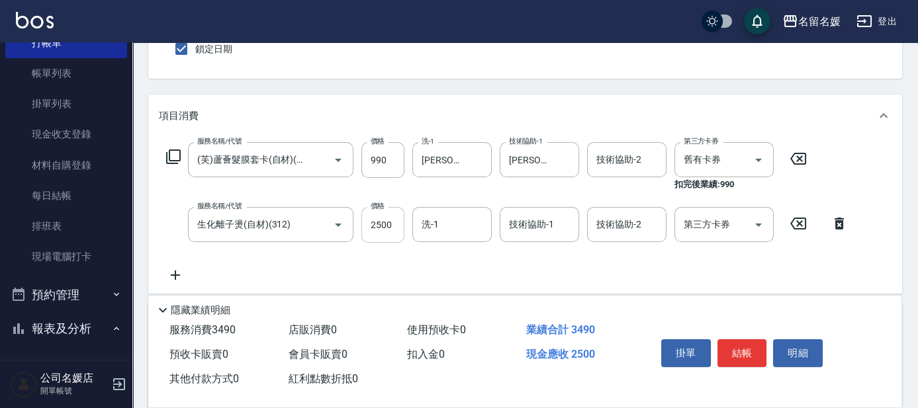
click at [382, 230] on input "2500" at bounding box center [382, 225] width 43 height 36
type input "3000"
type input "[PERSON_NAME]-25"
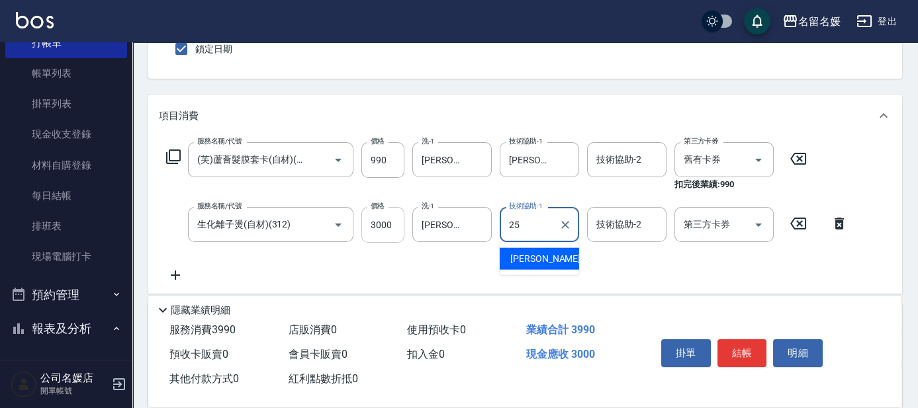
type input "[PERSON_NAME]-25"
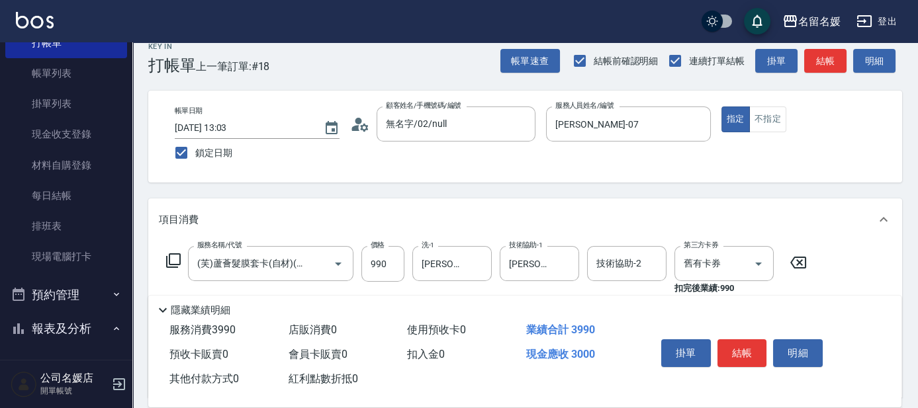
scroll to position [0, 0]
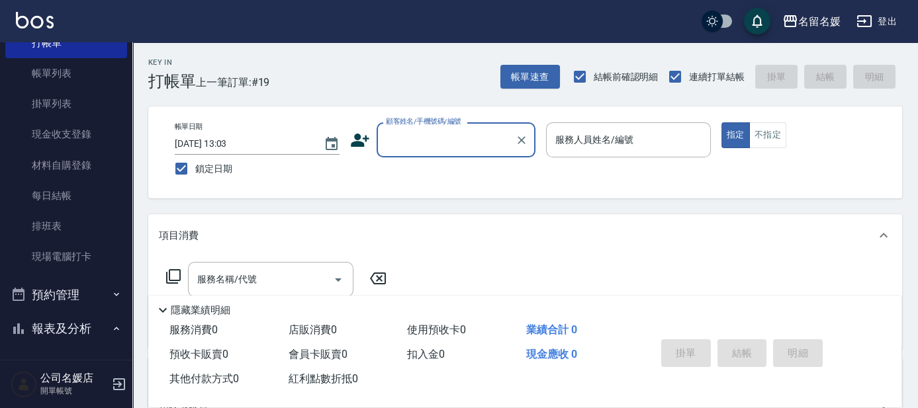
click at [418, 147] on input "顧客姓名/手機號碼/編號" at bounding box center [445, 139] width 127 height 23
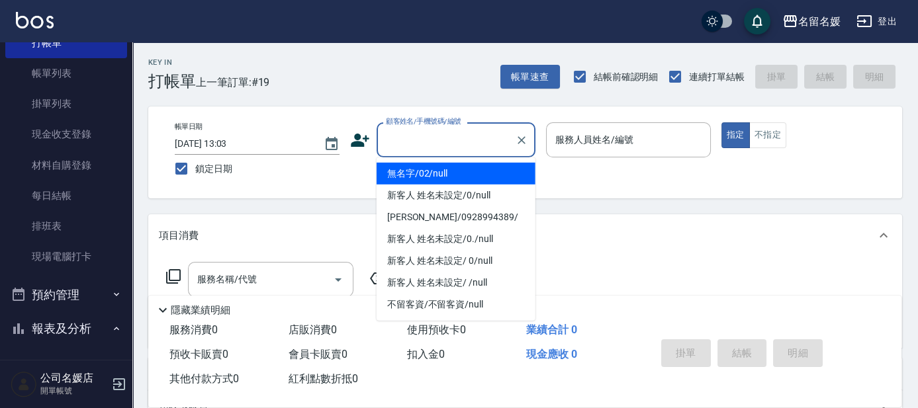
click at [458, 169] on li "無名字/02/null" at bounding box center [455, 174] width 159 height 22
type input "無名字/02/null"
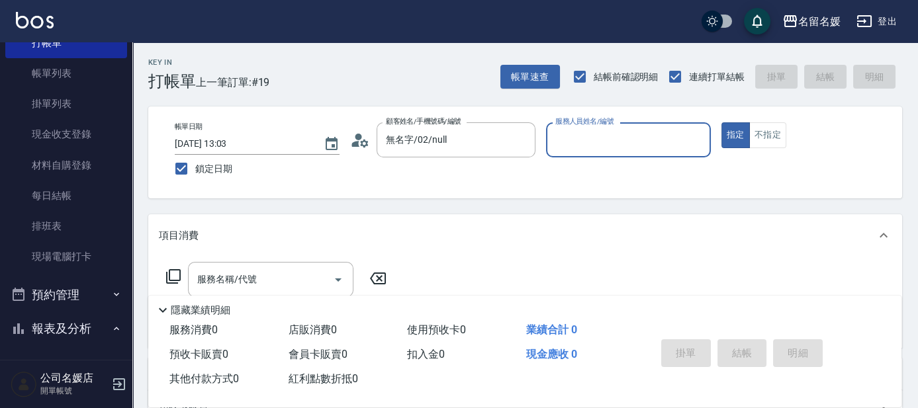
click at [573, 139] on input "服務人員姓名/編號" at bounding box center [628, 139] width 153 height 23
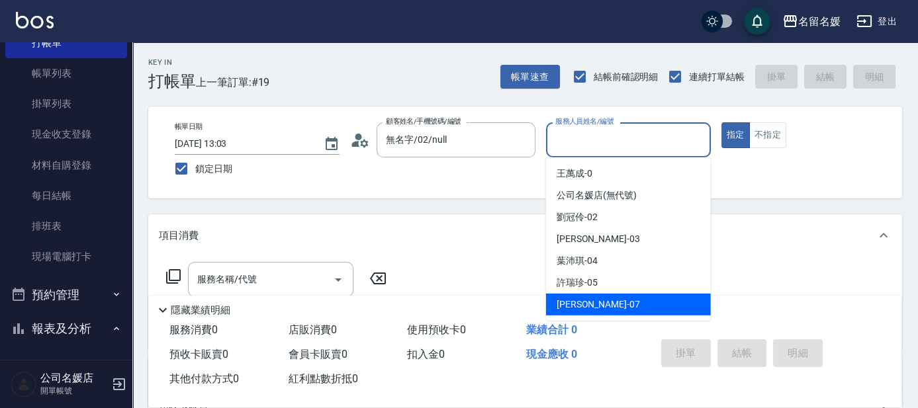
click at [598, 302] on div "[PERSON_NAME] -07" at bounding box center [628, 305] width 165 height 22
type input "[PERSON_NAME]-07"
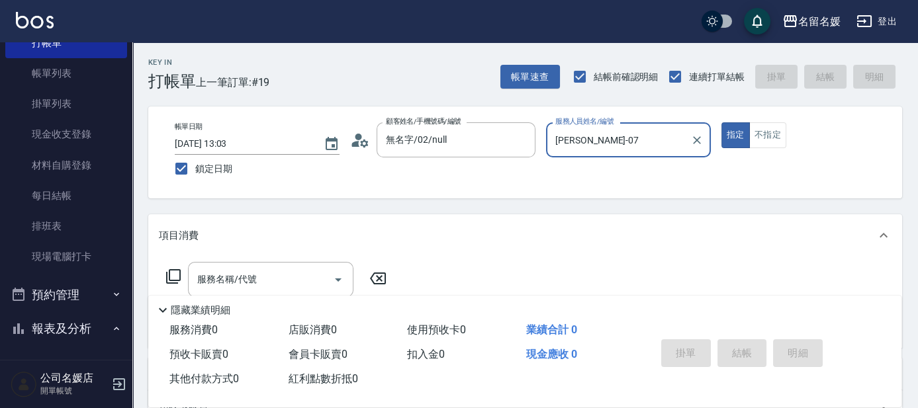
click at [174, 271] on icon at bounding box center [173, 277] width 16 height 16
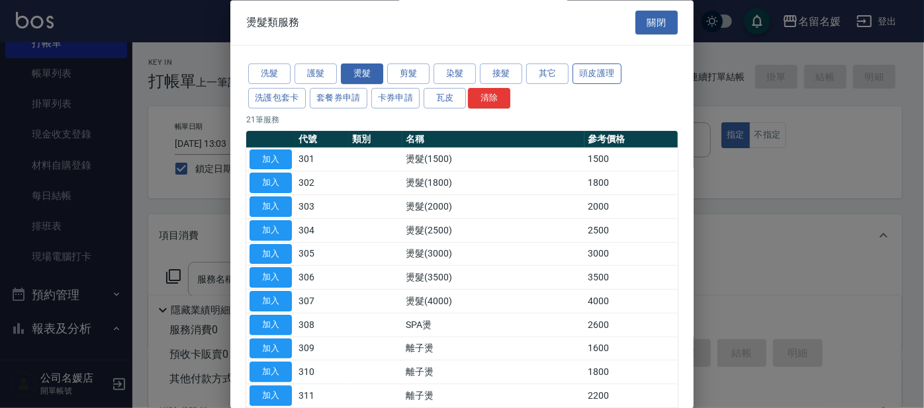
click at [601, 71] on button "頭皮護理" at bounding box center [596, 74] width 49 height 21
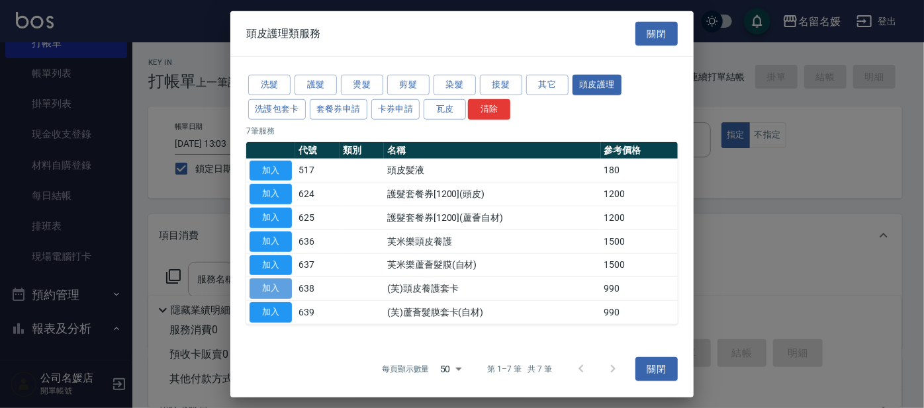
click at [278, 281] on button "加入" at bounding box center [270, 289] width 42 height 21
type input "(芙)頭皮養護套卡(638)"
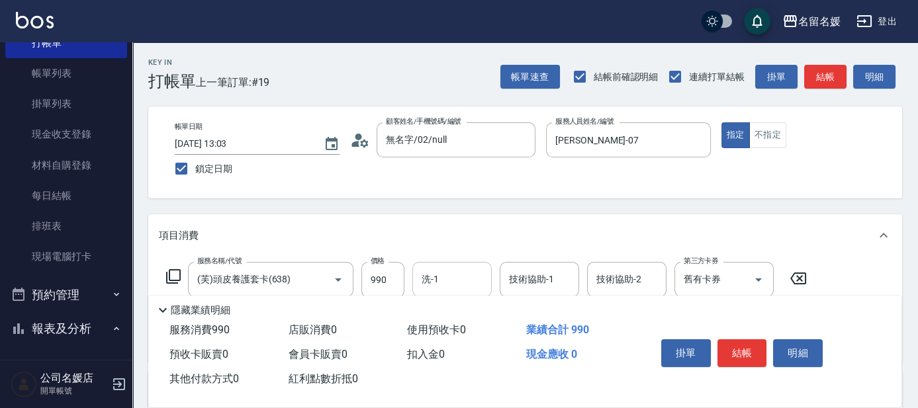
click at [445, 284] on input "洗-1" at bounding box center [451, 279] width 67 height 23
click at [453, 314] on span "[PERSON_NAME]-21" at bounding box center [443, 313] width 41 height 14
type input "[PERSON_NAME]-21"
click at [709, 276] on input "舊有卡券" at bounding box center [705, 279] width 50 height 23
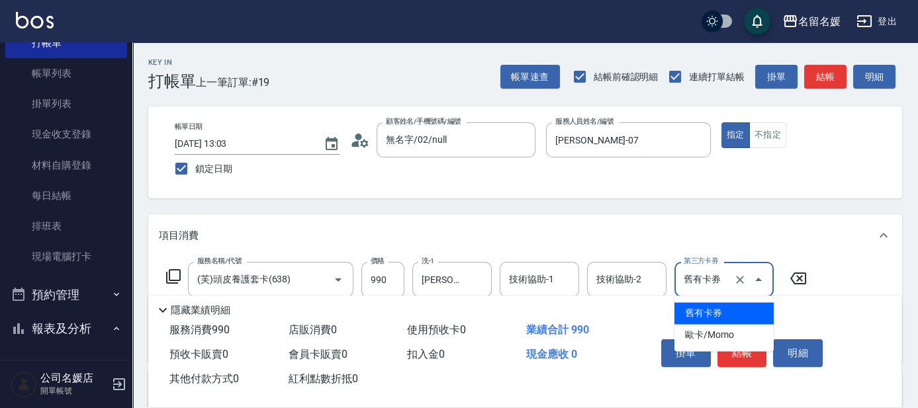
click at [704, 307] on span "舊有卡券" at bounding box center [723, 313] width 99 height 22
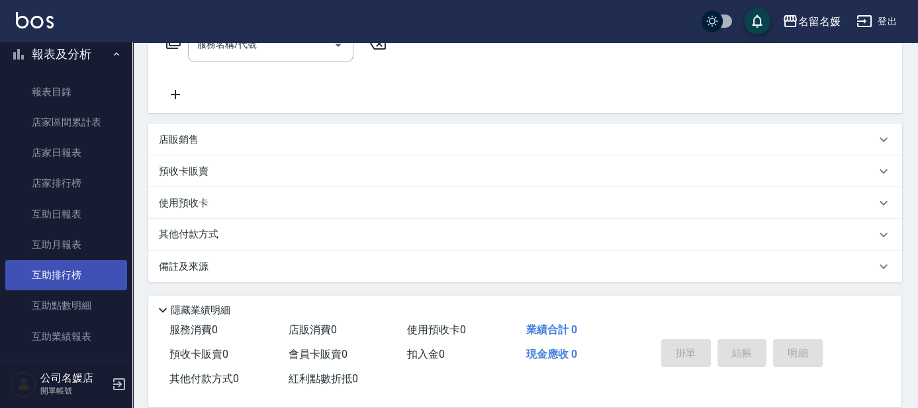
scroll to position [361, 0]
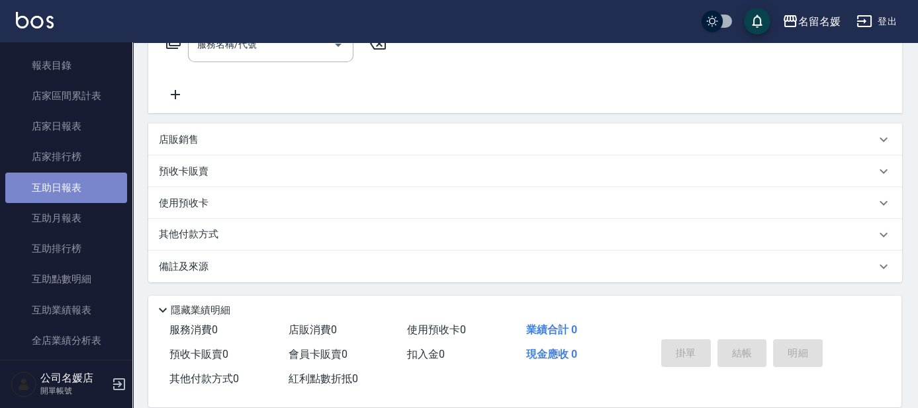
click at [95, 181] on link "互助日報表" at bounding box center [66, 188] width 122 height 30
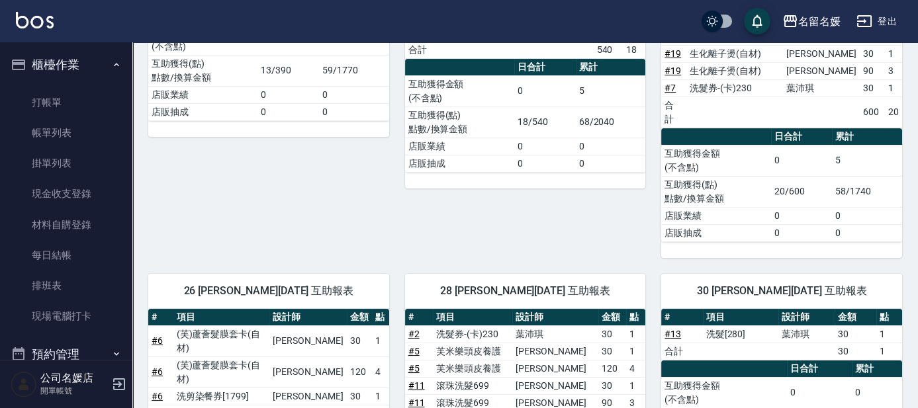
scroll to position [300, 0]
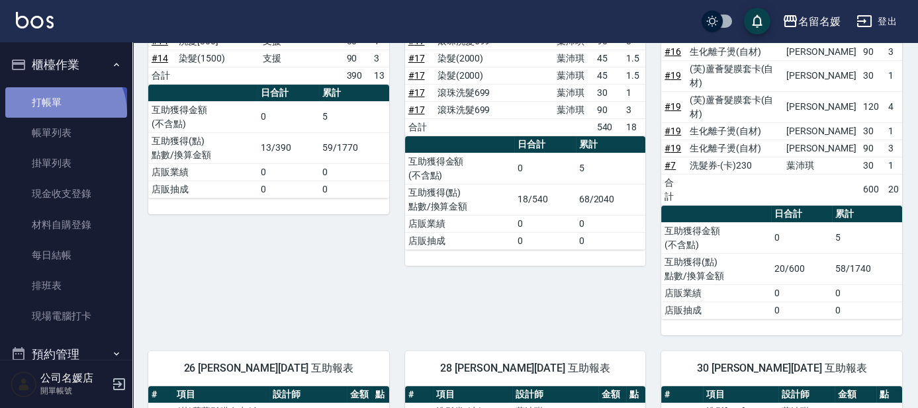
click at [57, 112] on link "打帳單" at bounding box center [66, 102] width 122 height 30
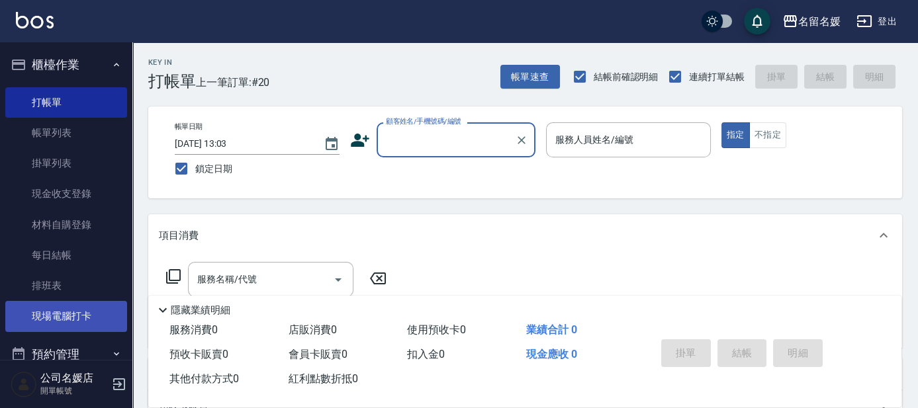
click at [116, 331] on link "現場電腦打卡" at bounding box center [66, 316] width 122 height 30
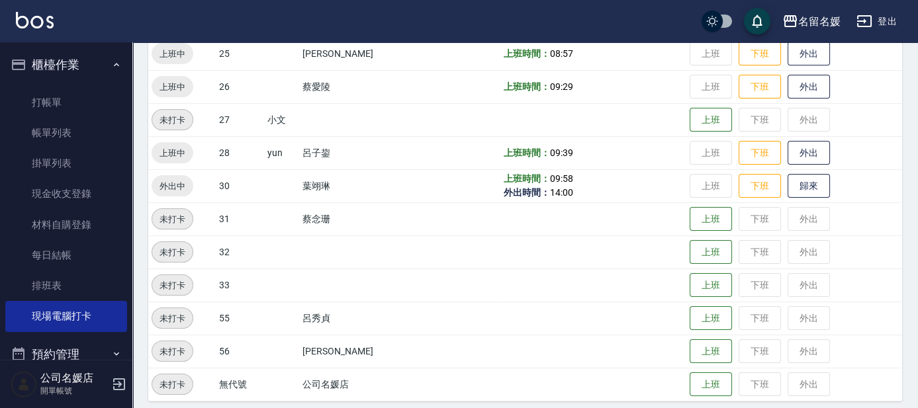
scroll to position [541, 0]
click at [815, 179] on button "歸來" at bounding box center [808, 185] width 42 height 23
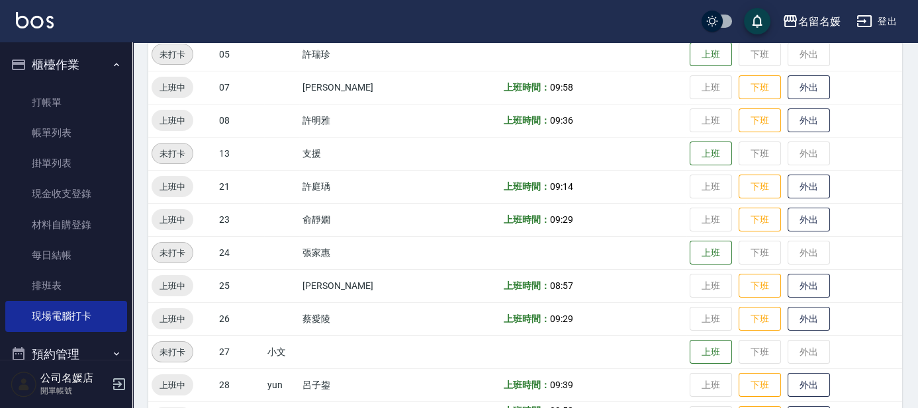
scroll to position [240, 0]
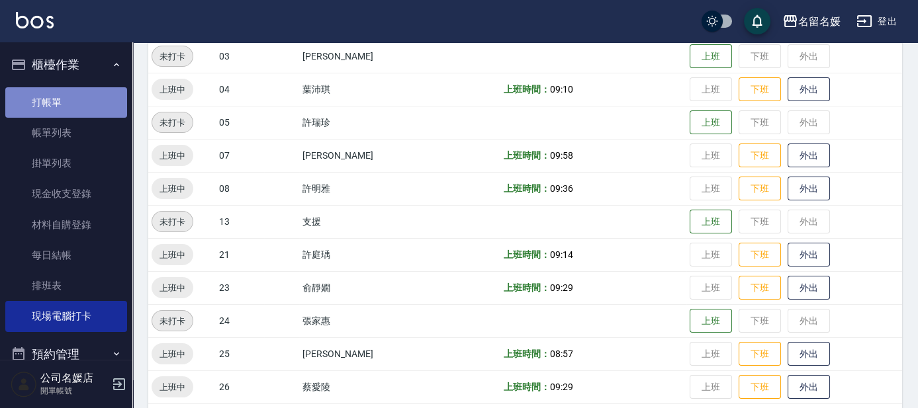
click at [89, 101] on link "打帳單" at bounding box center [66, 102] width 122 height 30
